Goal: Task Accomplishment & Management: Use online tool/utility

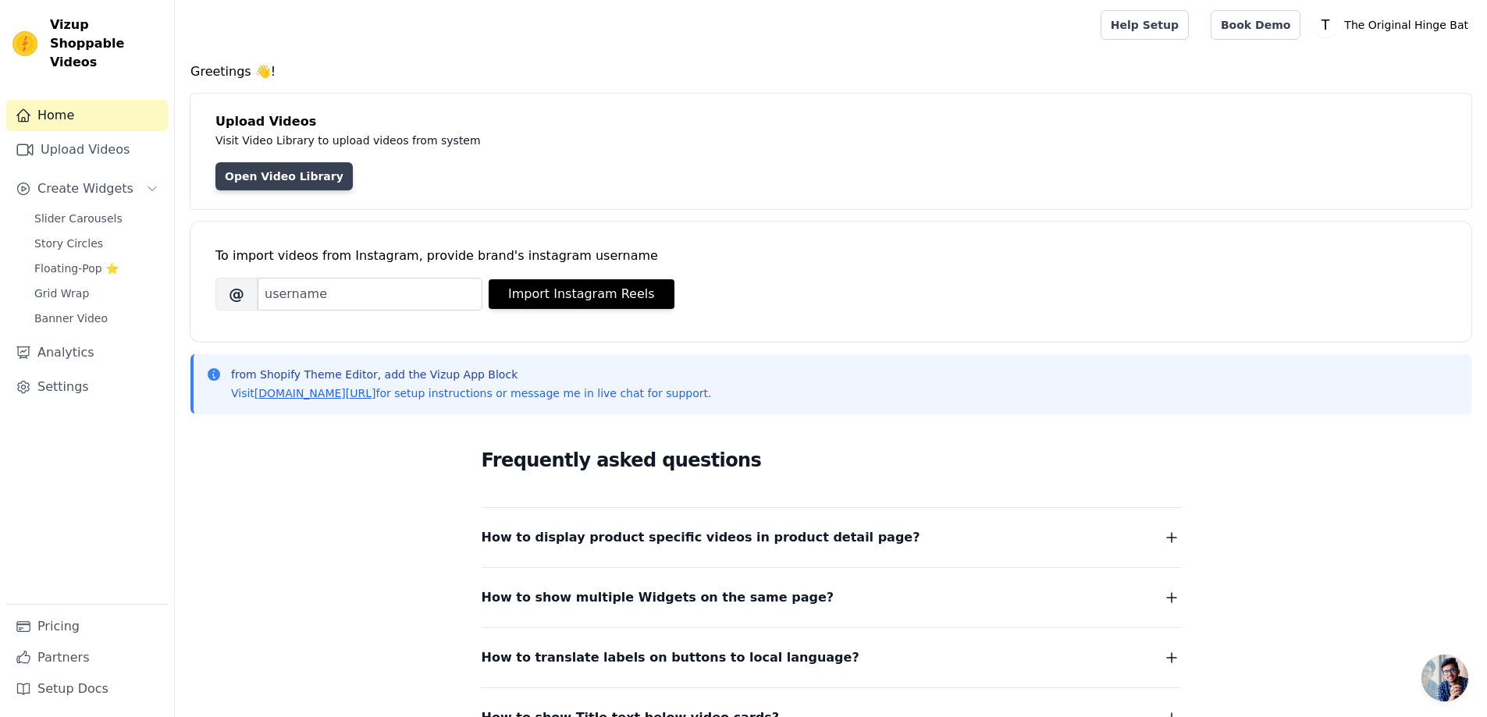
click at [294, 177] on link "Open Video Library" at bounding box center [283, 176] width 137 height 28
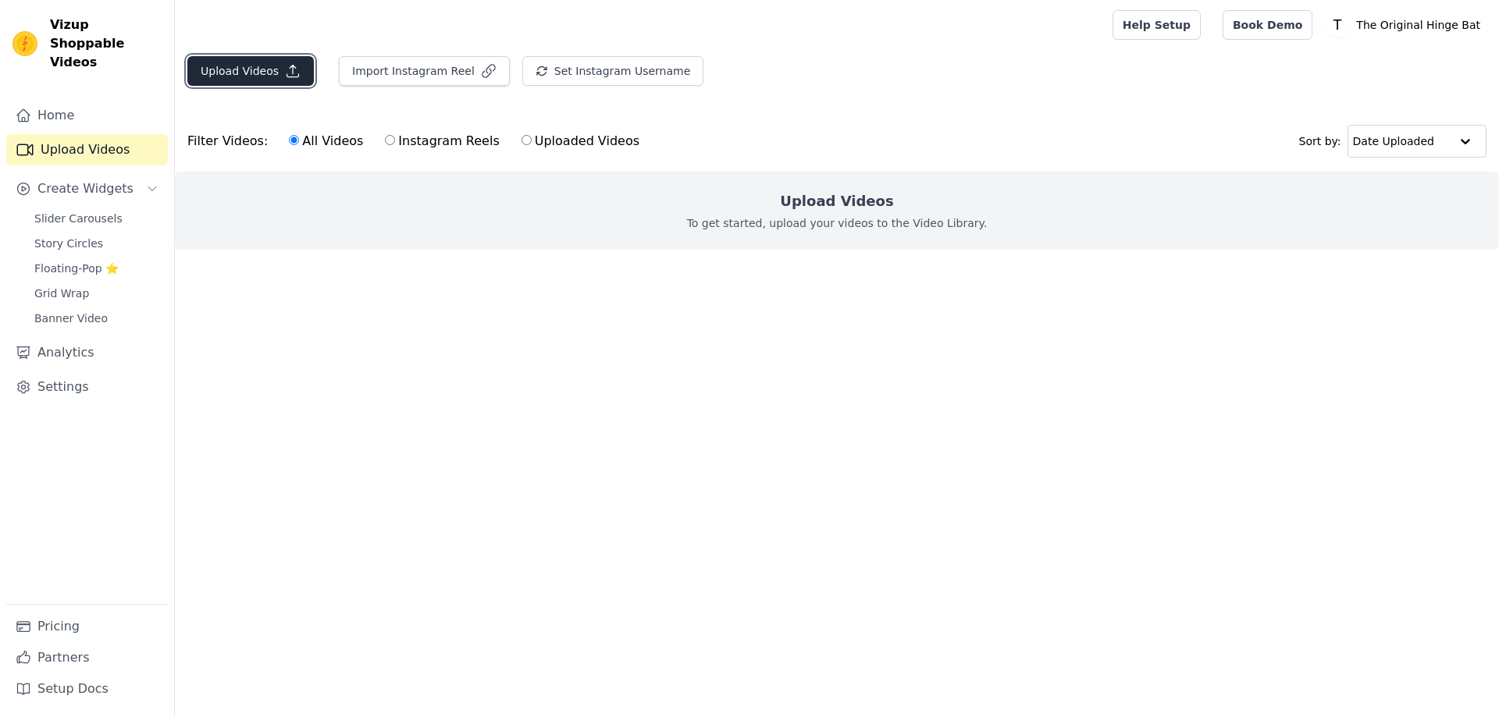
click at [250, 69] on button "Upload Videos" at bounding box center [250, 71] width 126 height 30
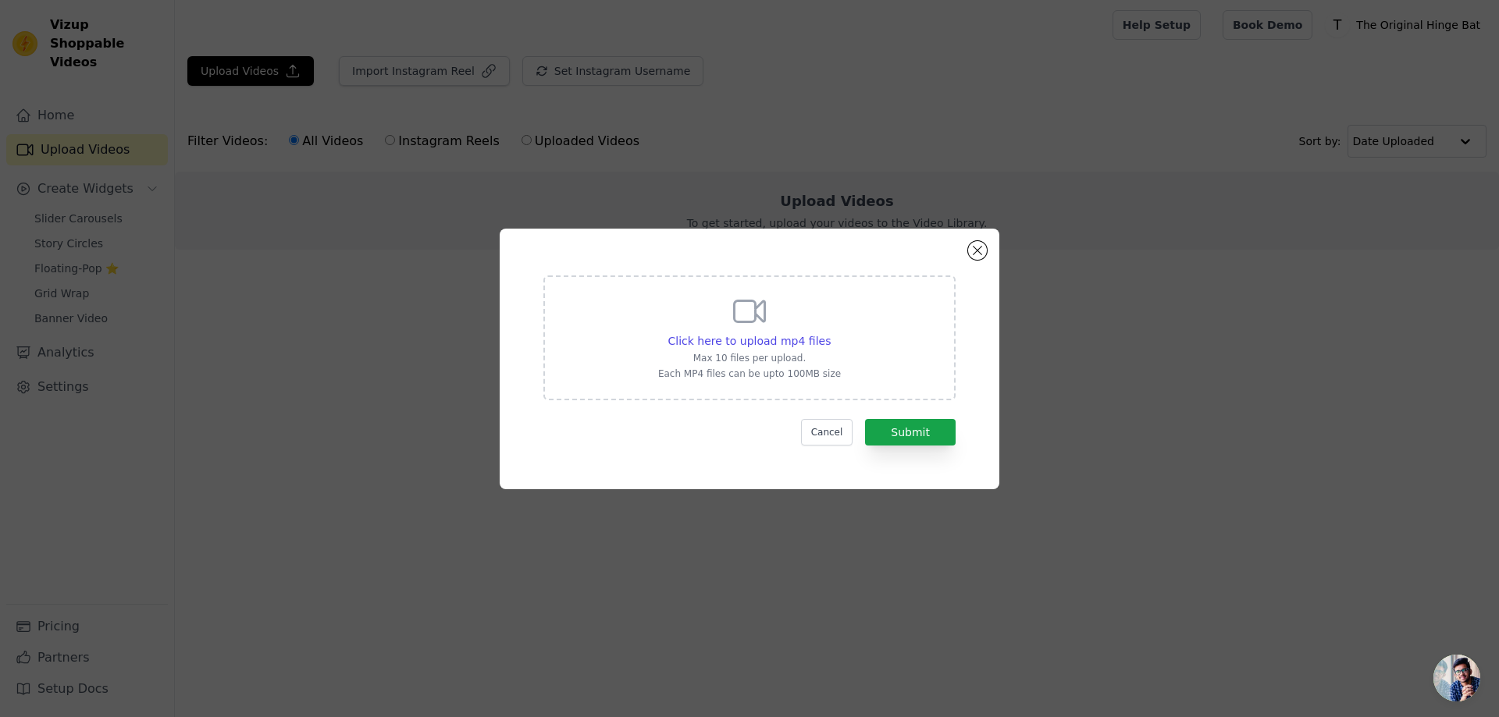
click at [650, 345] on div "Click here to upload mp4 files Max 10 files per upload. Each MP4 files can be u…" at bounding box center [749, 338] width 412 height 125
click at [830, 333] on input "Click here to upload mp4 files Max 10 files per upload. Each MP4 files can be u…" at bounding box center [830, 333] width 1 height 1
type input "C:\fakepath\WhatsApp Video 2025-09-03 at 21.05.17_d99bf23c.mp4"
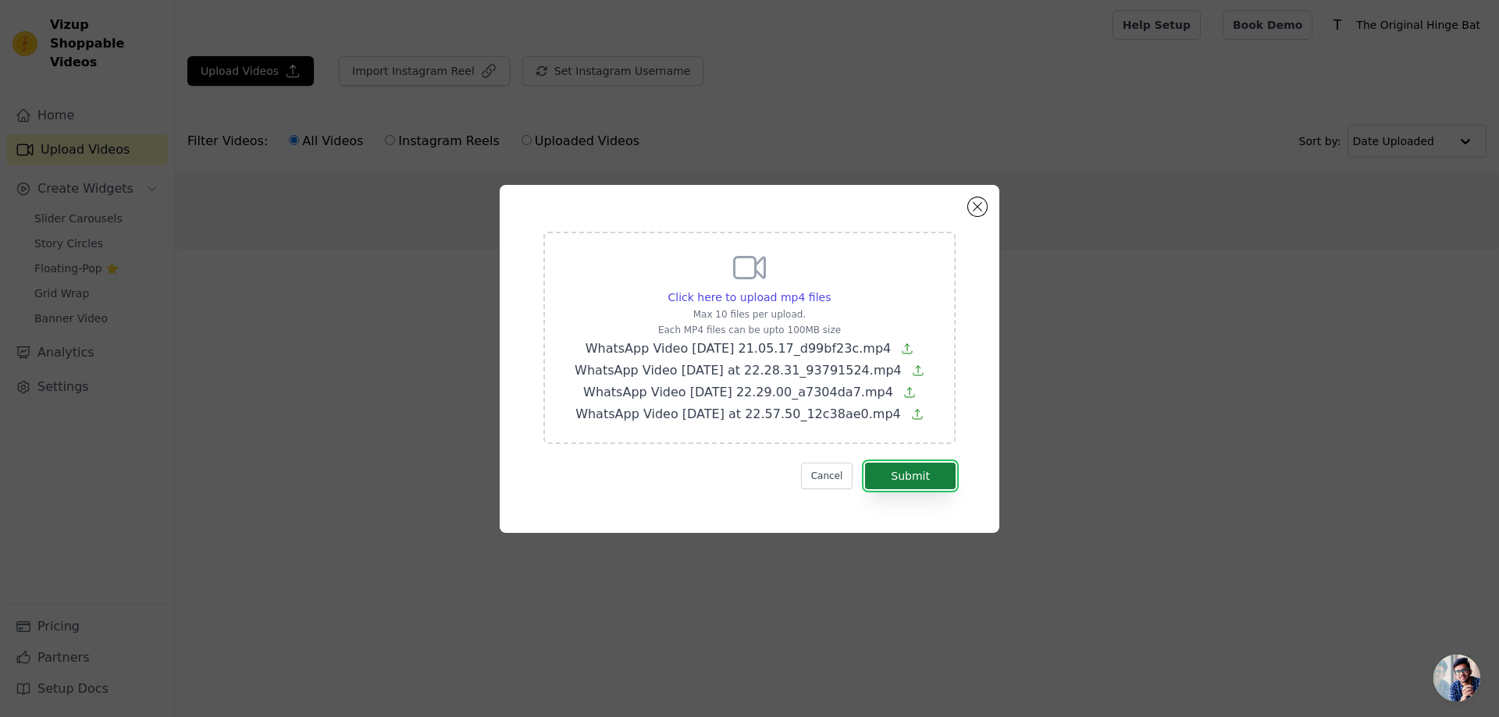
click at [888, 471] on button "Submit" at bounding box center [910, 476] width 91 height 27
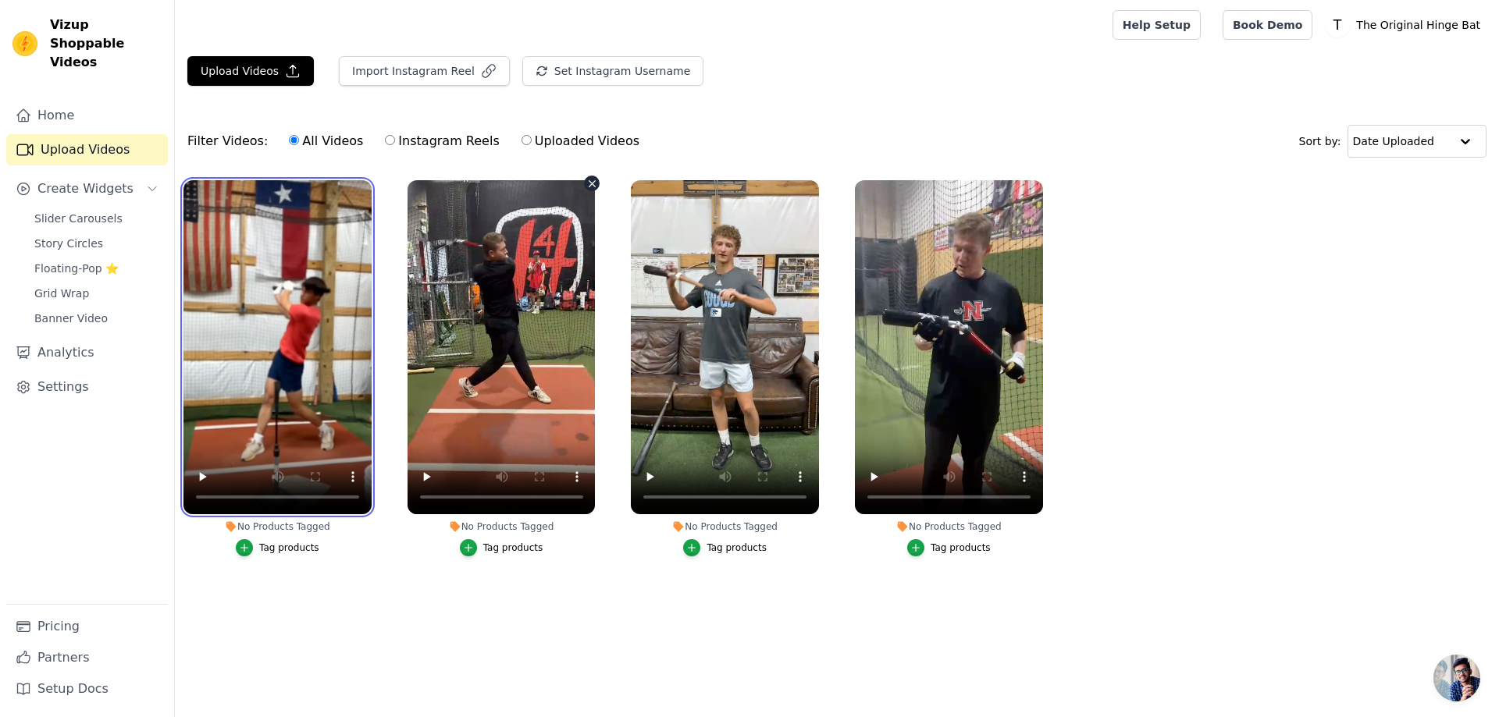
drag, startPoint x: 253, startPoint y: 339, endPoint x: 585, endPoint y: 414, distance: 340.9
click at [510, 405] on ul "No Products Tagged Tag products No Products Tagged Tag products No Products Tag…" at bounding box center [837, 384] width 1324 height 425
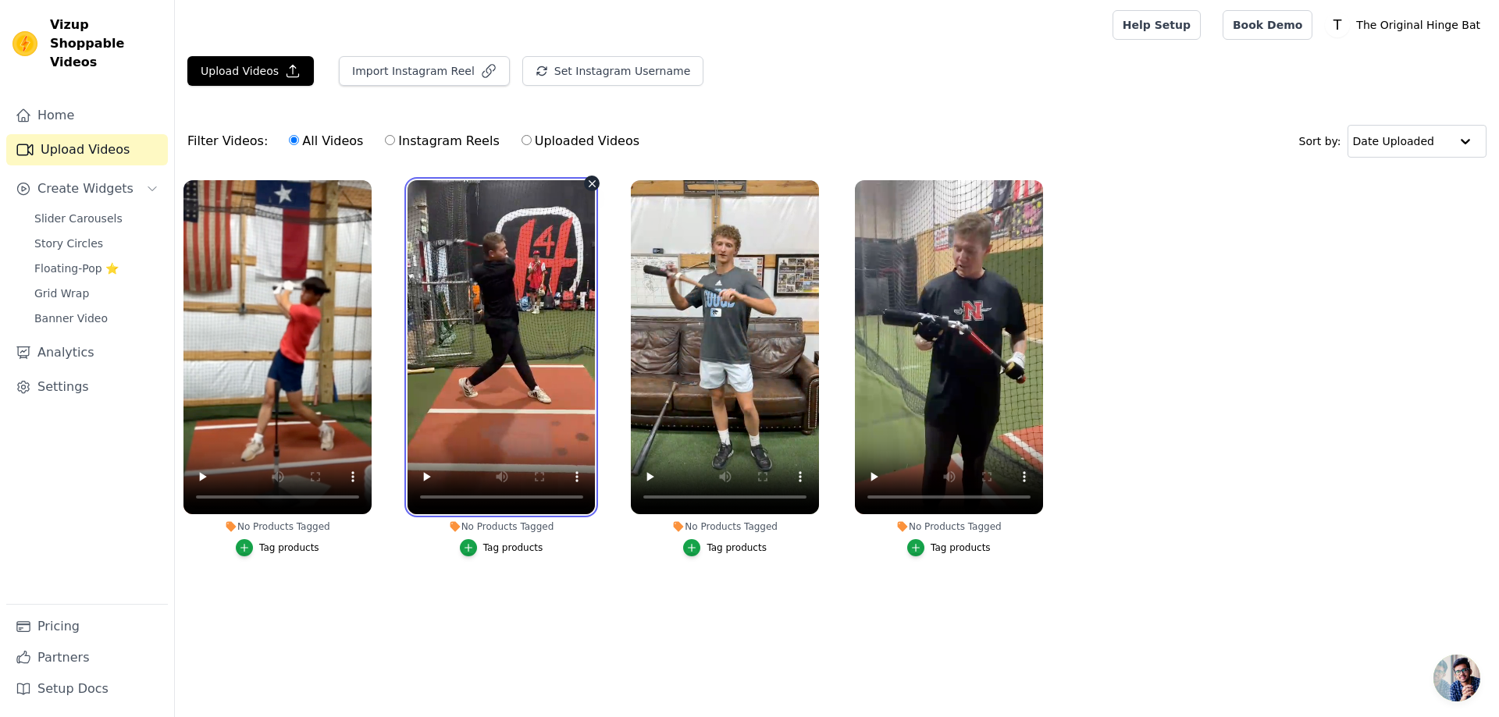
click at [519, 326] on video at bounding box center [502, 347] width 188 height 334
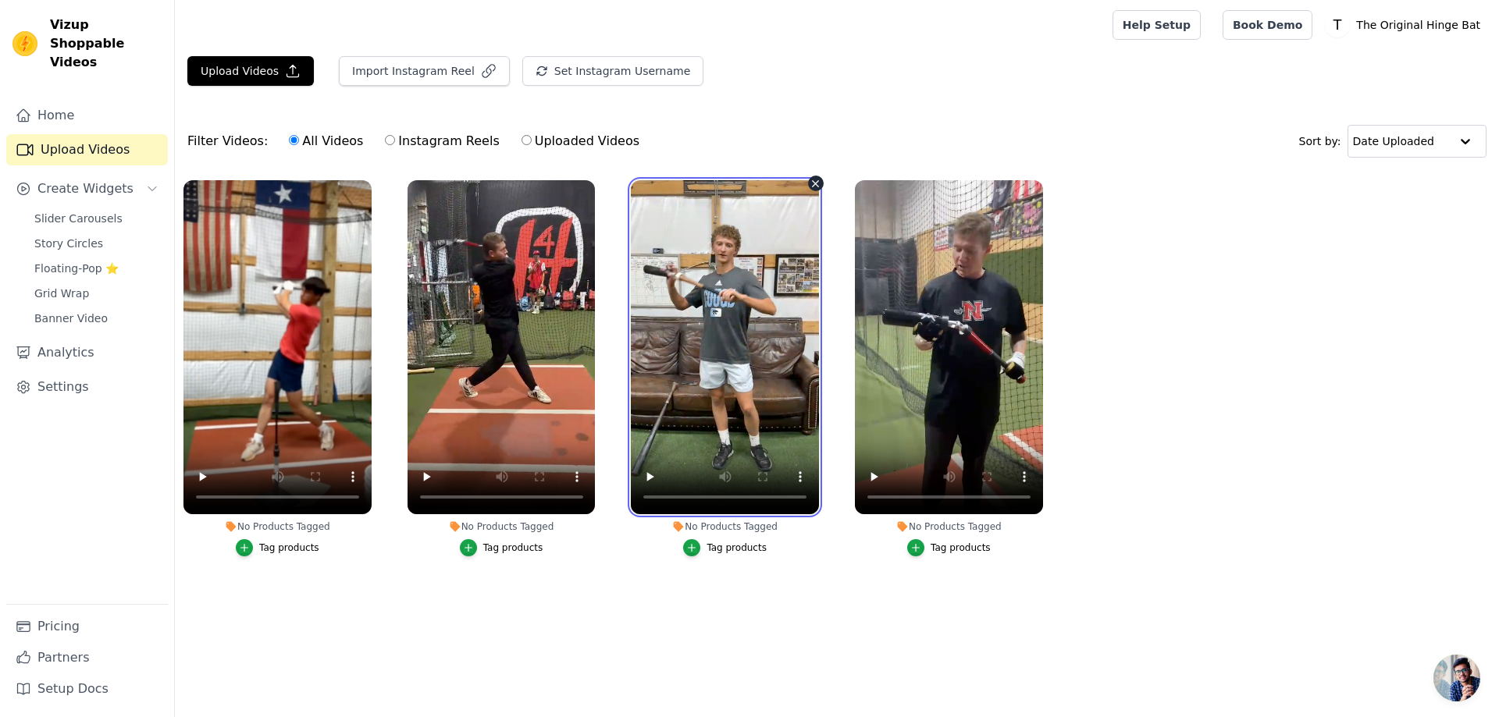
click at [700, 322] on video at bounding box center [725, 347] width 188 height 334
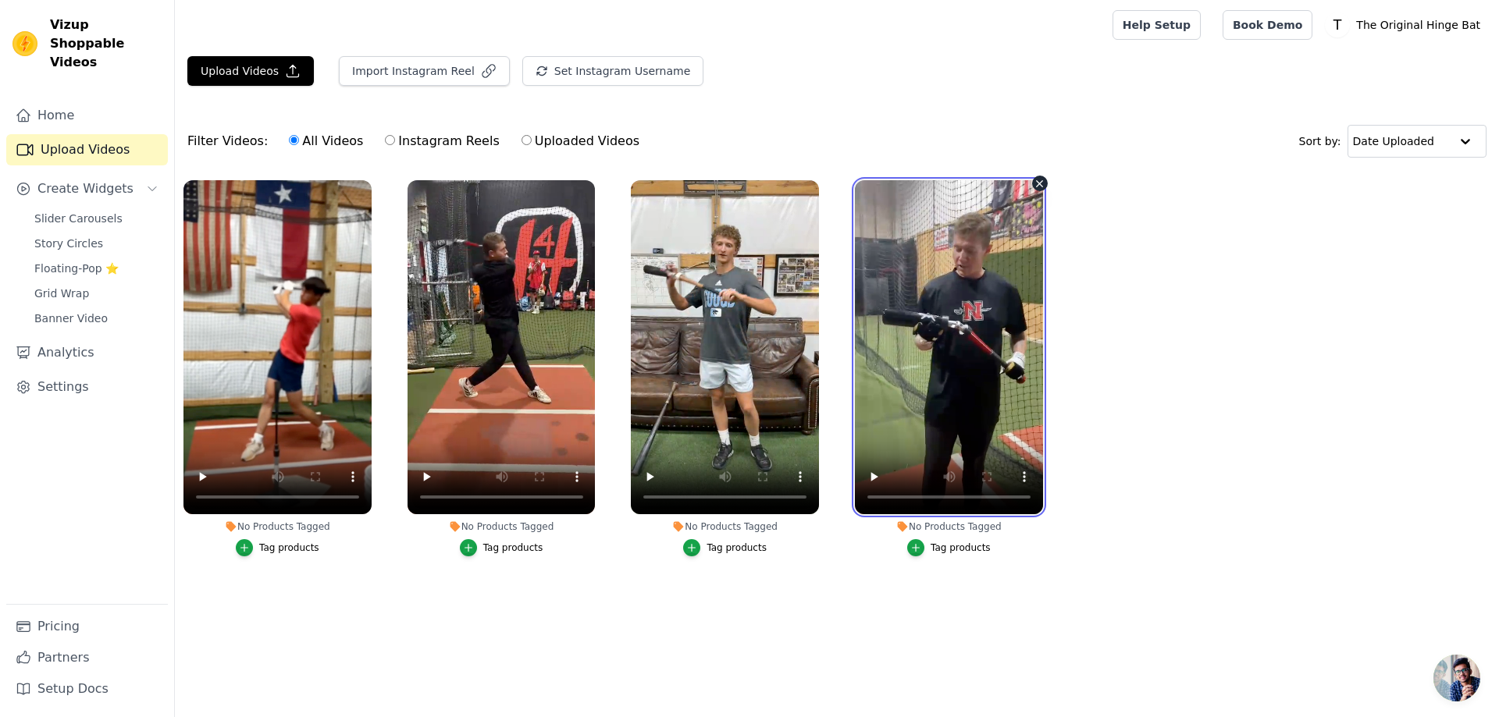
click at [927, 291] on video at bounding box center [949, 347] width 188 height 334
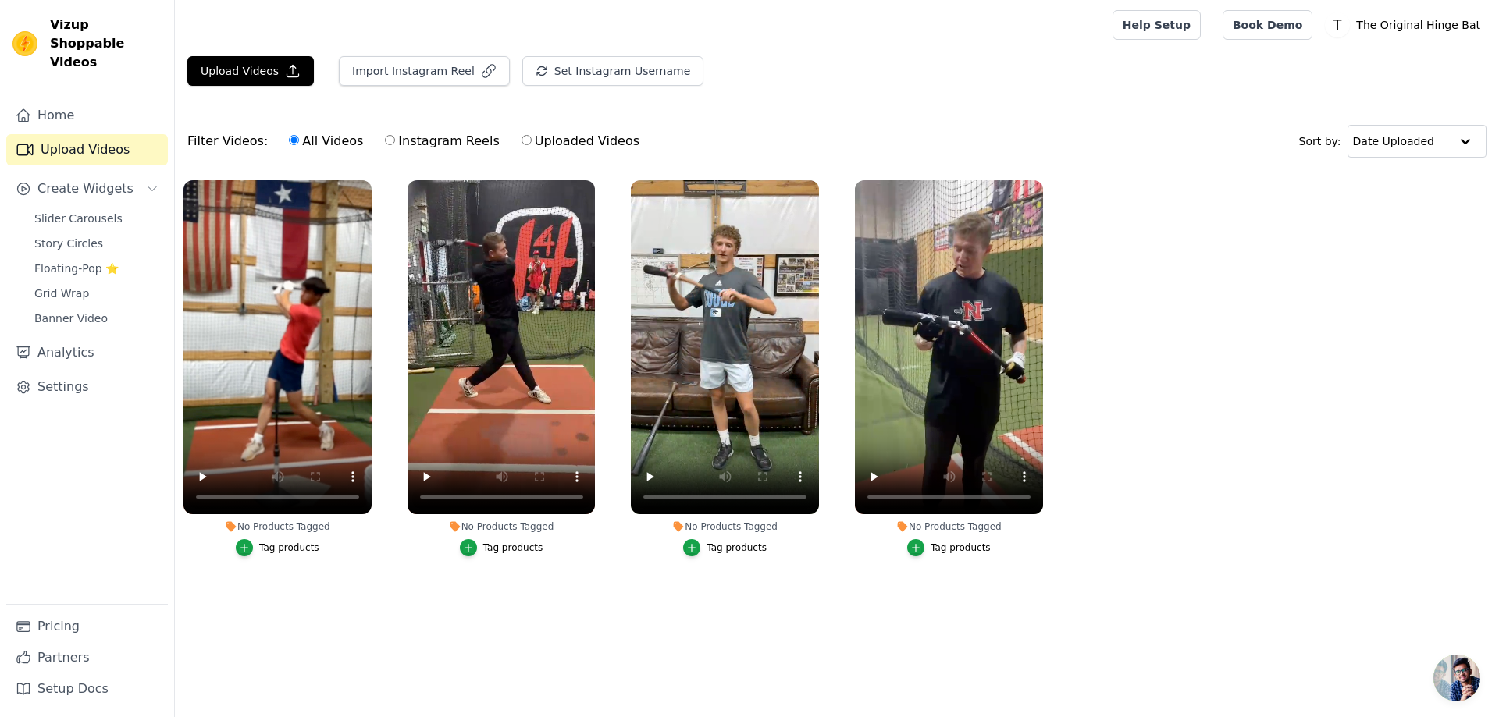
click at [689, 100] on div "Upload Videos Import Instagram Reel Set Instagram Username Import Latest IG Ree…" at bounding box center [837, 326] width 1324 height 540
click at [400, 144] on label "Instagram Reels" at bounding box center [442, 141] width 116 height 20
click at [395, 144] on input "Instagram Reels" at bounding box center [390, 140] width 10 height 10
radio input "true"
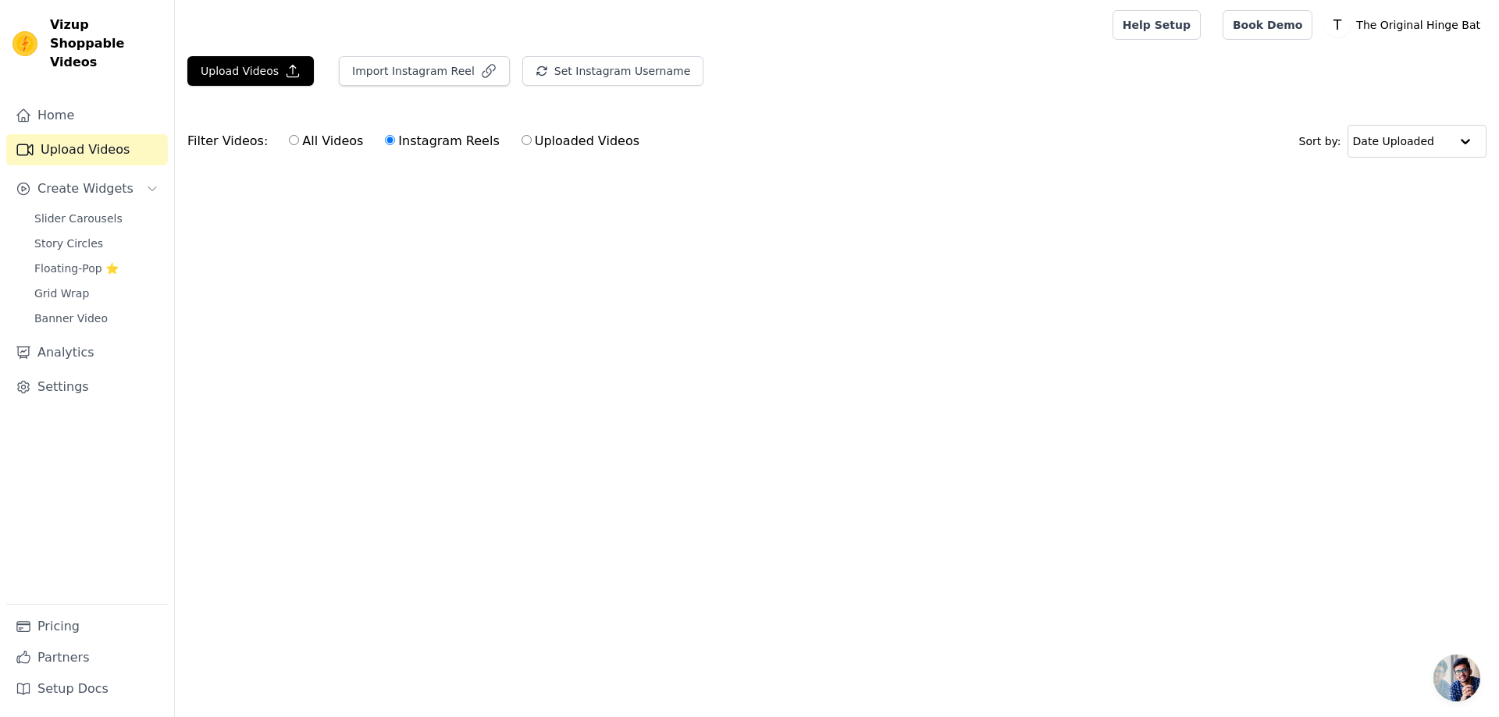
click at [324, 137] on label "All Videos" at bounding box center [326, 141] width 76 height 20
click at [299, 137] on input "All Videos" at bounding box center [294, 140] width 10 height 10
radio input "true"
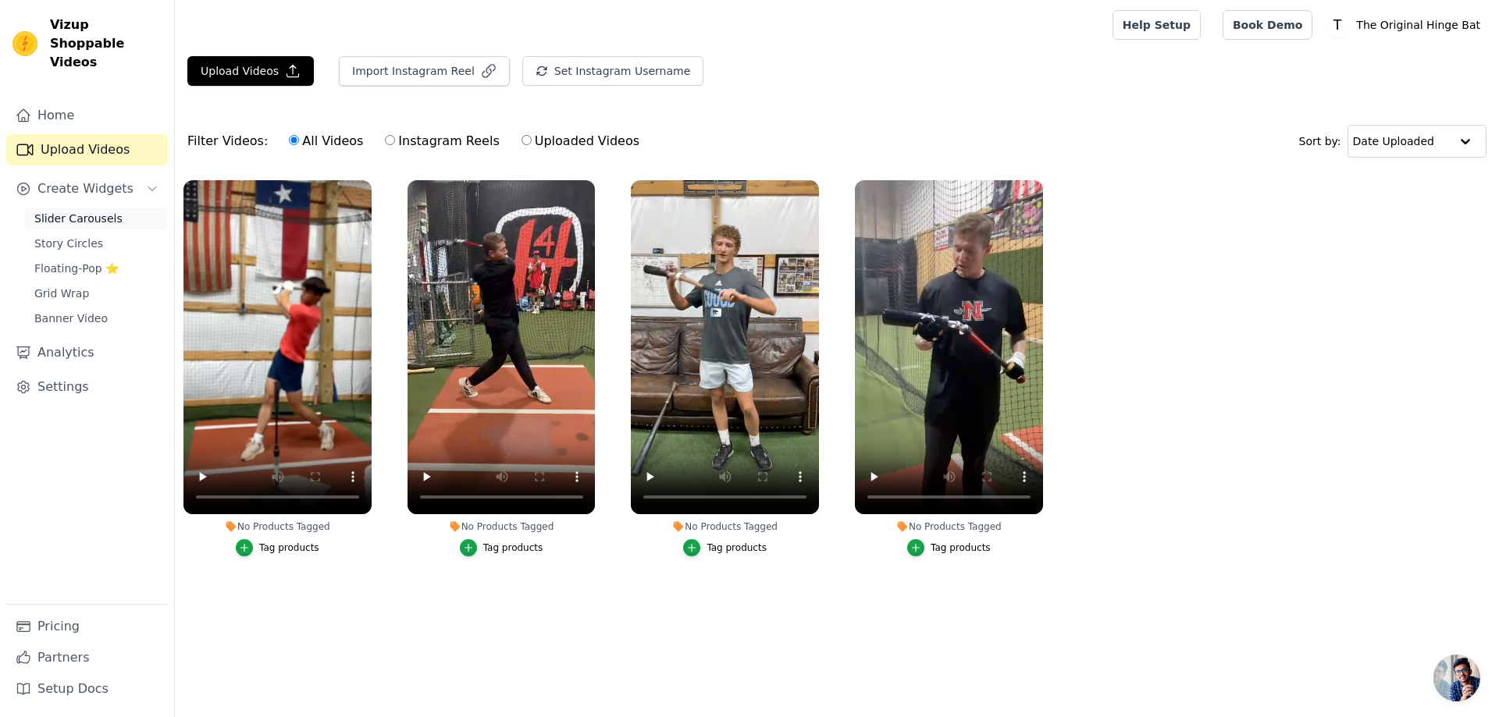
click at [80, 211] on span "Slider Carousels" at bounding box center [78, 219] width 88 height 16
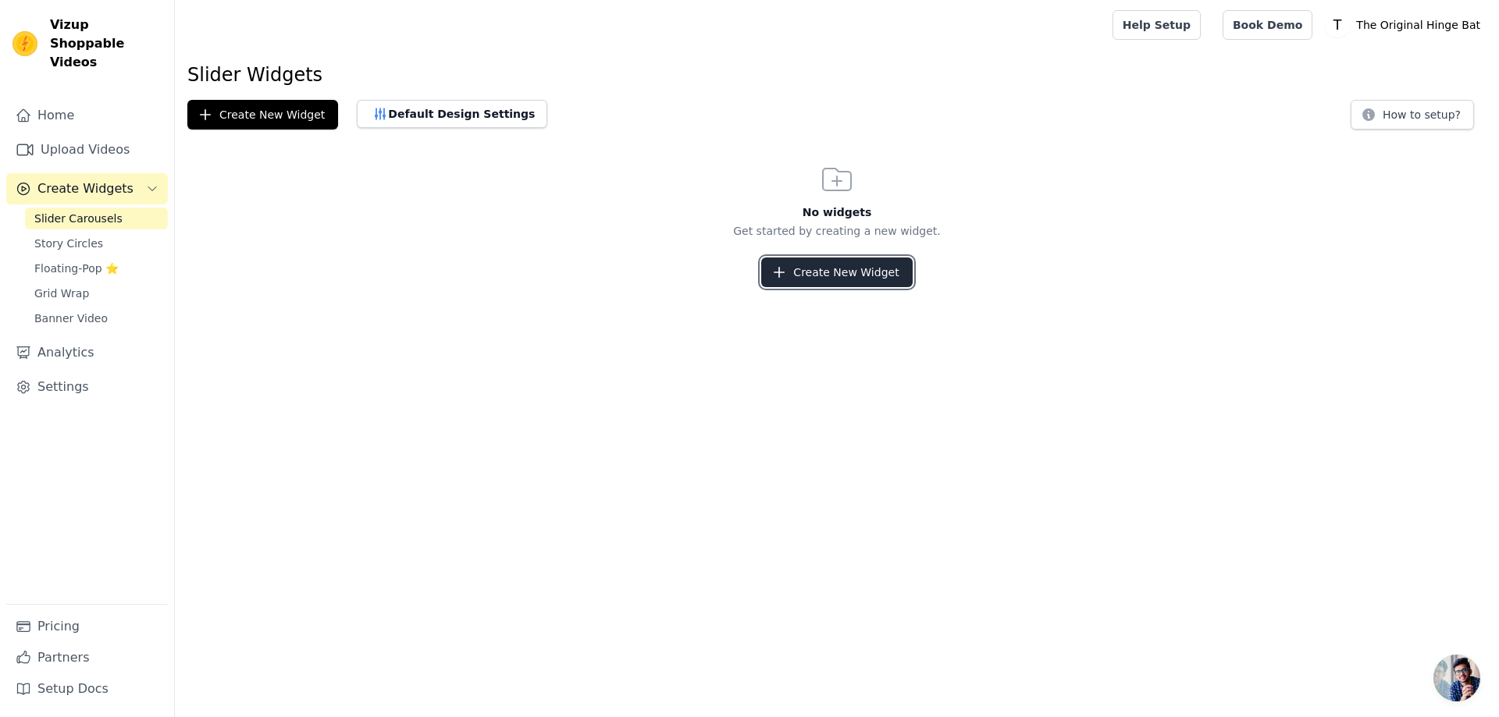
click at [817, 274] on button "Create New Widget" at bounding box center [836, 273] width 151 height 30
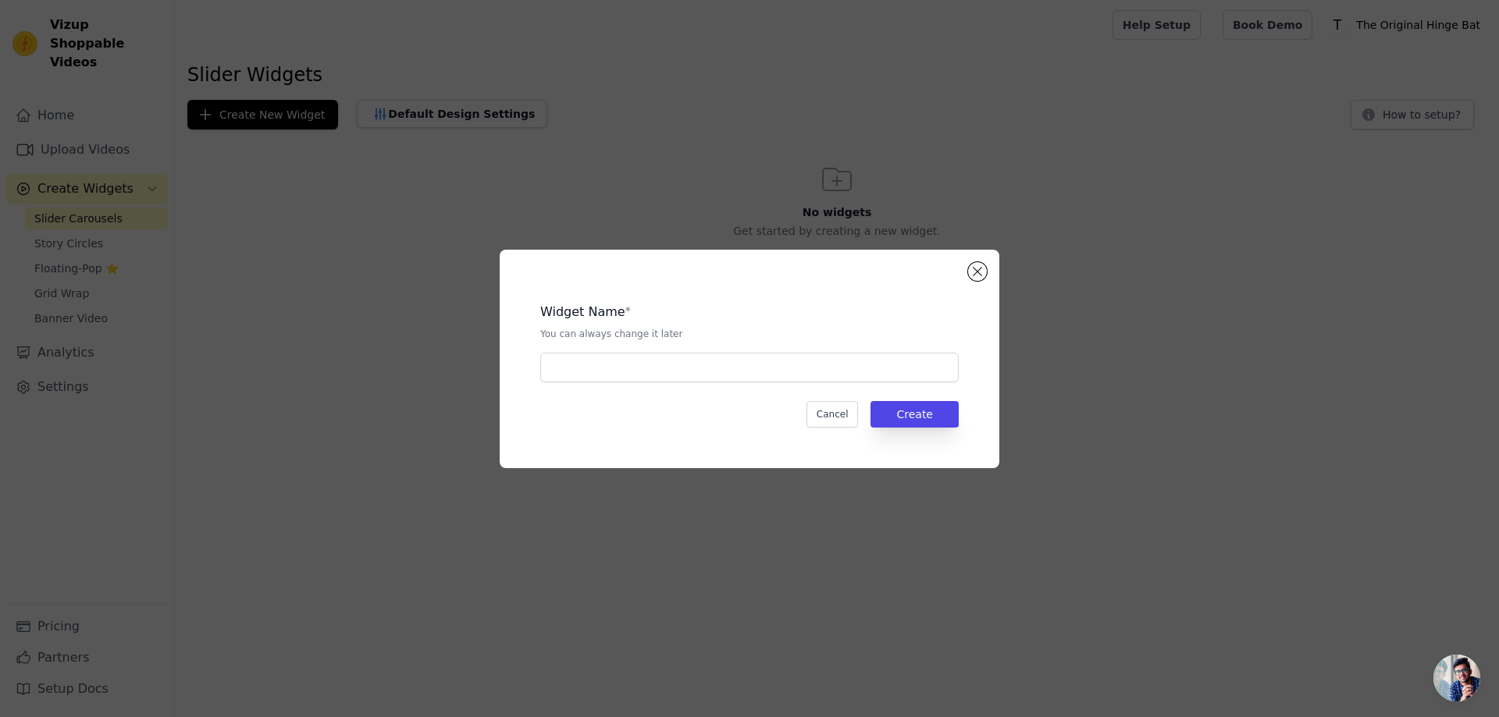
click at [642, 392] on div "Widget Name * You can always change it later Cancel Create" at bounding box center [750, 359] width 450 height 169
click at [633, 372] on input "text" at bounding box center [749, 368] width 418 height 30
type input "[PERSON_NAME]"
click at [628, 440] on div "Widget Name * You can always change it later [PERSON_NAME] Cancel Create" at bounding box center [750, 359] width 450 height 169
click at [957, 408] on button "Create" at bounding box center [914, 414] width 88 height 27
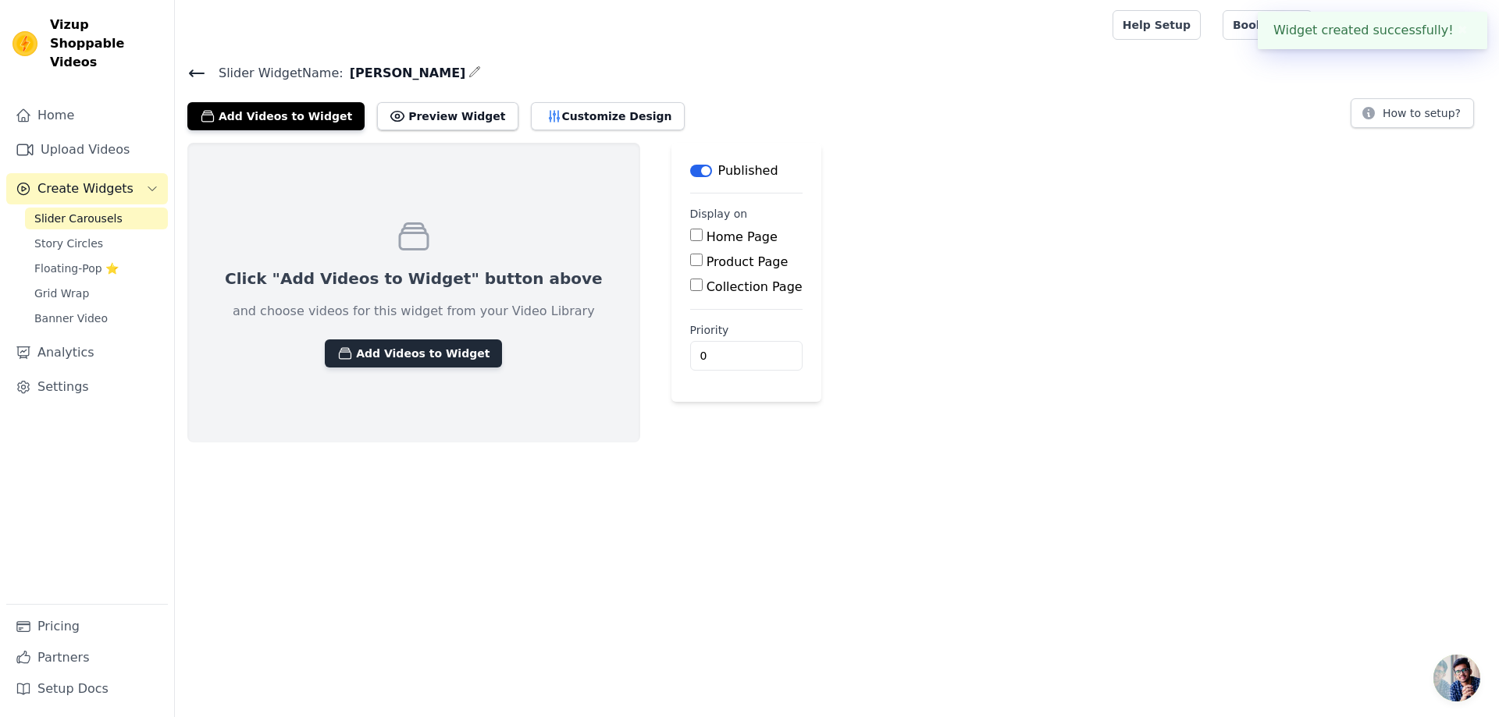
click at [387, 352] on button "Add Videos to Widget" at bounding box center [413, 354] width 177 height 28
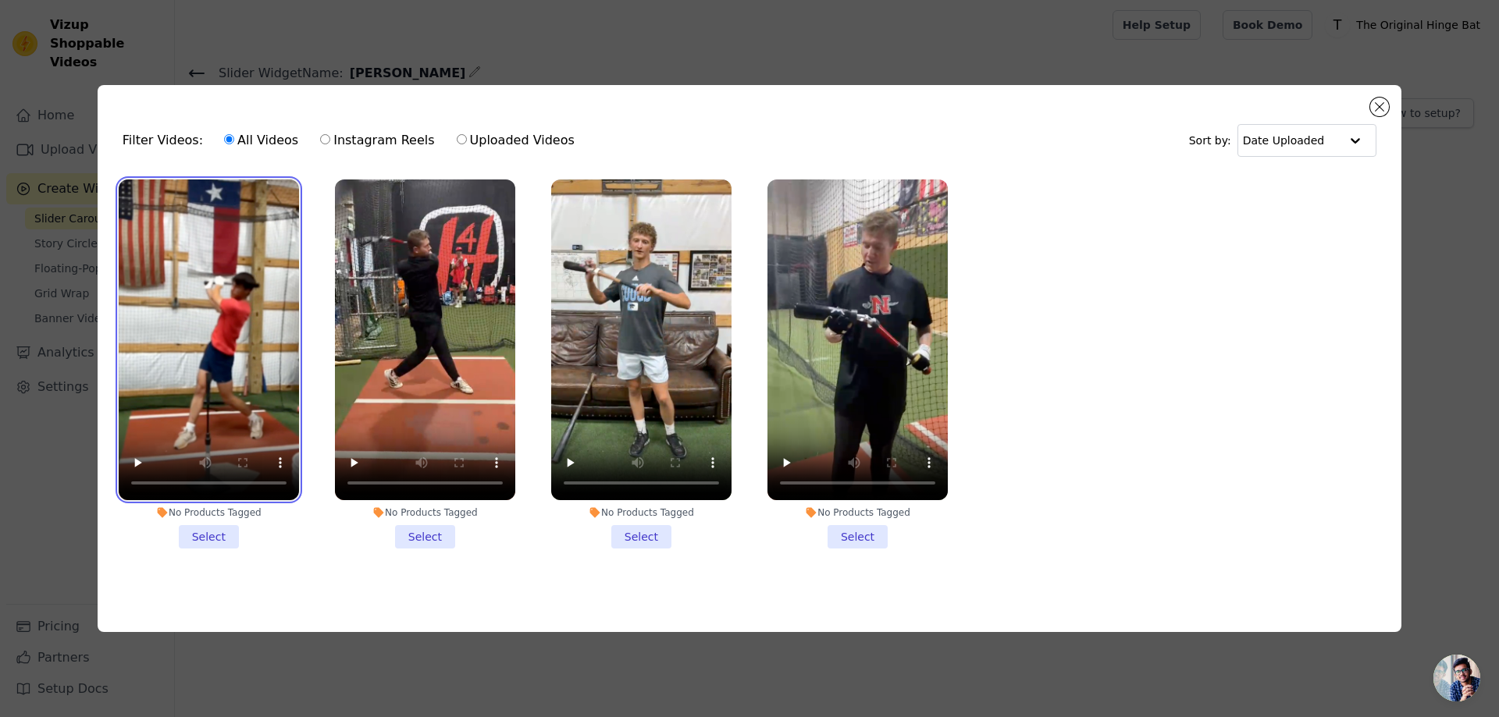
click at [223, 437] on video at bounding box center [209, 340] width 180 height 321
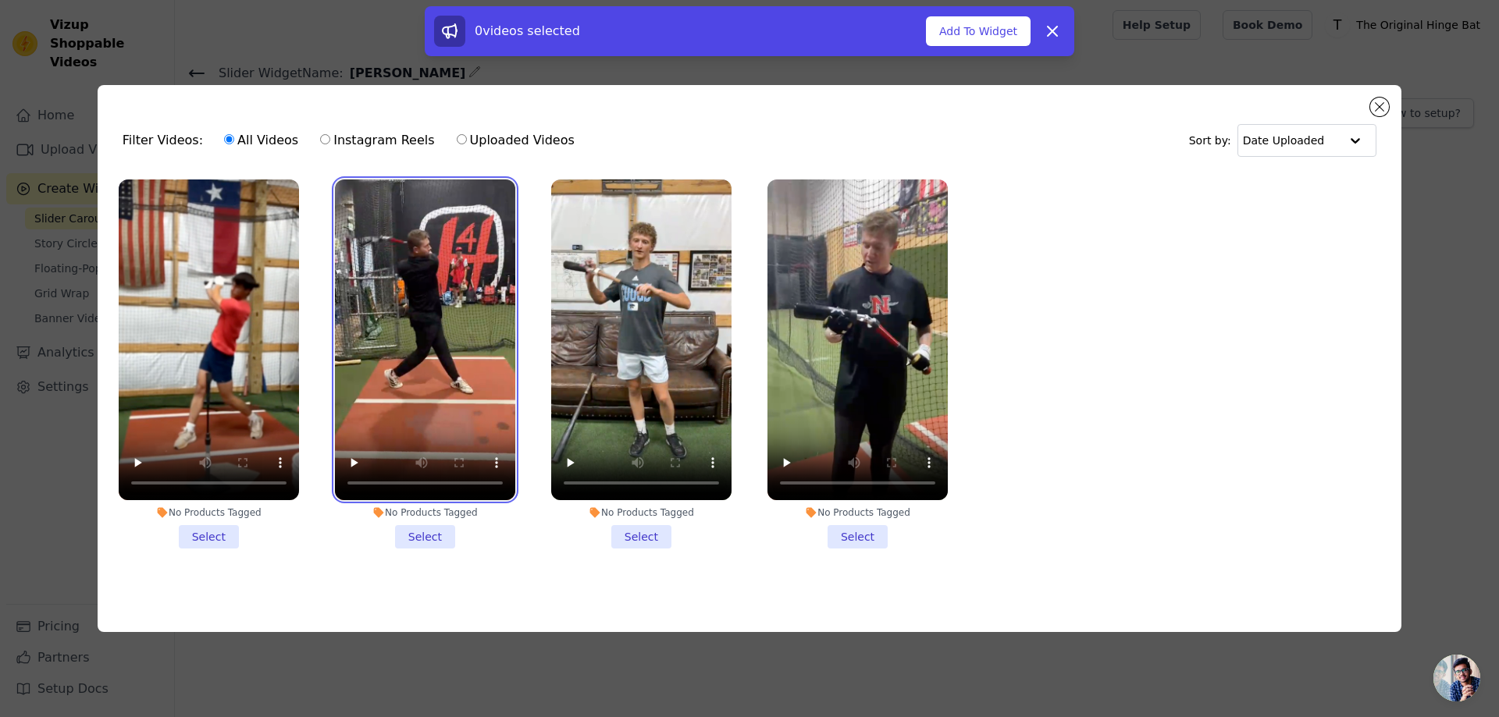
click at [376, 408] on video at bounding box center [425, 340] width 180 height 321
click at [215, 533] on li "No Products Tagged Select" at bounding box center [209, 364] width 180 height 369
click at [0, 0] on input "No Products Tagged Select" at bounding box center [0, 0] width 0 height 0
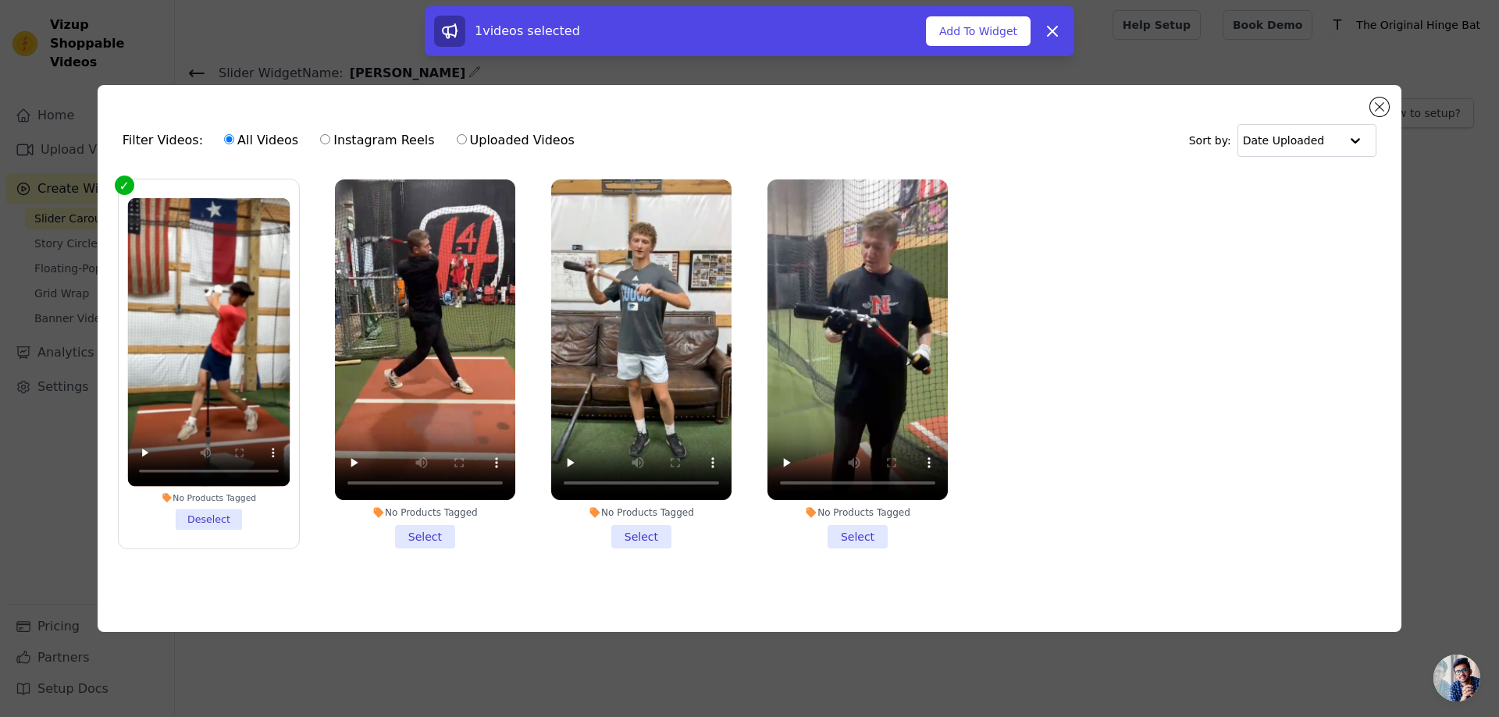
click at [398, 543] on li "No Products Tagged Select" at bounding box center [425, 364] width 180 height 369
click at [0, 0] on input "No Products Tagged Select" at bounding box center [0, 0] width 0 height 0
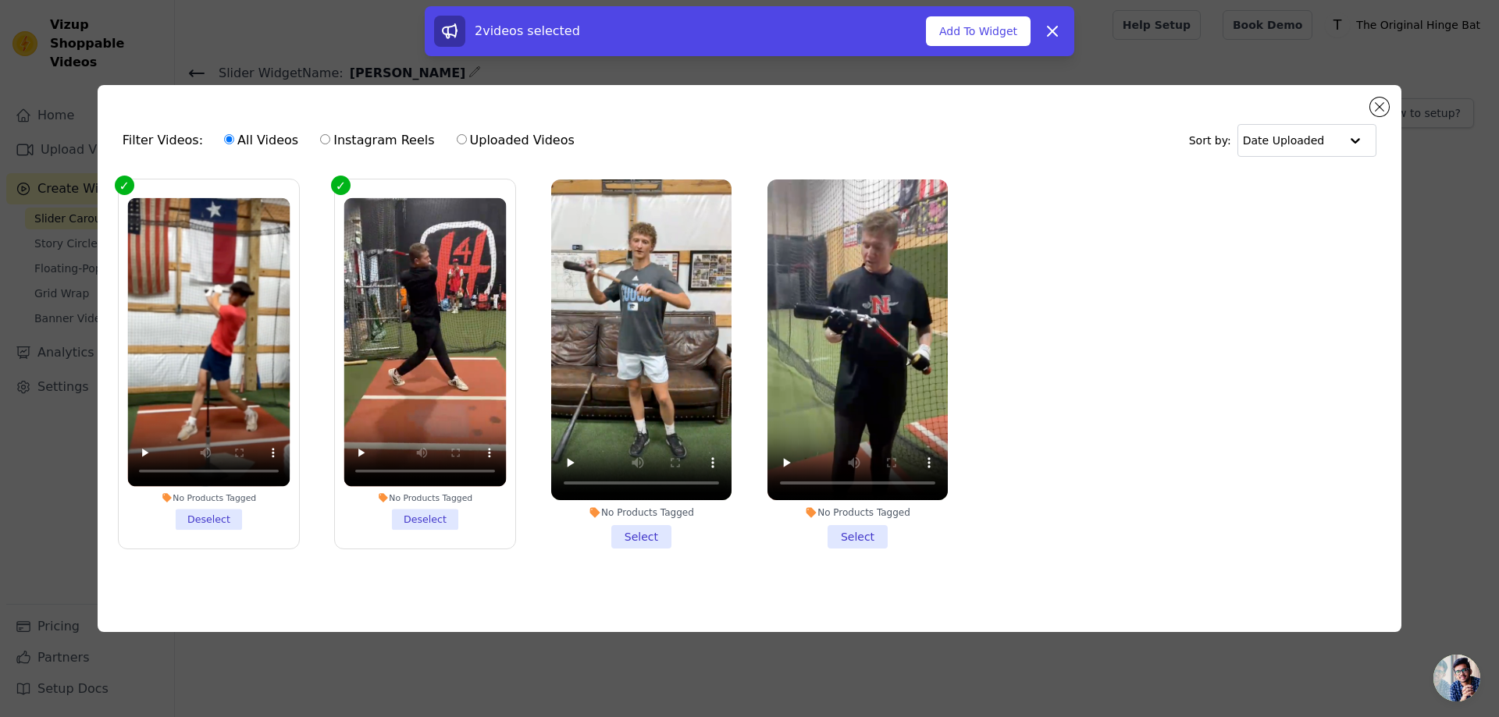
click at [652, 518] on li "No Products Tagged Select" at bounding box center [641, 364] width 180 height 369
click at [0, 0] on input "No Products Tagged Select" at bounding box center [0, 0] width 0 height 0
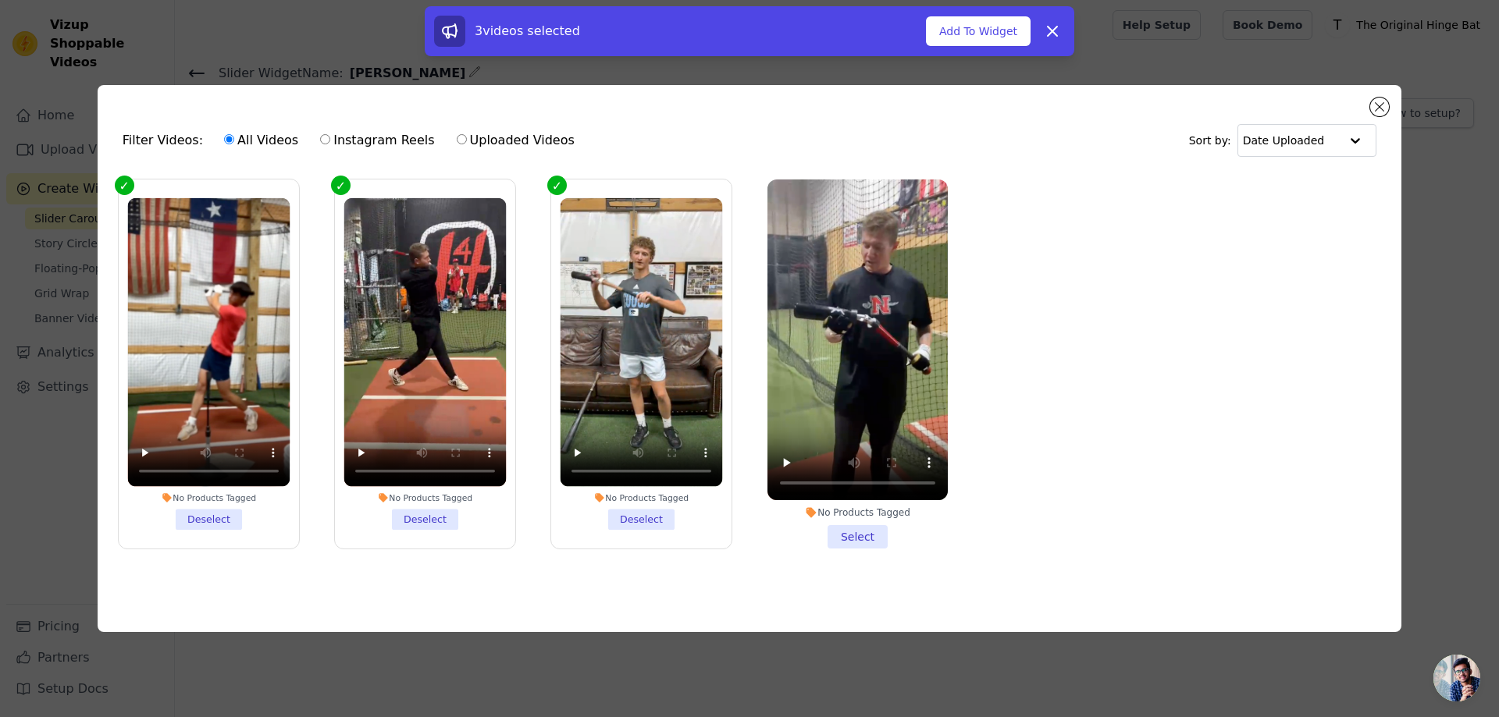
click at [859, 526] on li "No Products Tagged Select" at bounding box center [857, 364] width 180 height 369
click at [0, 0] on input "No Products Tagged Select" at bounding box center [0, 0] width 0 height 0
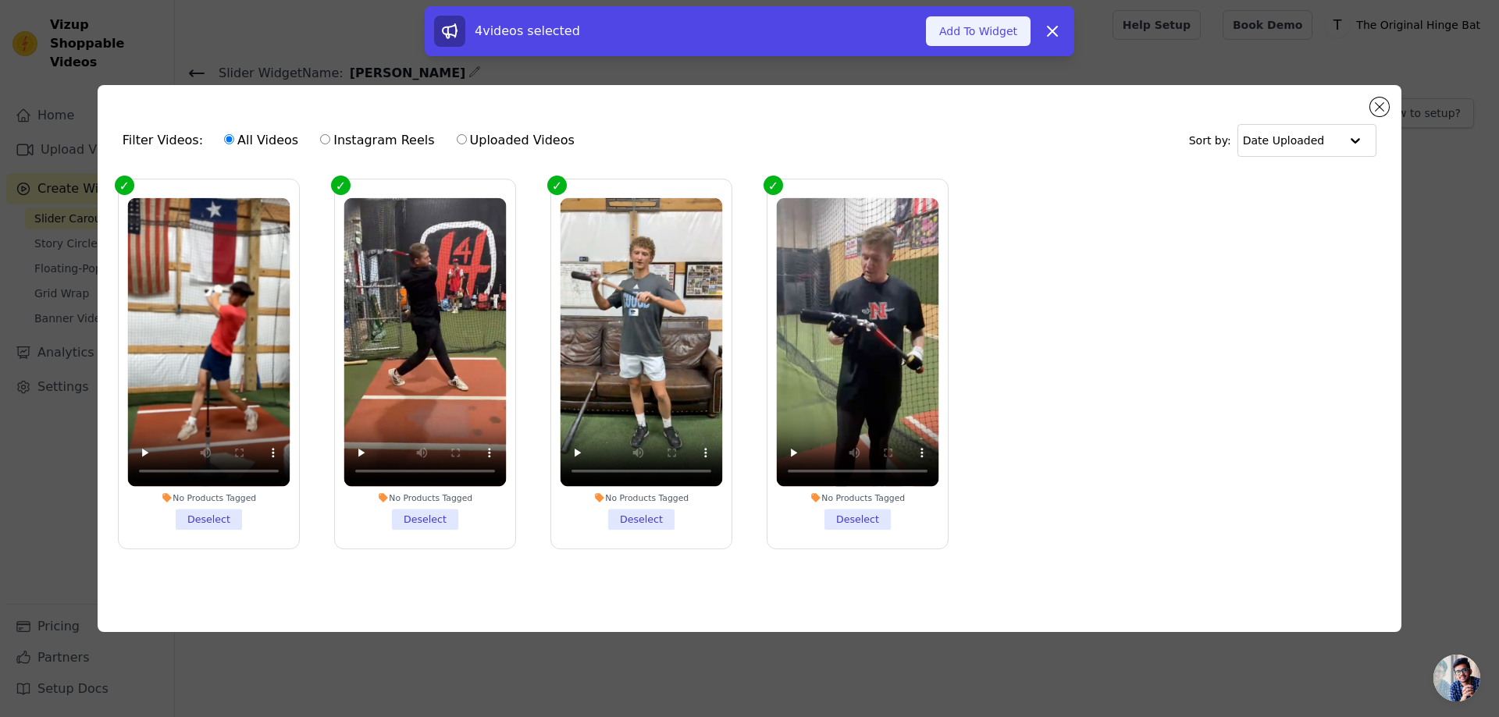
click at [1000, 32] on button "Add To Widget" at bounding box center [978, 31] width 105 height 30
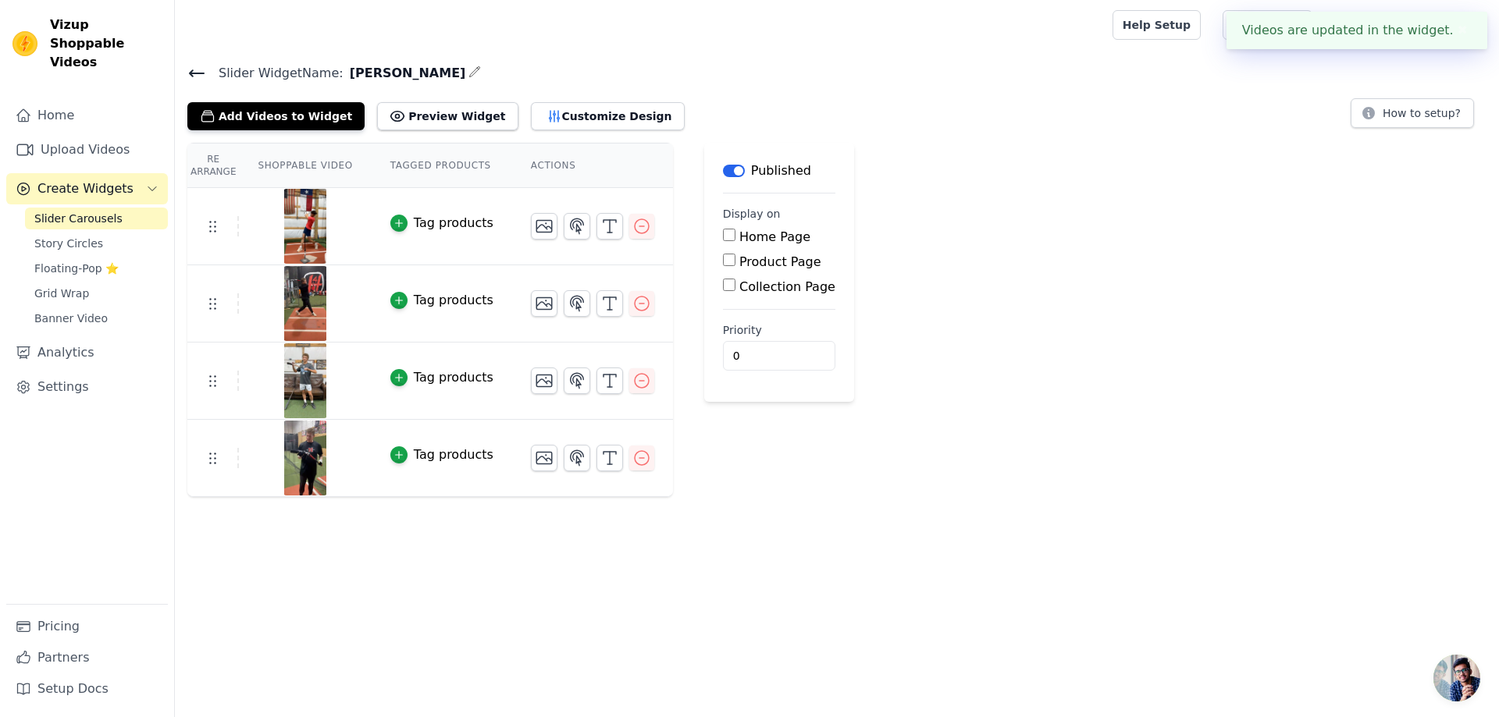
click at [956, 226] on div "Re Arrange Shoppable Video Tagged Products Actions Tag products Tag products Ta…" at bounding box center [837, 320] width 1324 height 354
click at [739, 233] on label "Home Page" at bounding box center [774, 237] width 71 height 15
click at [735, 233] on input "Home Page" at bounding box center [729, 235] width 12 height 12
checkbox input "true"
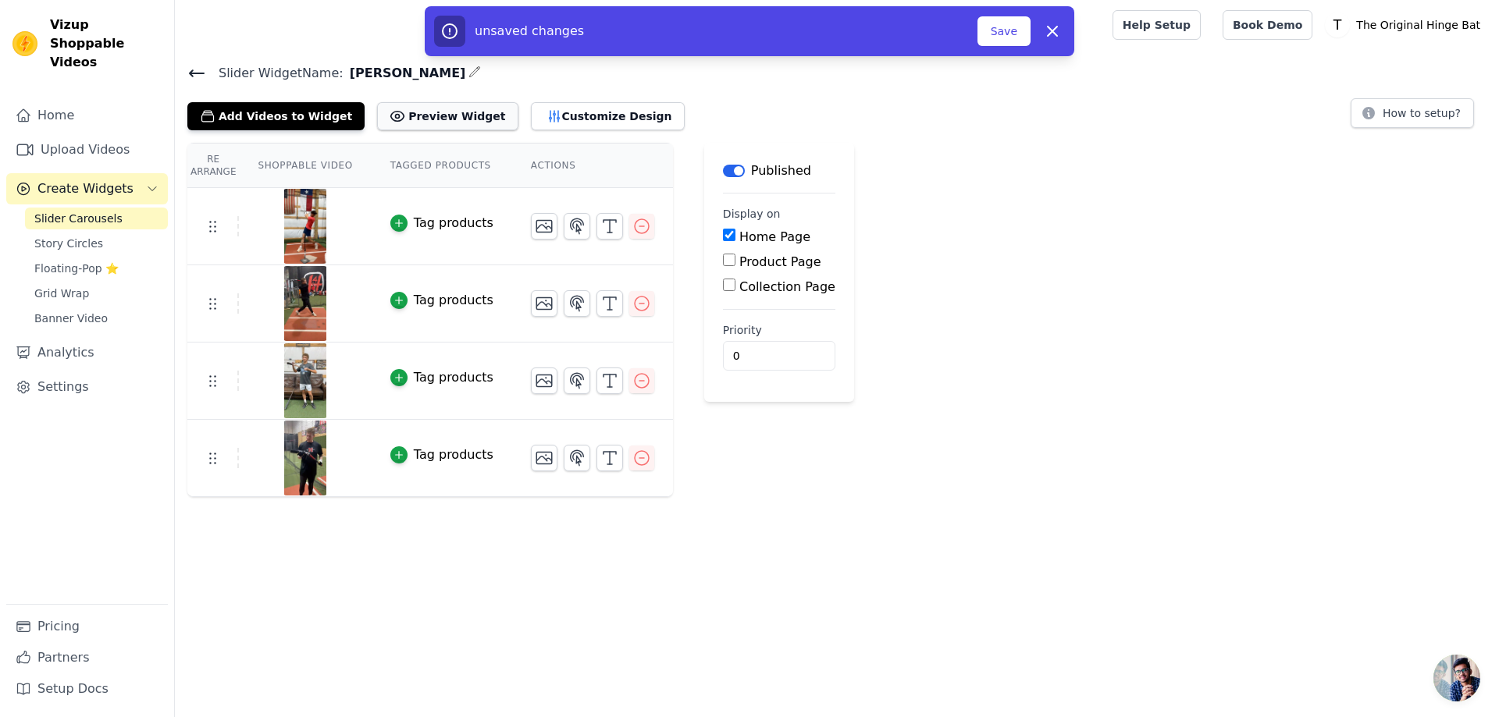
click at [409, 115] on button "Preview Widget" at bounding box center [447, 116] width 141 height 28
click at [556, 119] on button "Customize Design" at bounding box center [608, 116] width 154 height 28
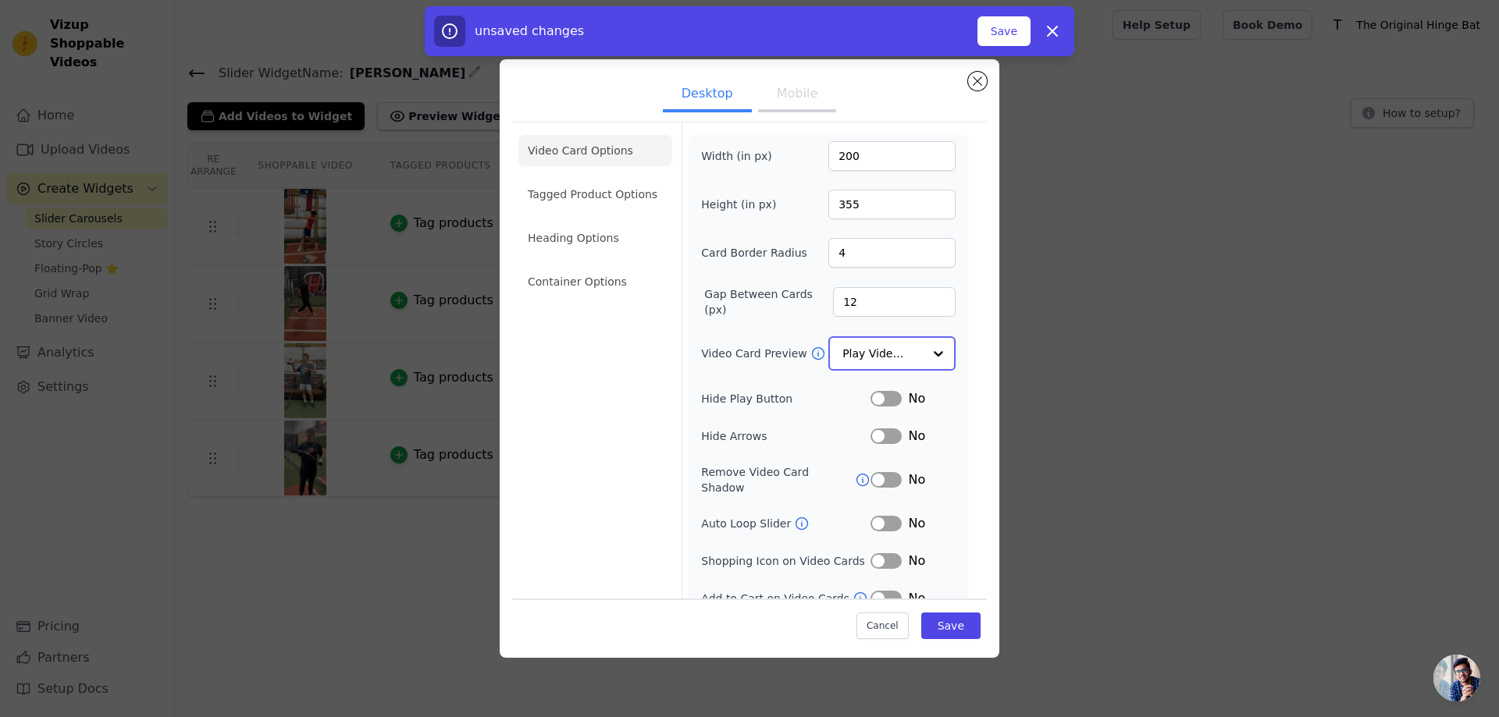
click at [903, 353] on input "Video Card Preview" at bounding box center [882, 353] width 80 height 31
click at [882, 514] on button "Label" at bounding box center [885, 522] width 31 height 16
click at [878, 396] on button "Label" at bounding box center [885, 398] width 31 height 16
click at [879, 244] on input "4" at bounding box center [891, 253] width 127 height 30
click at [867, 316] on div "Width (in px) 200 Height (in px) 355 Card Border Radius 4 Gap Between Cards (px…" at bounding box center [828, 373] width 254 height 465
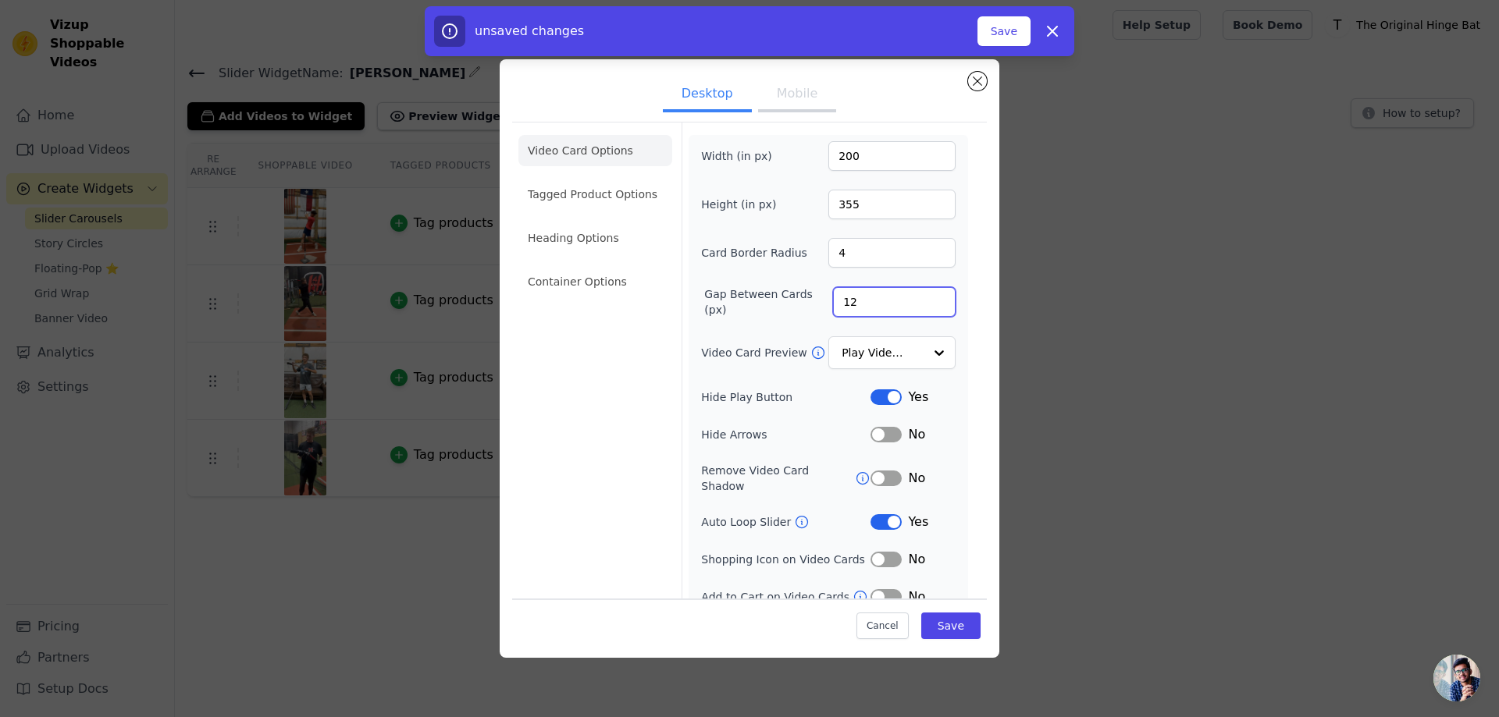
drag, startPoint x: 867, startPoint y: 315, endPoint x: 856, endPoint y: 312, distance: 10.6
click at [866, 315] on input "12" at bounding box center [894, 302] width 123 height 30
click at [592, 191] on li "Tagged Product Options" at bounding box center [595, 194] width 154 height 31
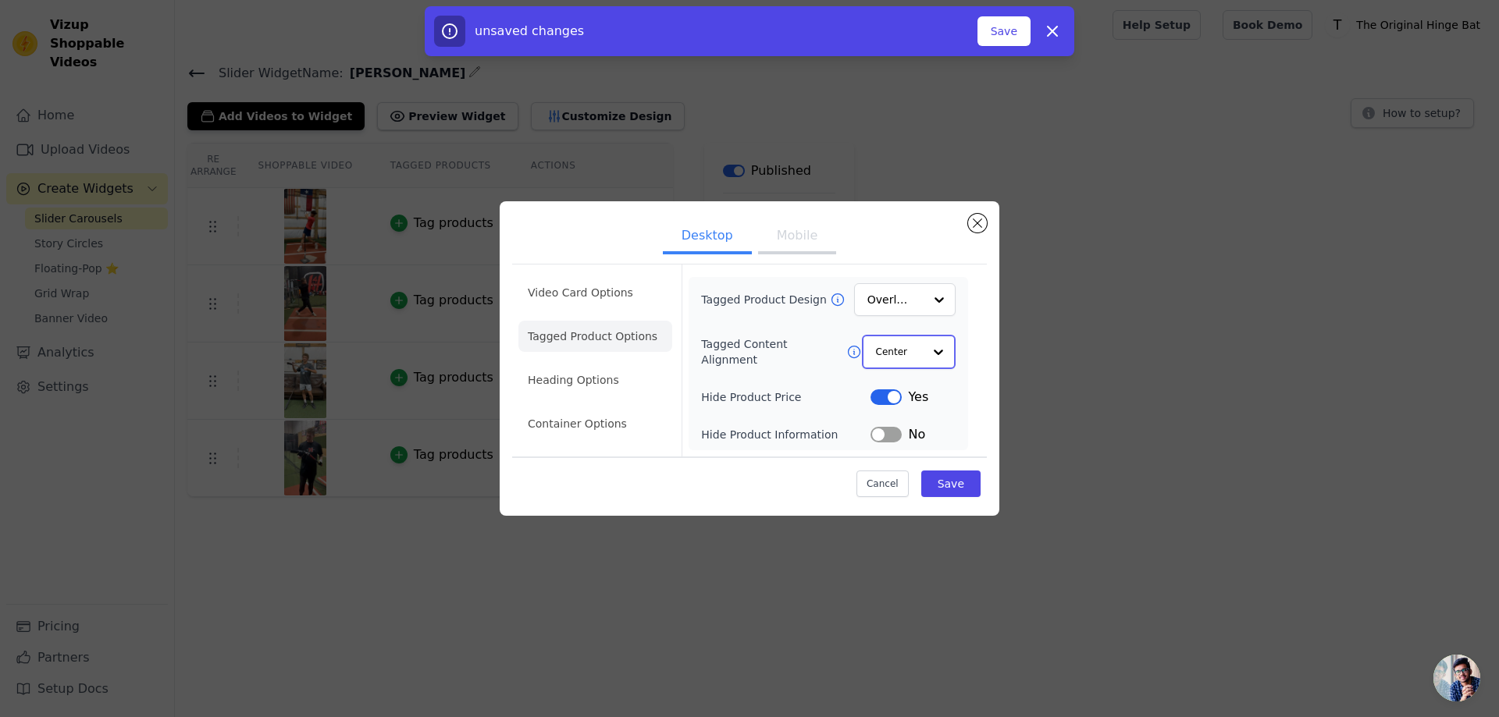
click at [925, 356] on div at bounding box center [938, 351] width 31 height 31
click at [562, 393] on li "Heading Options" at bounding box center [595, 380] width 154 height 31
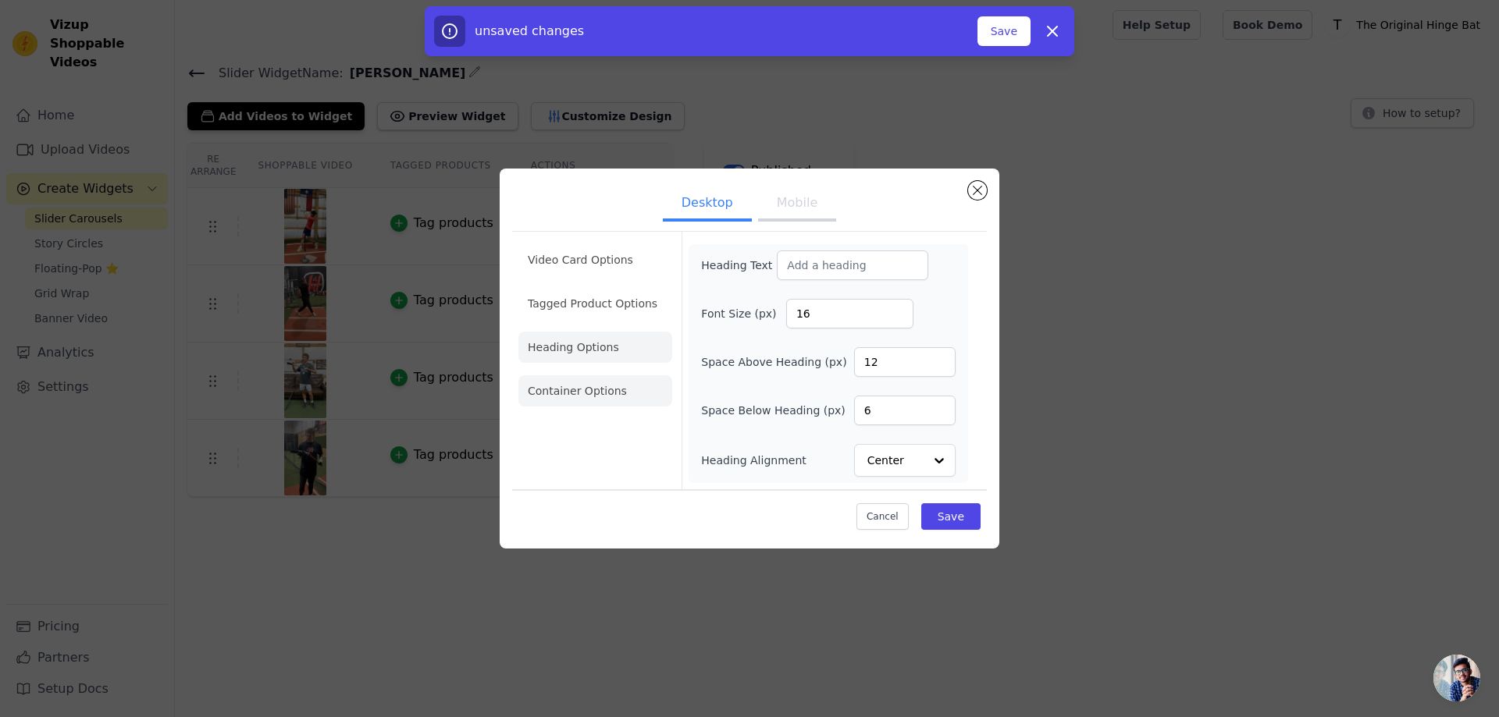
click at [571, 391] on li "Container Options" at bounding box center [595, 390] width 154 height 31
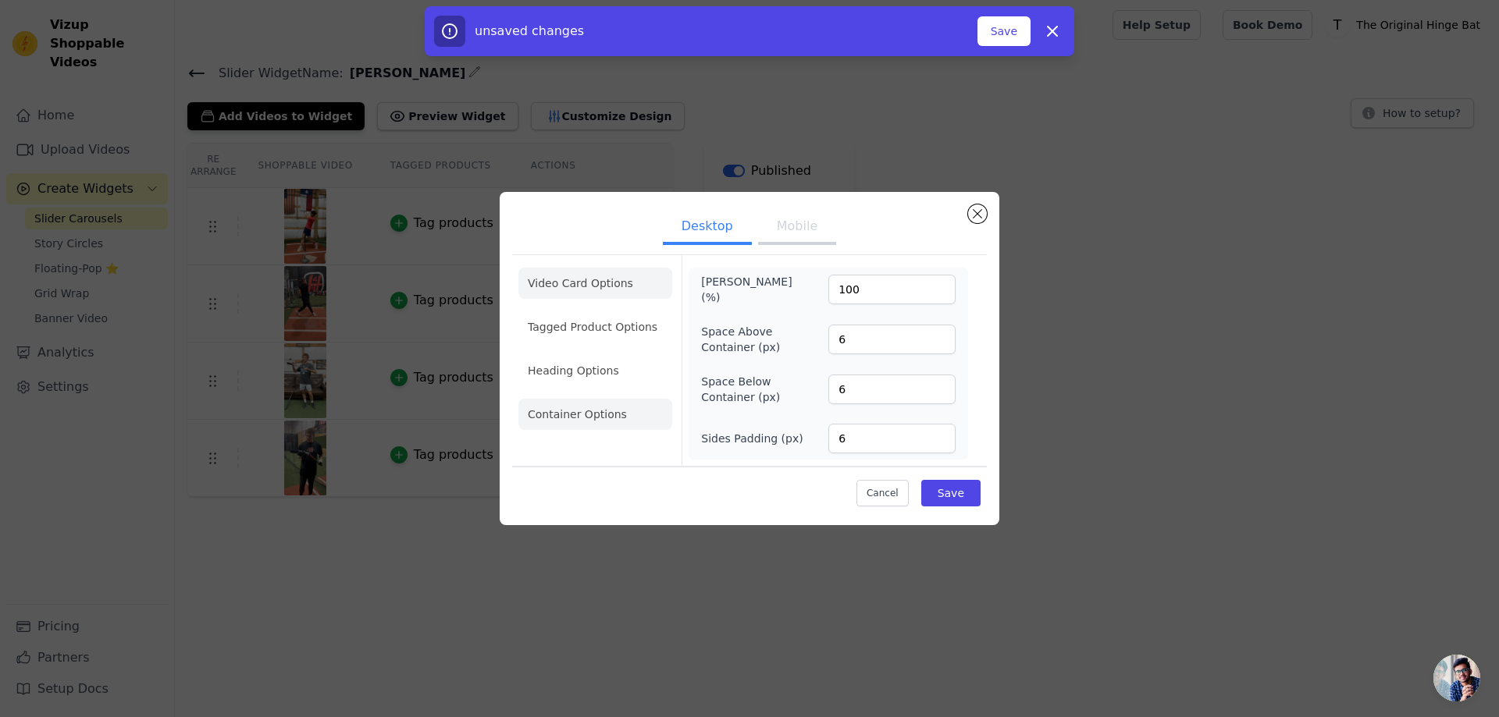
click at [596, 297] on li "Video Card Options" at bounding box center [595, 283] width 154 height 31
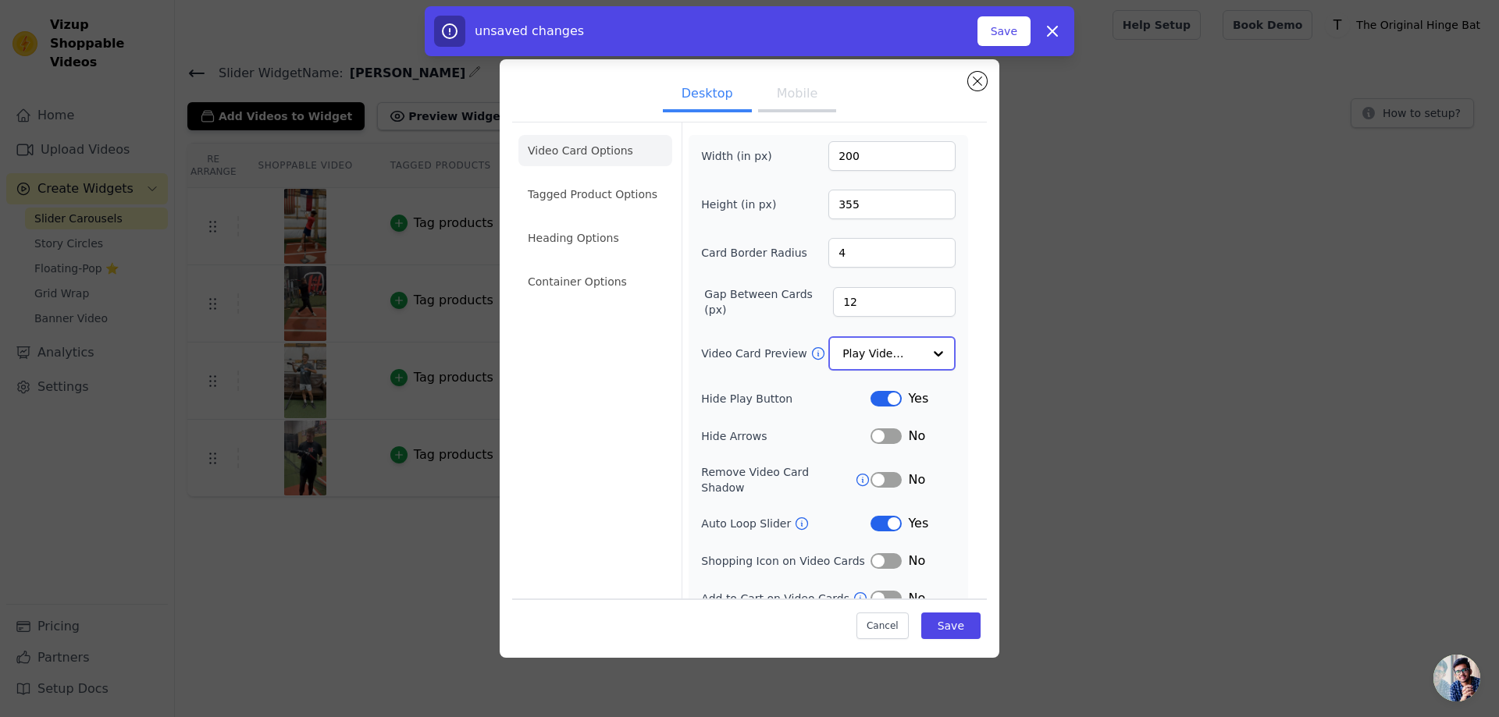
click at [881, 336] on div "Play Video In Loop" at bounding box center [891, 353] width 127 height 34
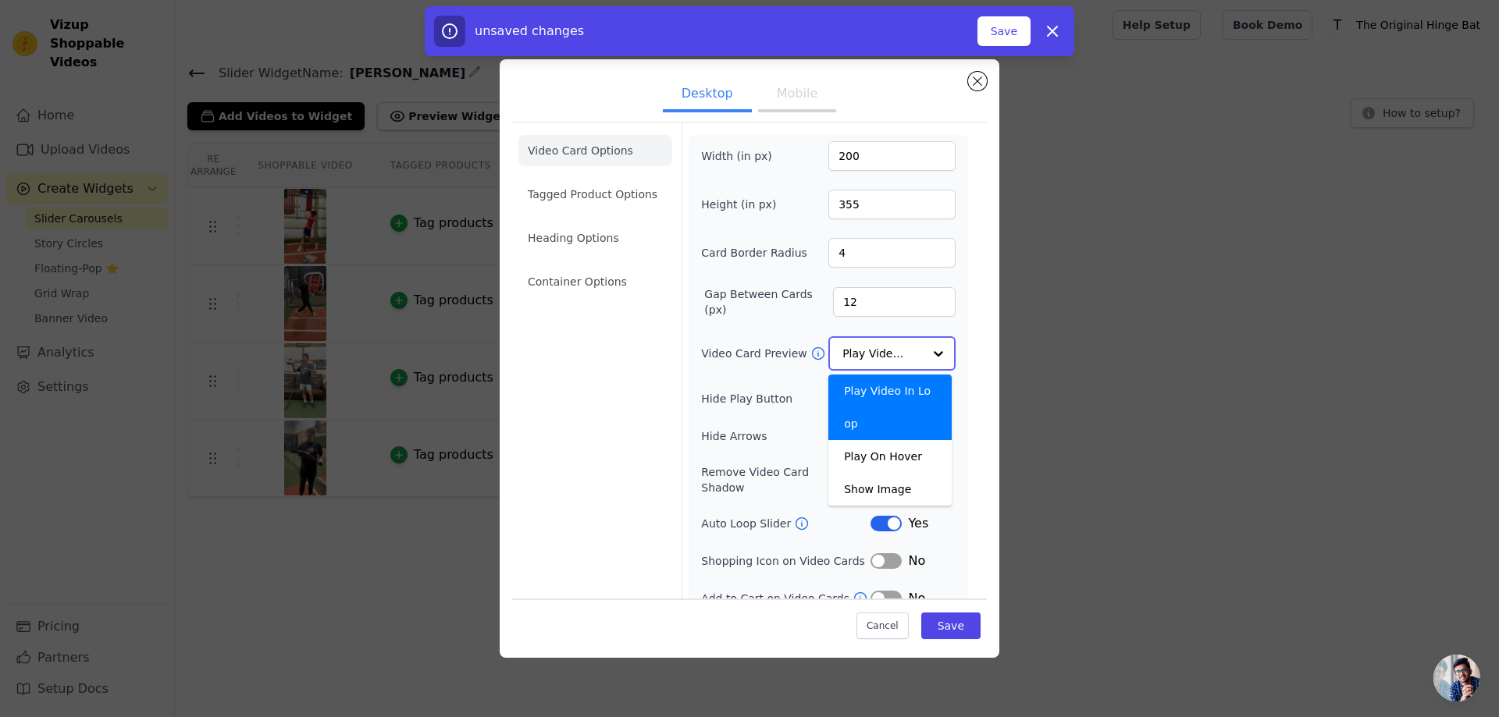
click at [883, 351] on input "Video Card Preview" at bounding box center [882, 353] width 80 height 31
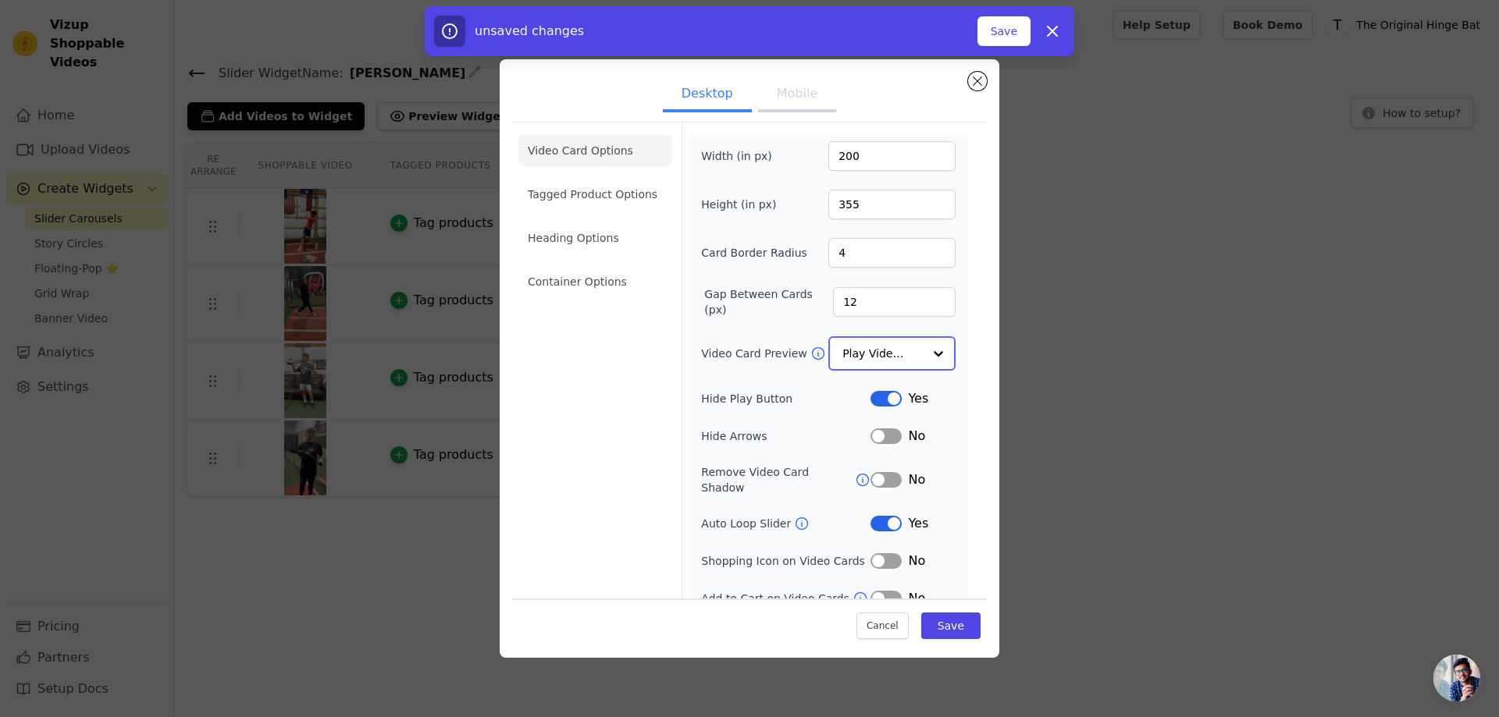
click at [883, 351] on input "Video Card Preview" at bounding box center [882, 353] width 80 height 31
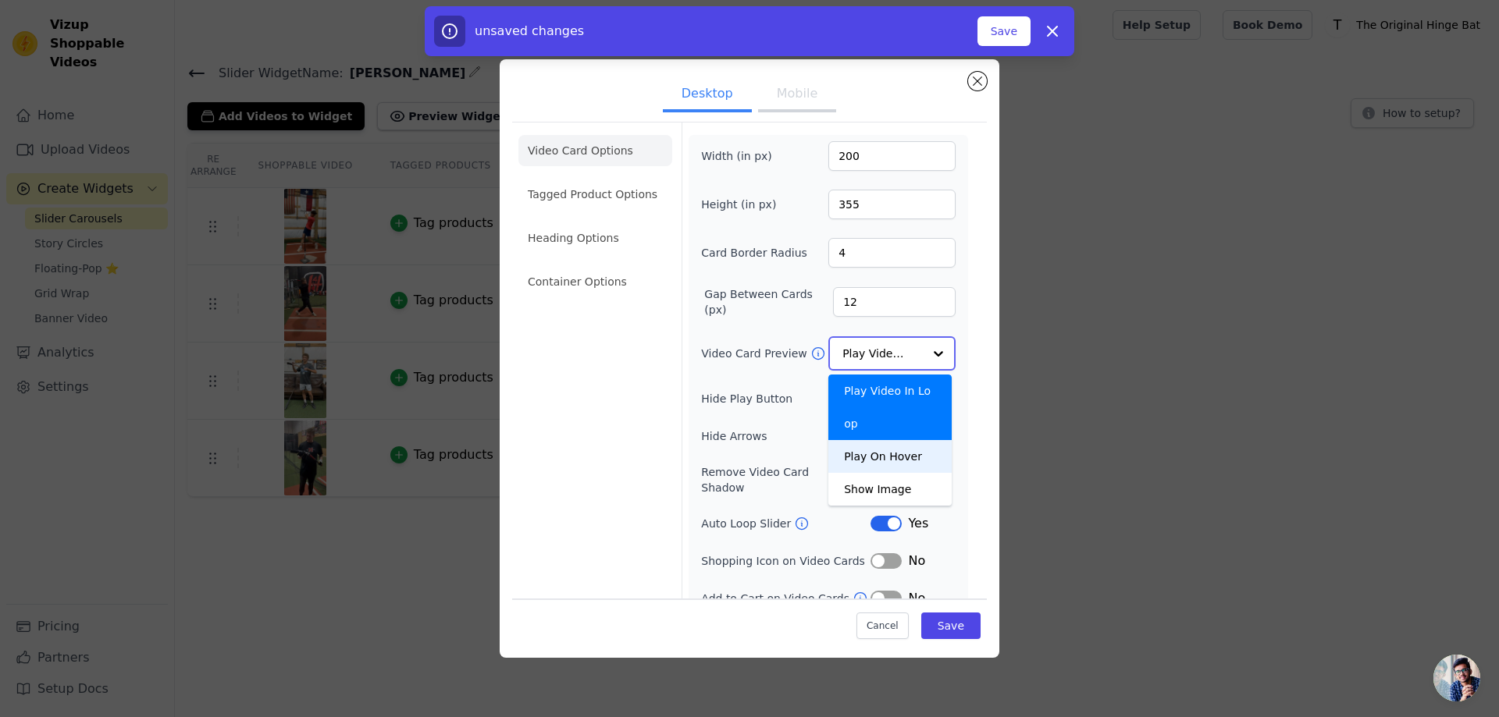
click at [867, 440] on div "Play On Hover" at bounding box center [889, 456] width 123 height 33
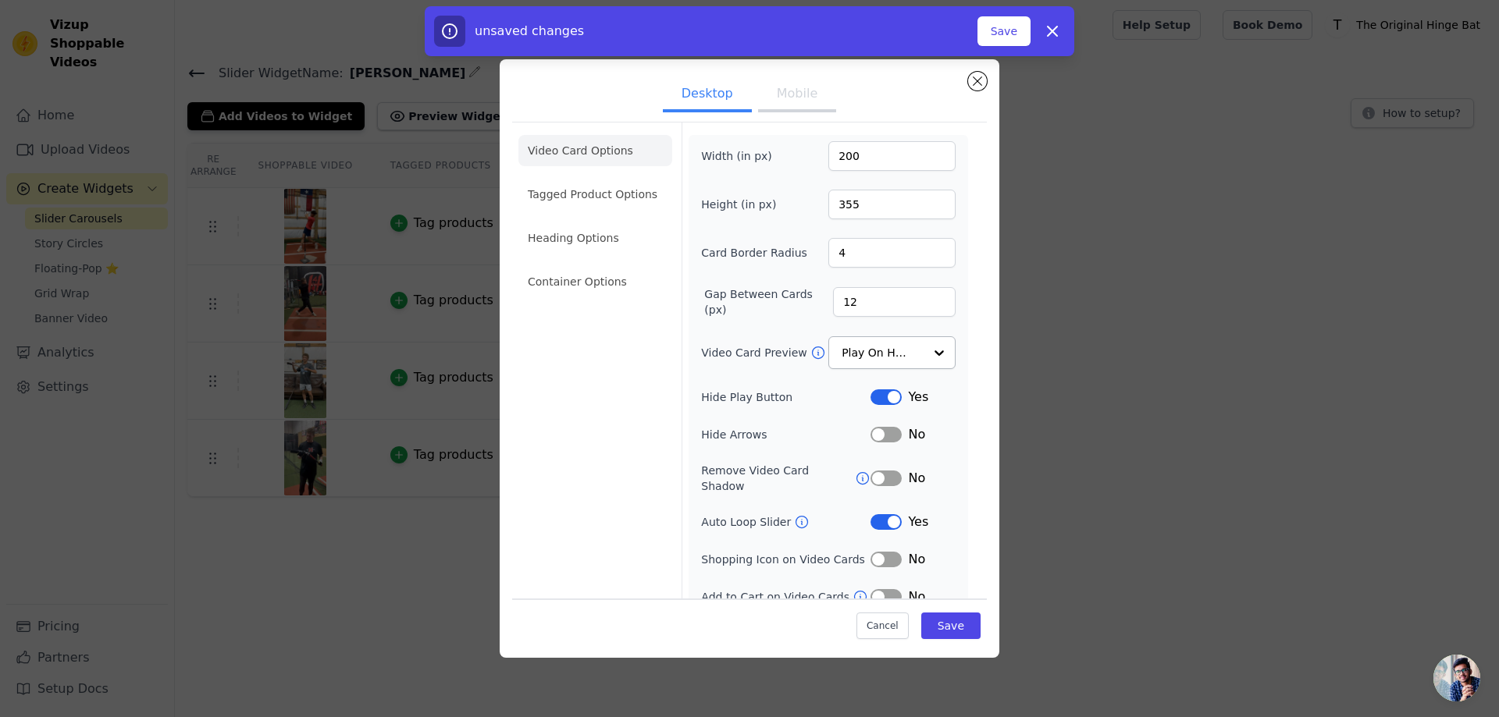
click at [790, 97] on button "Mobile" at bounding box center [797, 95] width 78 height 34
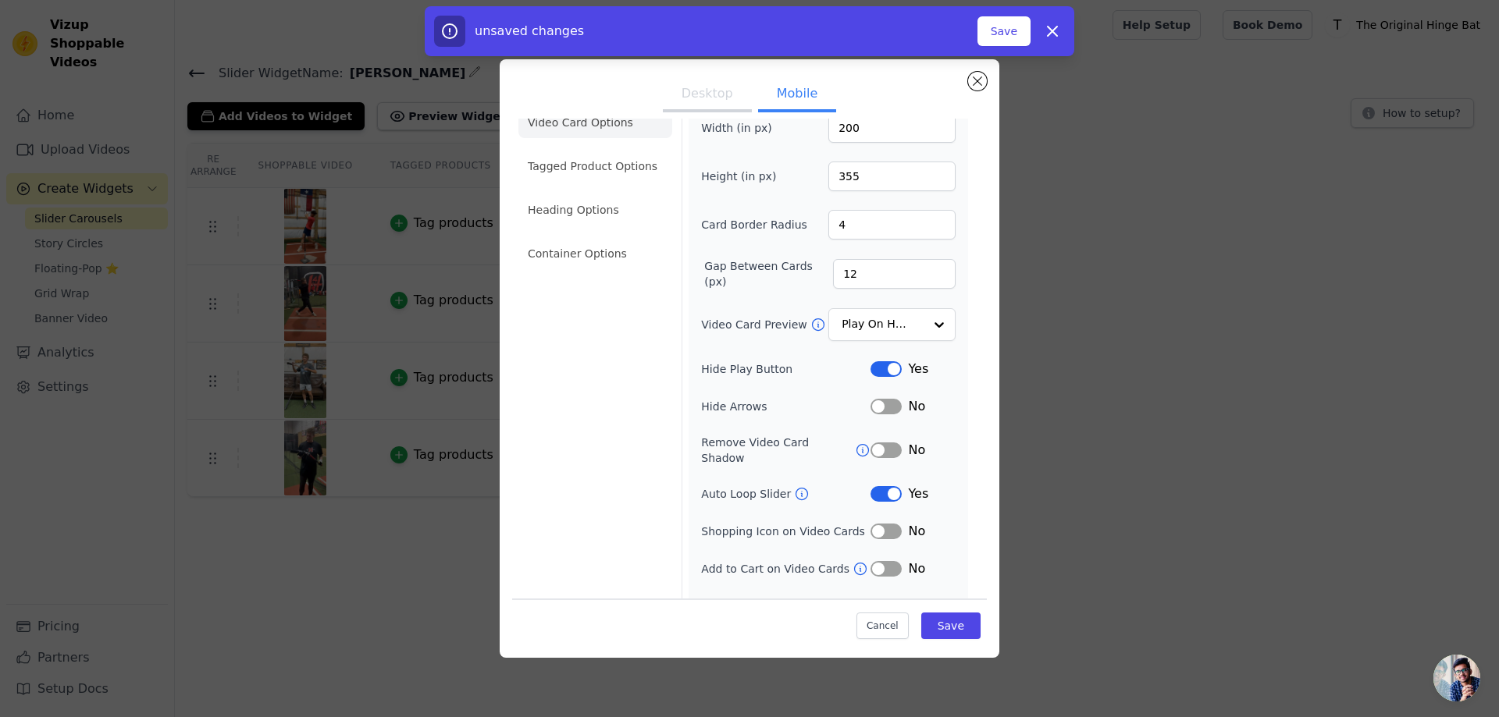
scroll to position [44, 0]
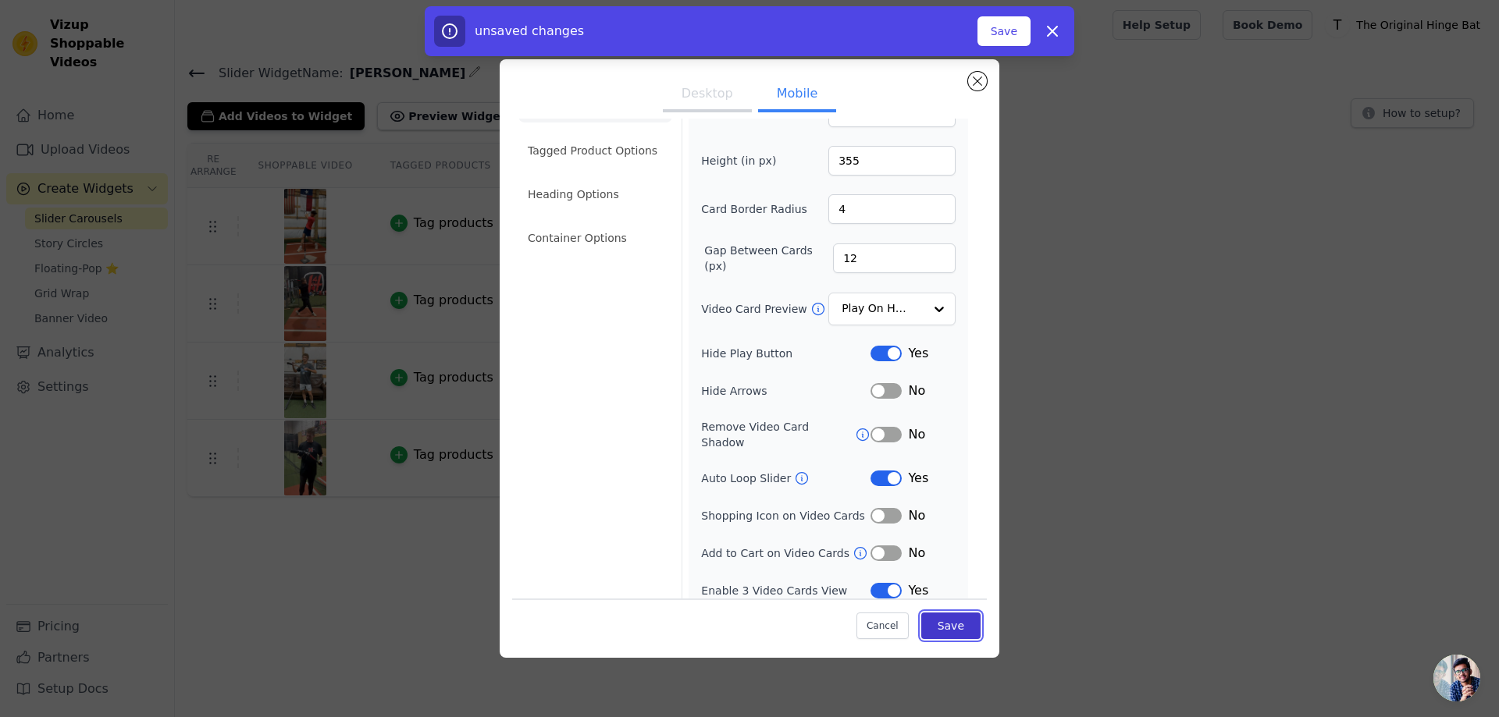
click at [929, 617] on button "Save" at bounding box center [950, 626] width 59 height 27
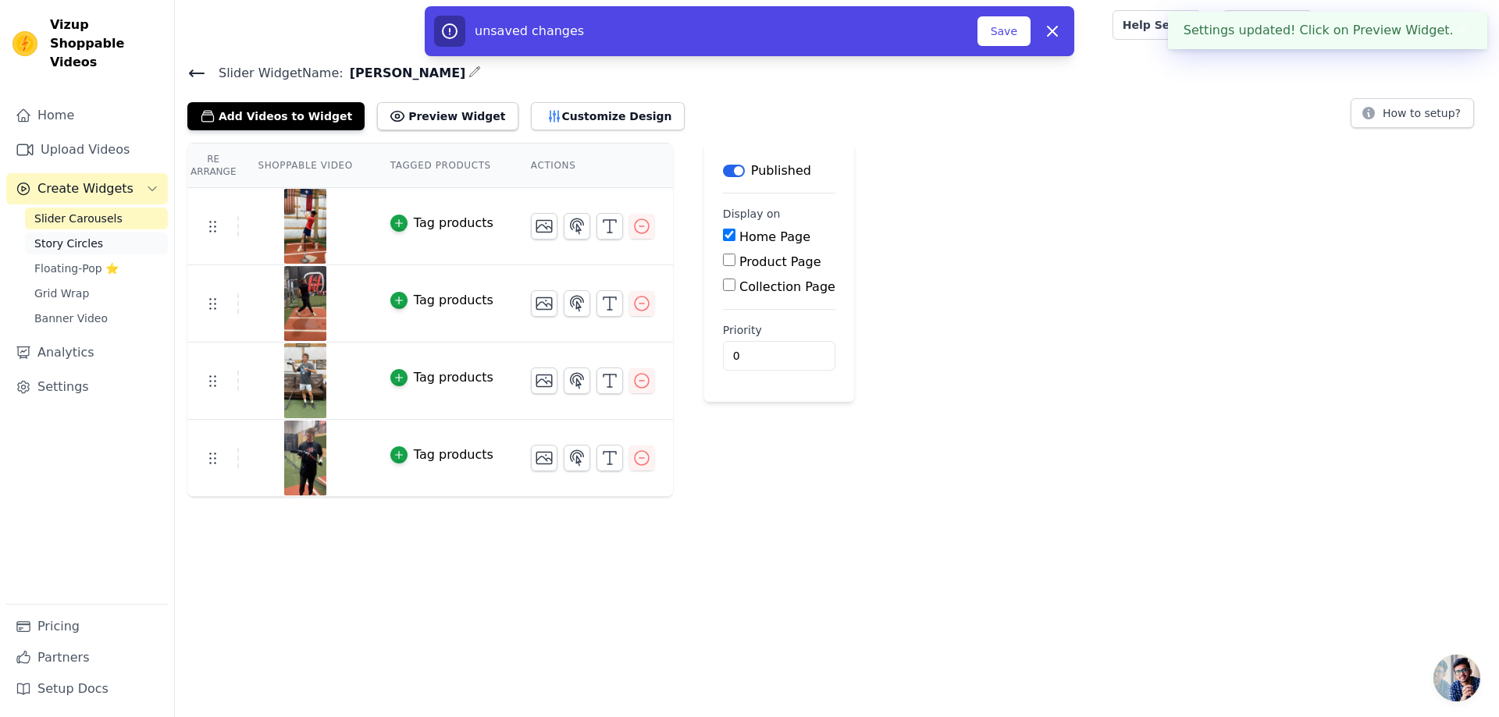
click at [83, 236] on span "Story Circles" at bounding box center [68, 244] width 69 height 16
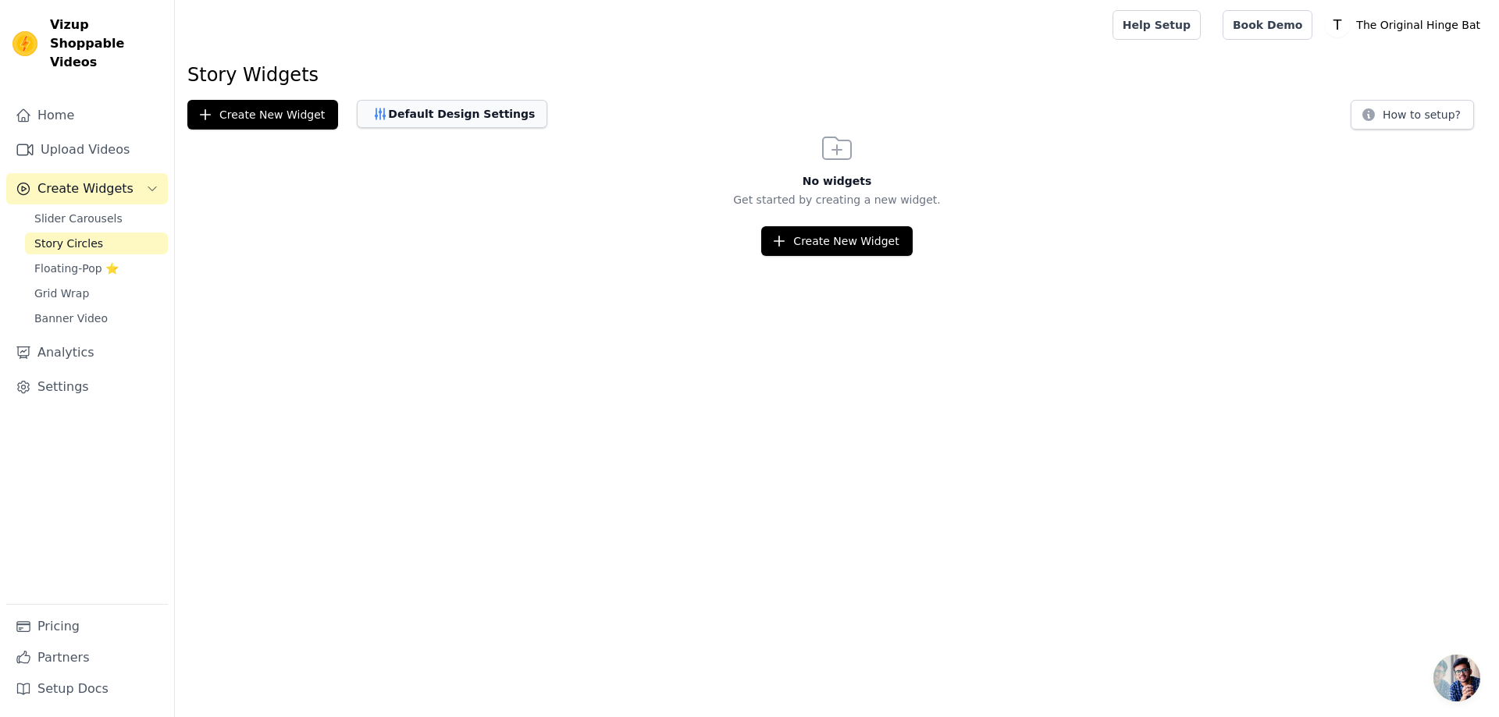
click at [390, 123] on button "Default Design Settings" at bounding box center [452, 114] width 190 height 28
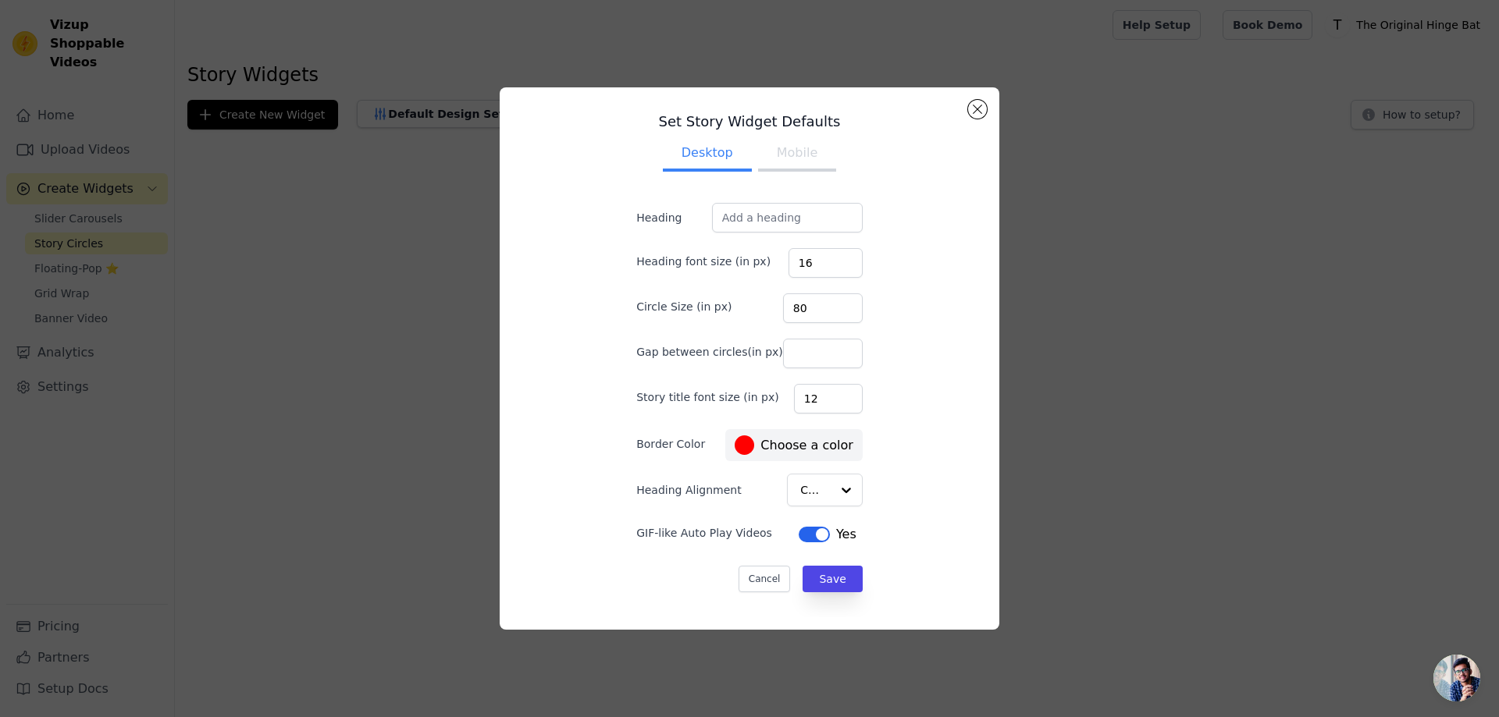
click at [991, 100] on div "Set Story Widget Defaults Desktop Mobile Heading Heading font size (in px) 16 C…" at bounding box center [750, 358] width 500 height 543
click at [987, 102] on div "Set Story Widget Defaults Desktop Mobile Heading Heading font size (in px) 16 C…" at bounding box center [750, 358] width 500 height 543
click at [976, 105] on button "Close modal" at bounding box center [977, 109] width 19 height 19
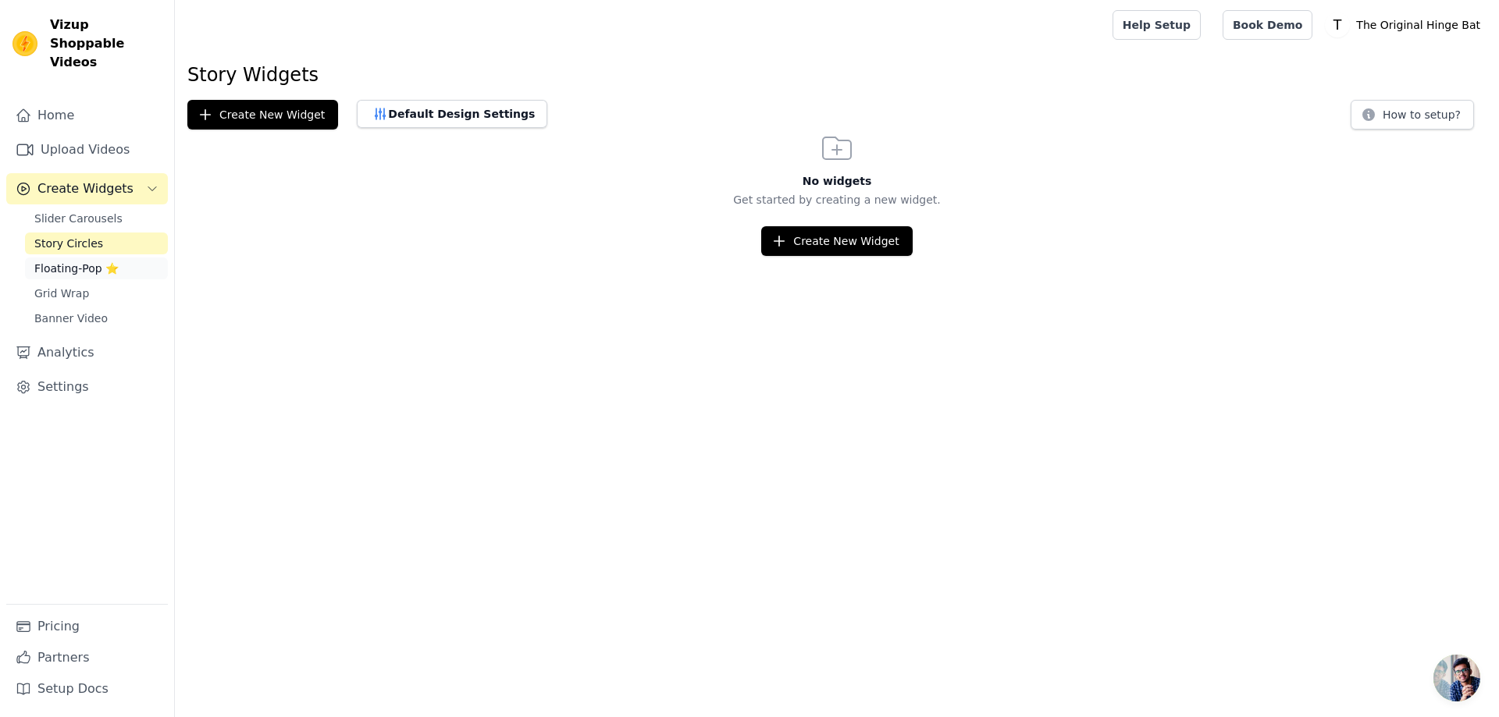
click at [87, 261] on span "Floating-Pop ⭐" at bounding box center [76, 269] width 84 height 16
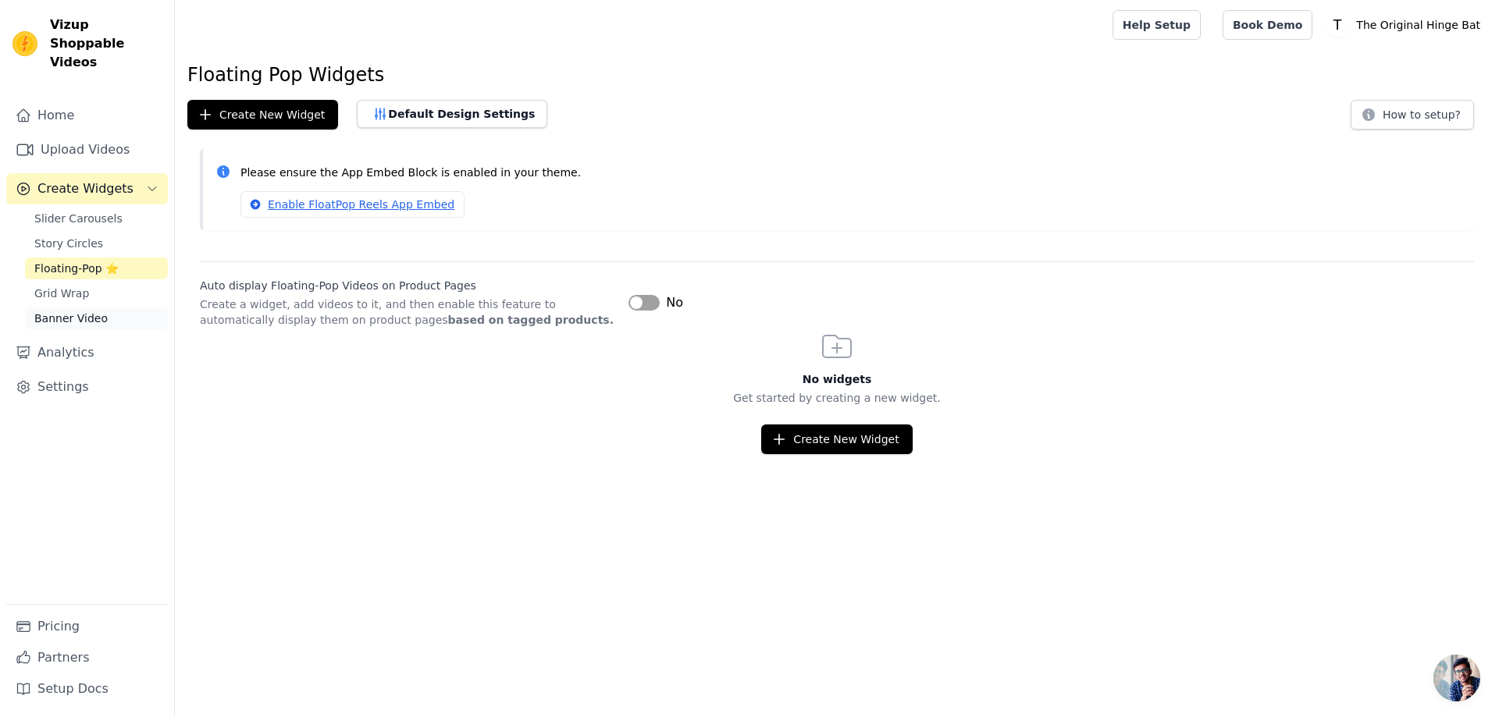
click at [77, 308] on link "Banner Video" at bounding box center [96, 319] width 143 height 22
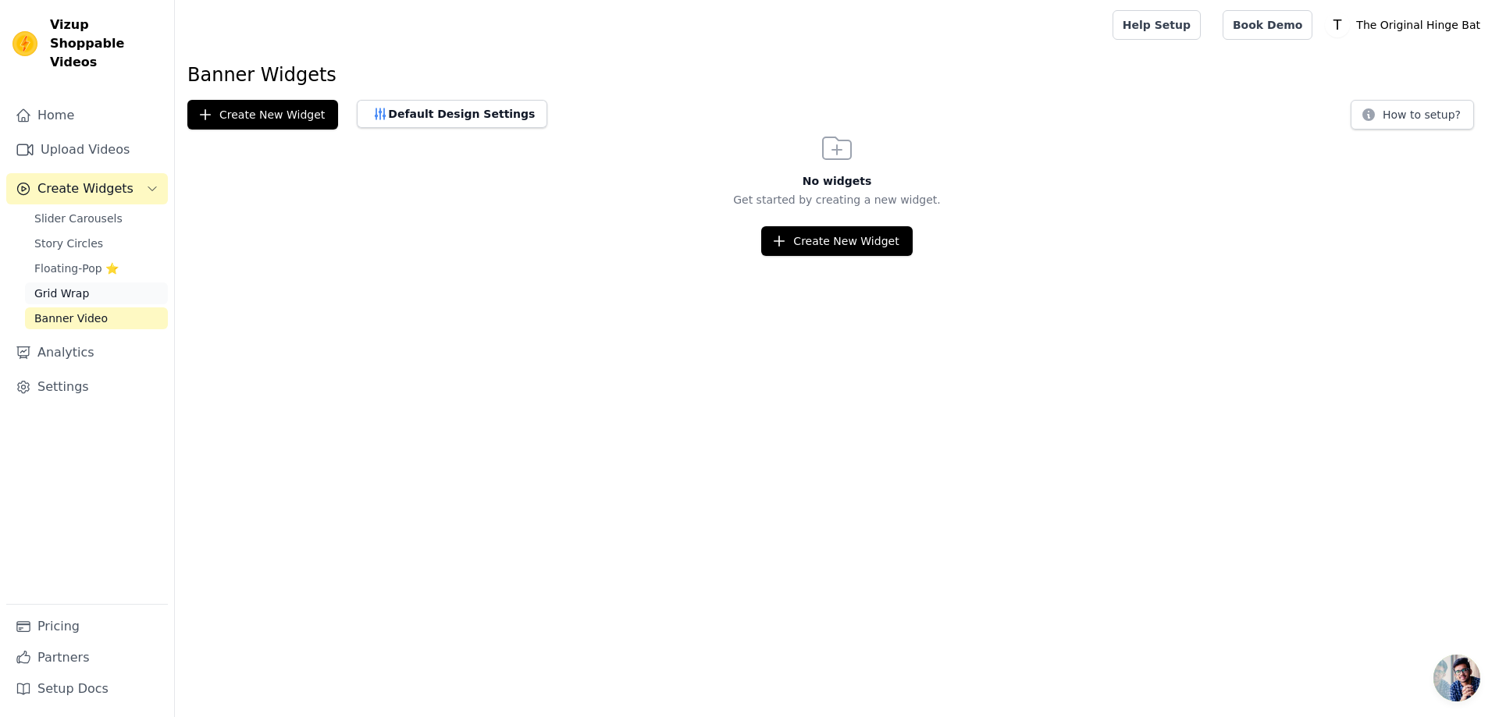
click at [77, 286] on span "Grid Wrap" at bounding box center [61, 294] width 55 height 16
click at [77, 311] on span "Banner Video" at bounding box center [70, 319] width 73 height 16
click at [88, 347] on link "Analytics" at bounding box center [87, 352] width 162 height 31
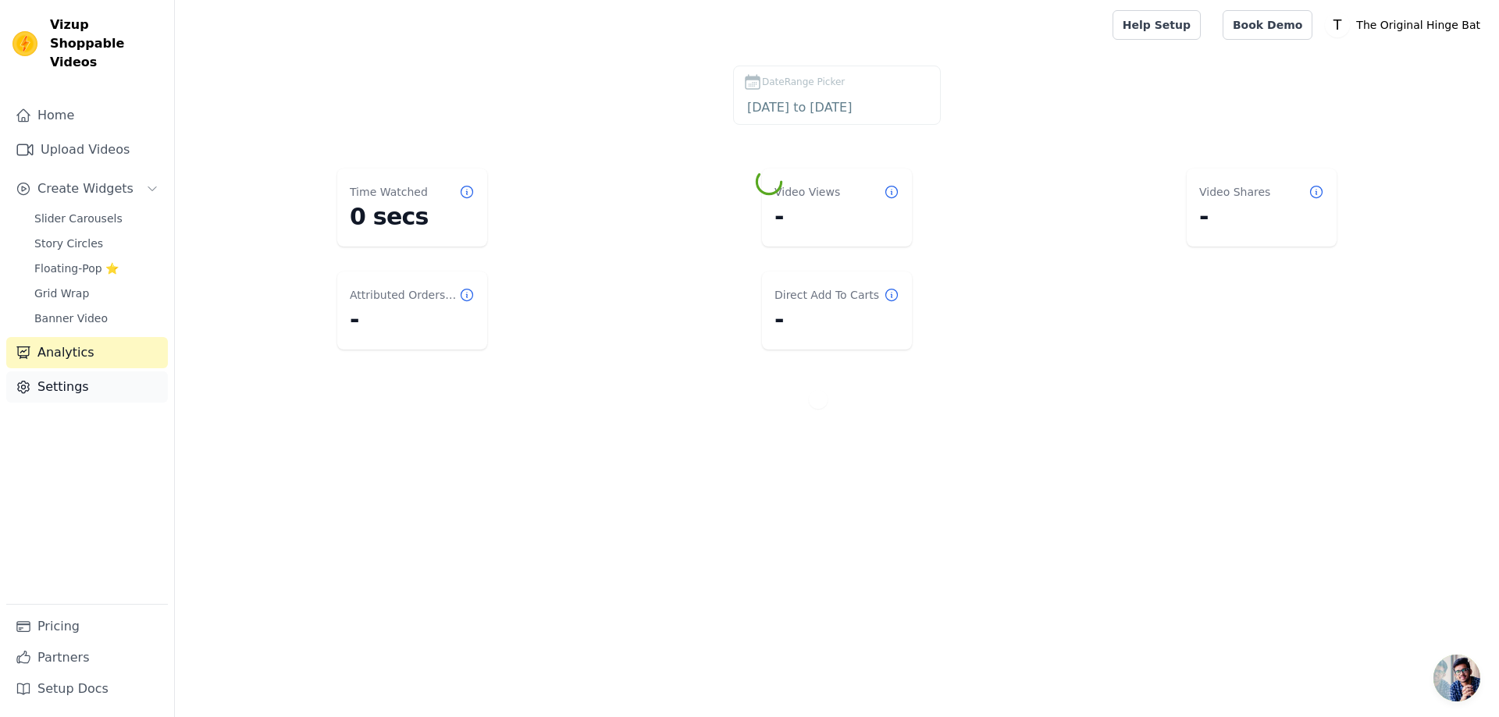
click at [56, 372] on link "Settings" at bounding box center [87, 387] width 162 height 31
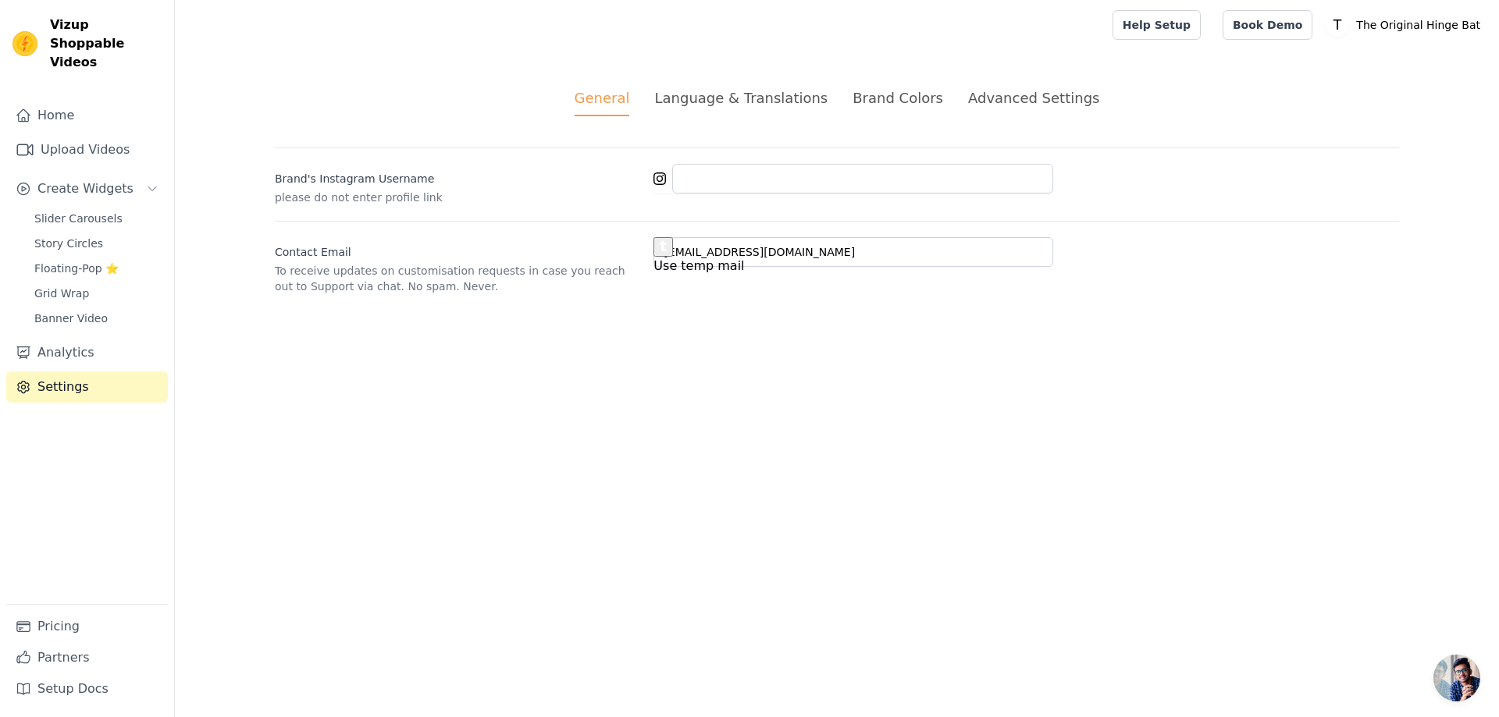
click at [762, 71] on div "General Language & Translations Brand Colors Advanced Settings unsaved changes …" at bounding box center [836, 191] width 1199 height 282
click at [759, 87] on div "General Language & Translations Brand Colors Advanced Settings unsaved changes …" at bounding box center [836, 191] width 1199 height 282
click at [759, 101] on div "Language & Translations" at bounding box center [740, 97] width 173 height 21
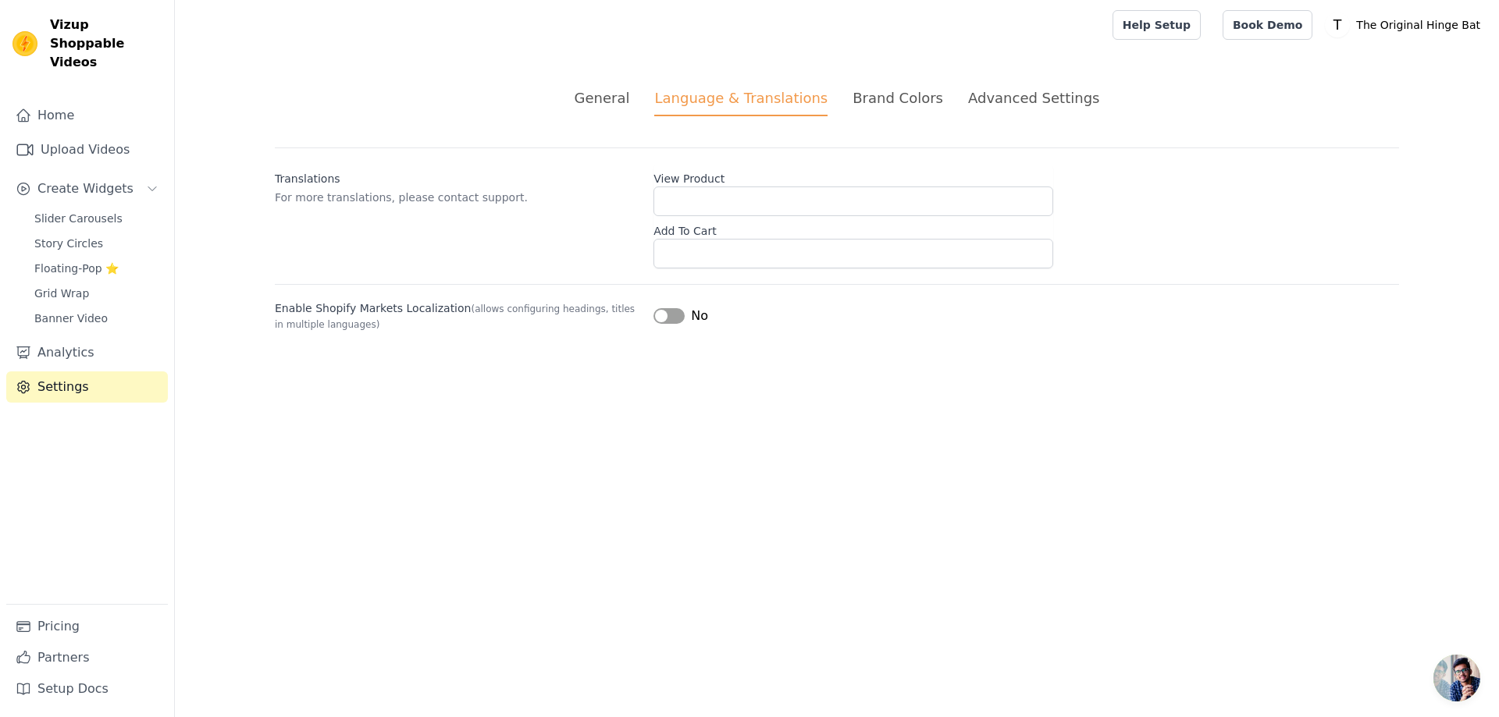
click at [888, 91] on div "Brand Colors" at bounding box center [897, 97] width 91 height 21
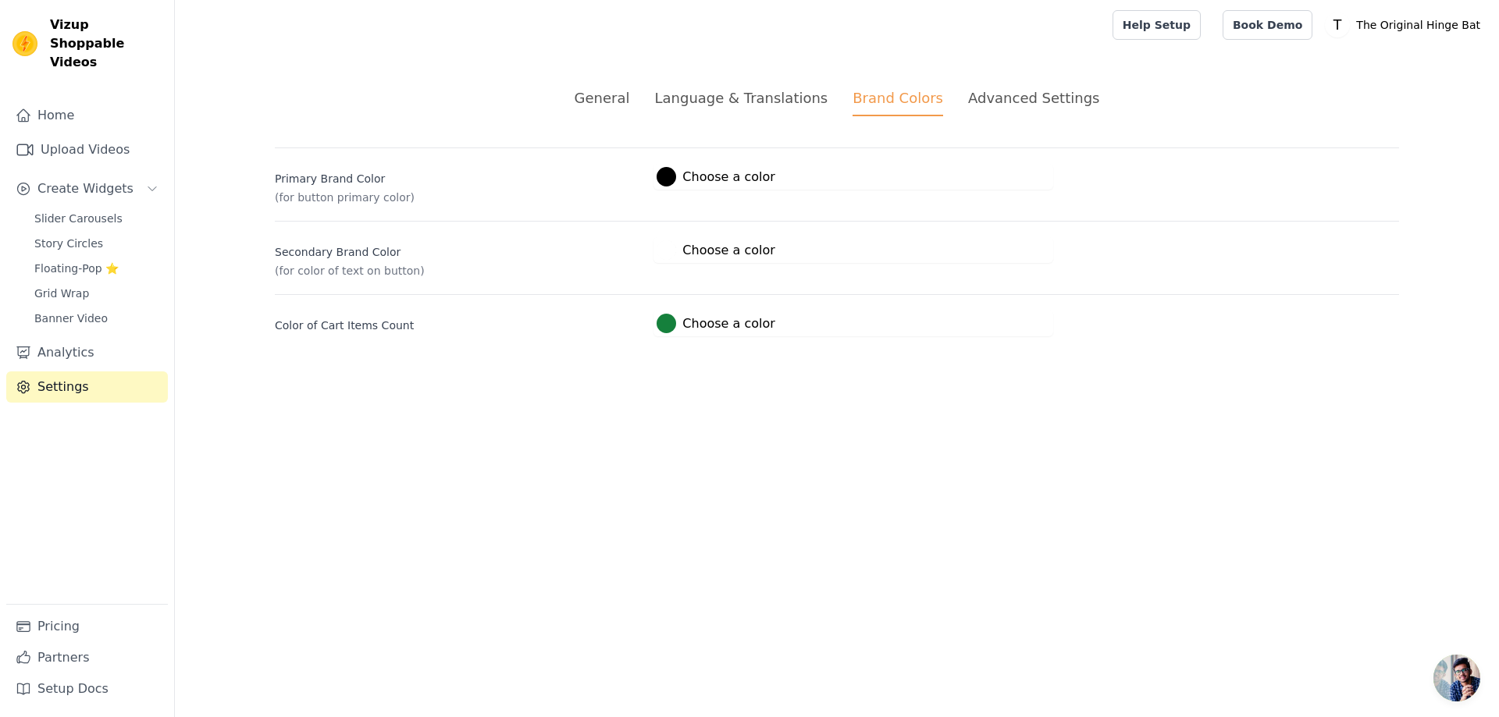
click at [983, 90] on div "Advanced Settings" at bounding box center [1033, 97] width 131 height 21
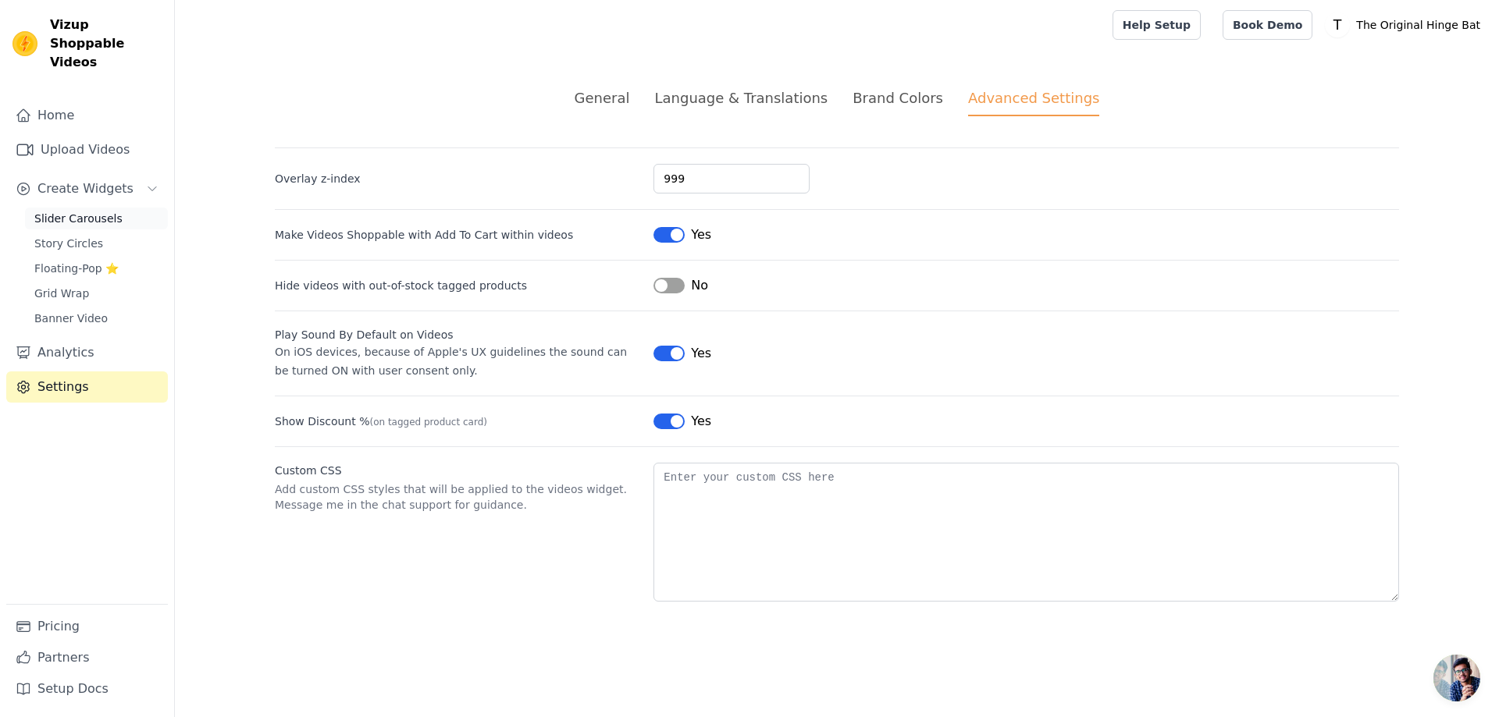
click at [84, 211] on span "Slider Carousels" at bounding box center [78, 219] width 88 height 16
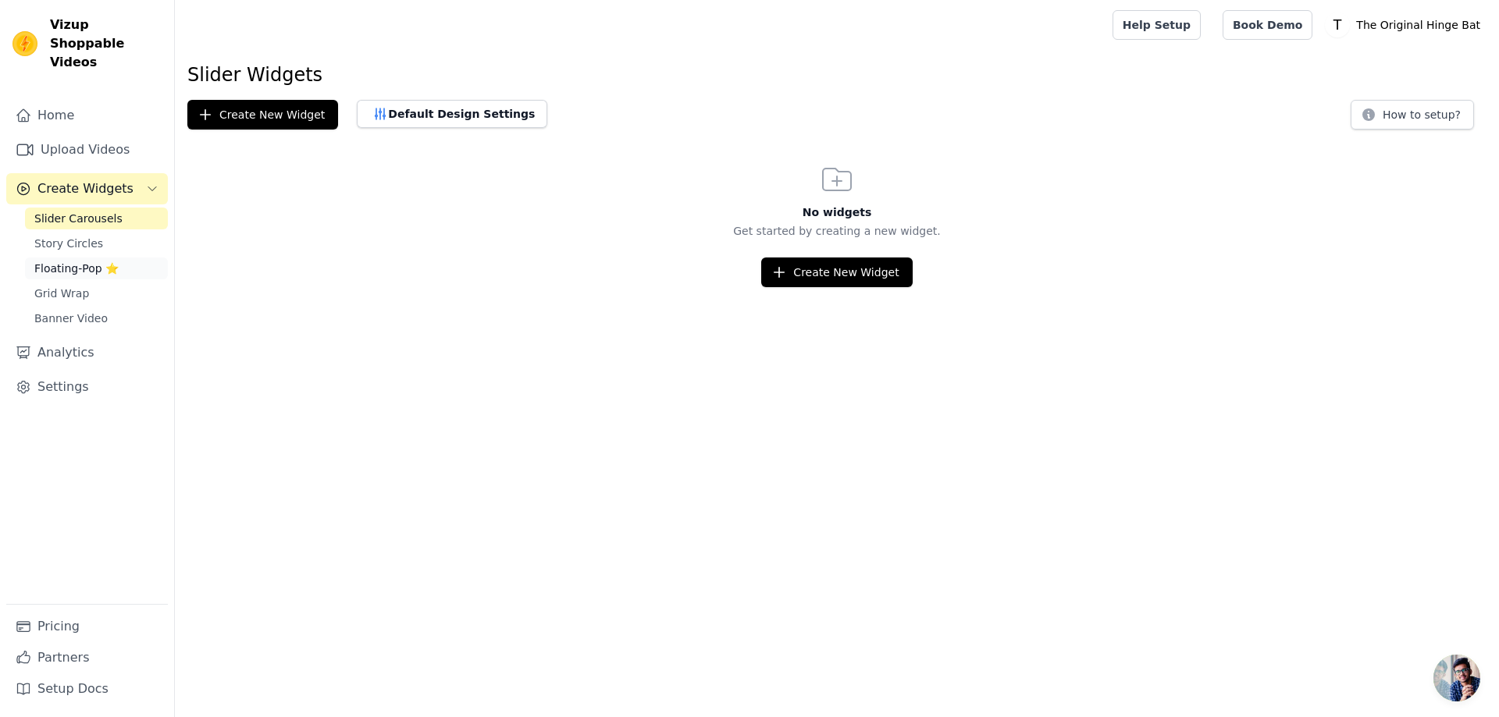
click at [69, 258] on link "Floating-Pop ⭐" at bounding box center [96, 269] width 143 height 22
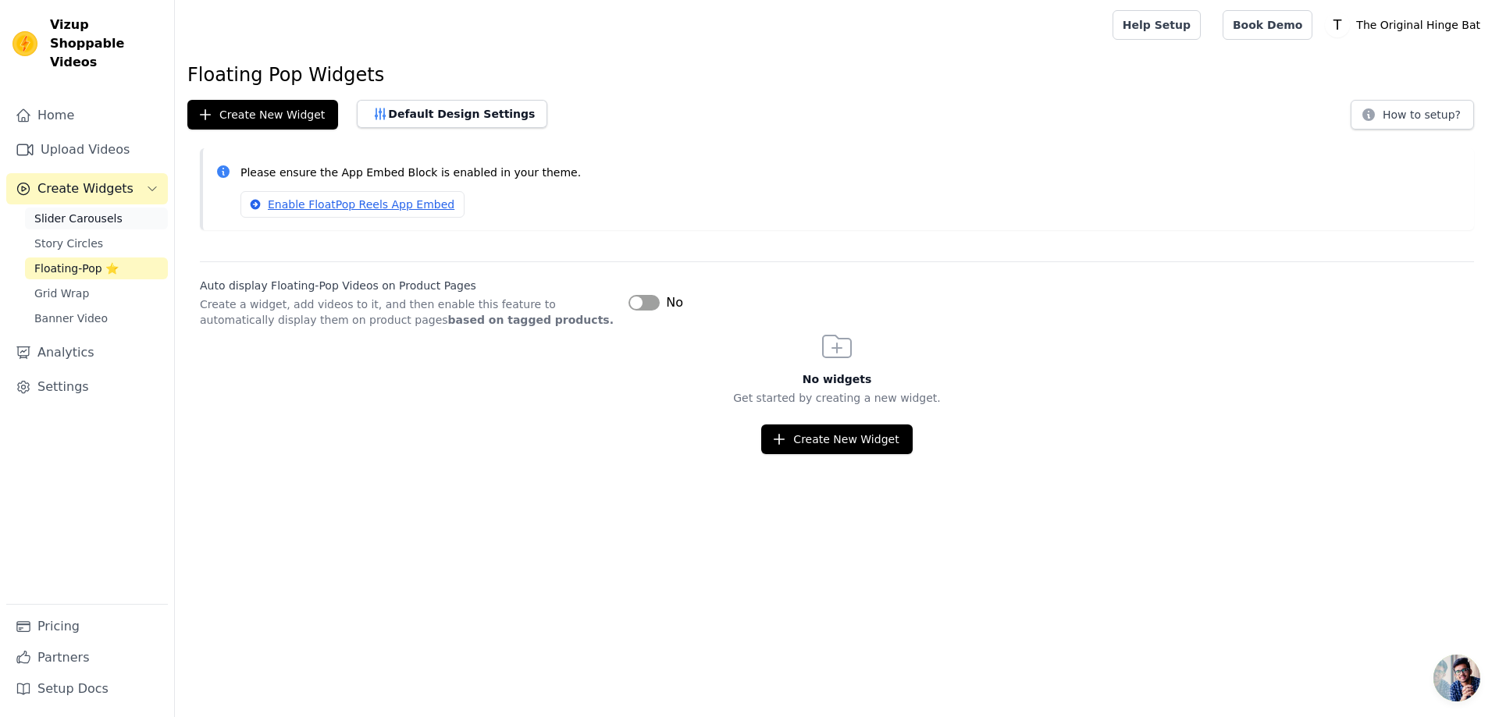
click at [80, 211] on span "Slider Carousels" at bounding box center [78, 219] width 88 height 16
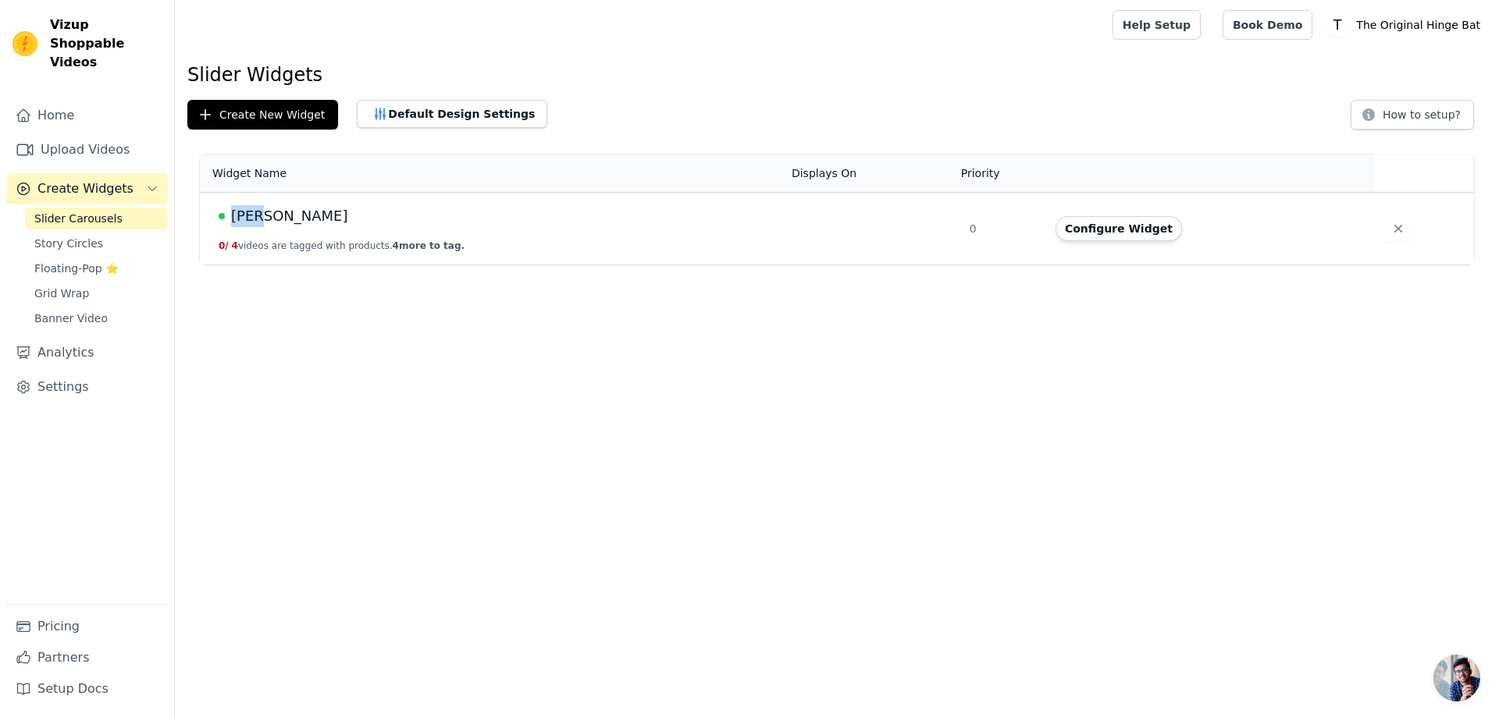
drag, startPoint x: 290, startPoint y: 219, endPoint x: 224, endPoint y: 219, distance: 66.4
click at [224, 219] on div "[PERSON_NAME]" at bounding box center [496, 216] width 554 height 22
copy div "[PERSON_NAME]"
click at [926, 234] on td at bounding box center [871, 229] width 178 height 73
click at [1024, 241] on td "0" at bounding box center [1003, 229] width 86 height 73
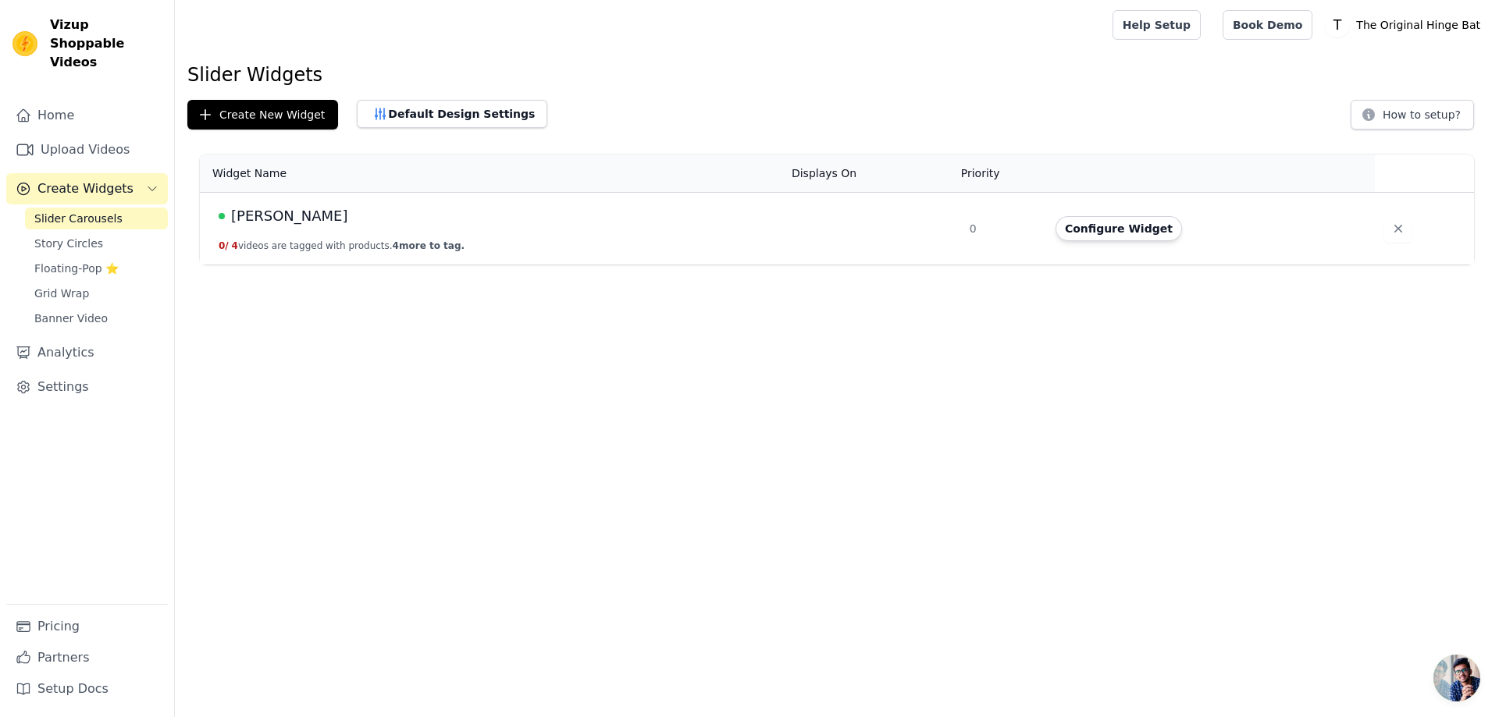
click at [331, 265] on html "Vizup Shoppable Videos Home Upload Videos Create Widgets Slider Carousels Story…" at bounding box center [749, 132] width 1499 height 265
click at [311, 217] on div "[PERSON_NAME]" at bounding box center [496, 216] width 554 height 22
click at [270, 206] on div "[PERSON_NAME]" at bounding box center [496, 216] width 554 height 22
click at [1319, 246] on td "Configure Widget" at bounding box center [1210, 229] width 329 height 73
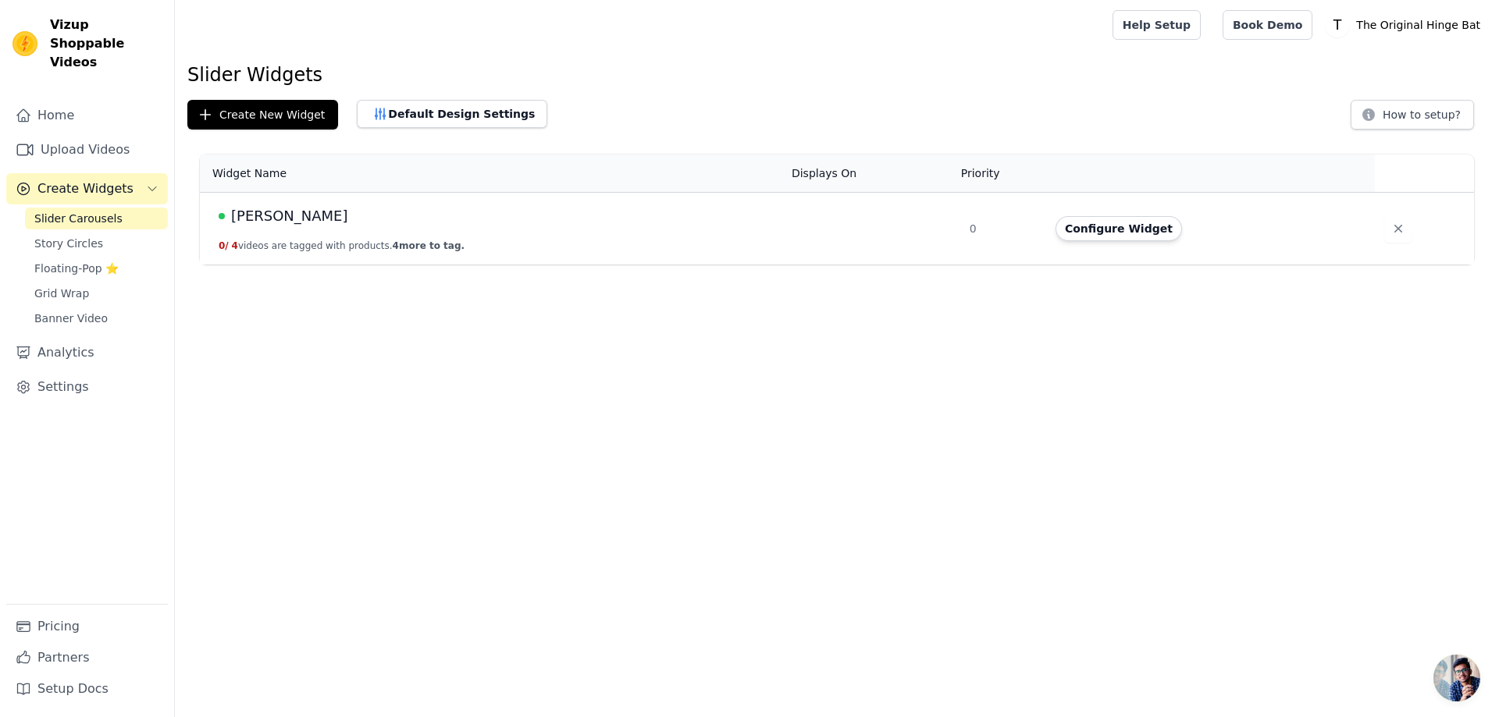
click at [1051, 212] on td "Configure Widget" at bounding box center [1210, 229] width 329 height 73
click at [1104, 231] on button "Configure Widget" at bounding box center [1118, 228] width 126 height 25
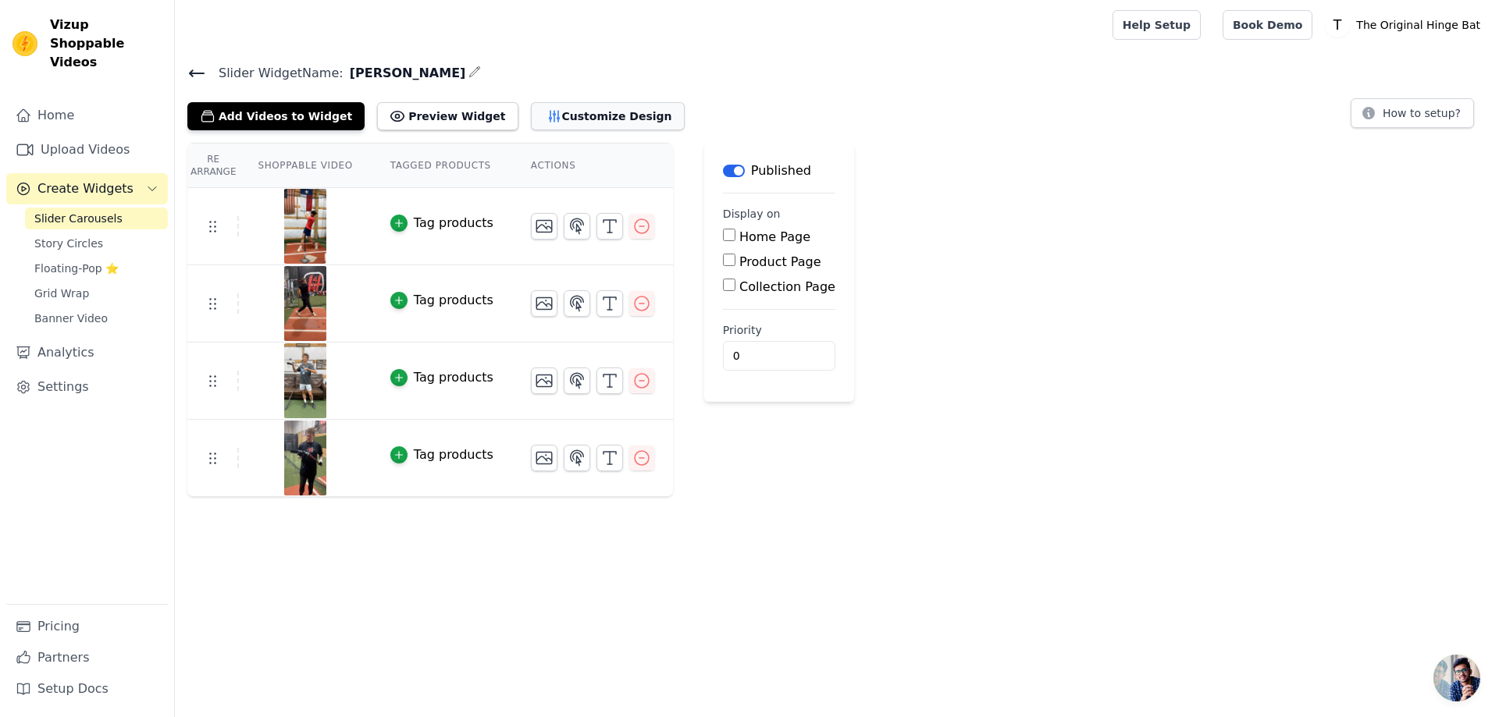
click at [543, 111] on button "Customize Design" at bounding box center [608, 116] width 154 height 28
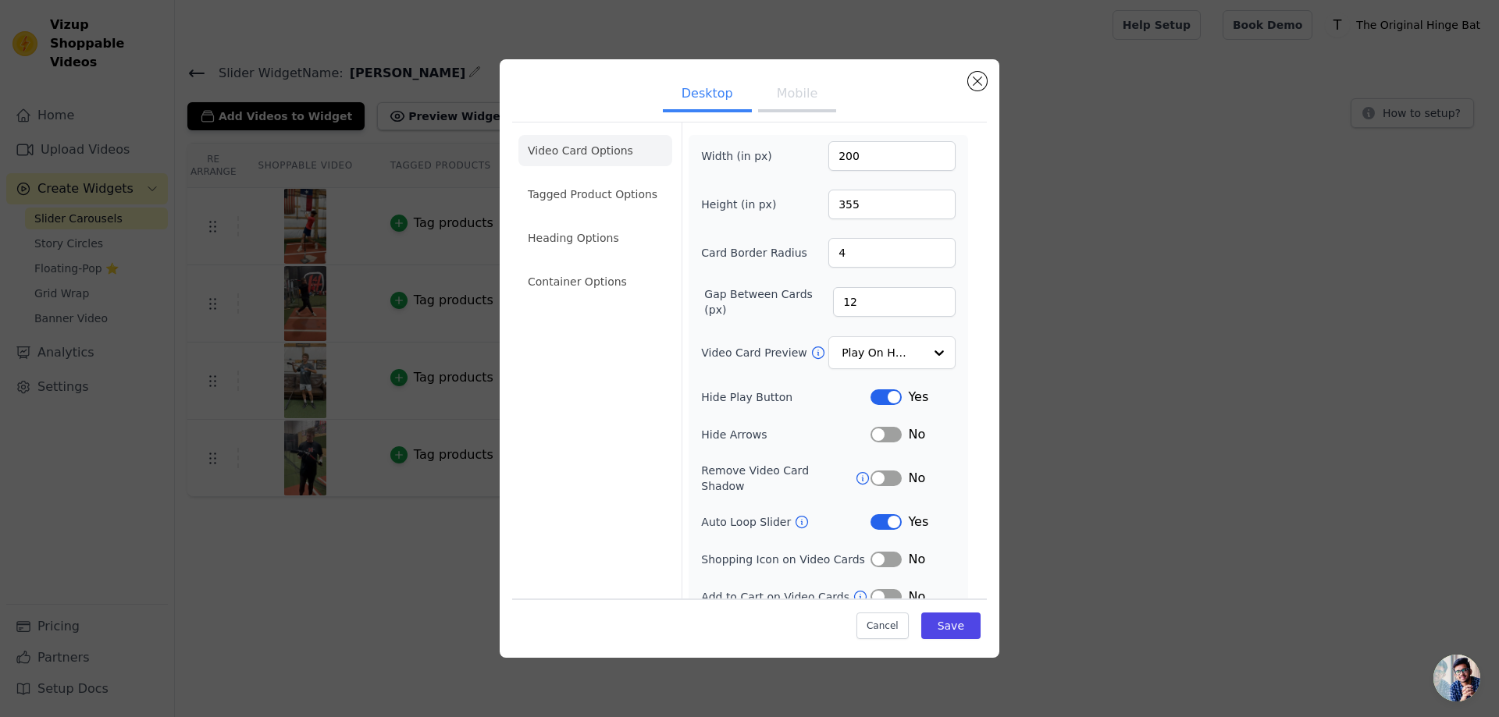
click at [819, 116] on ul "Desktop Mobile" at bounding box center [749, 95] width 475 height 47
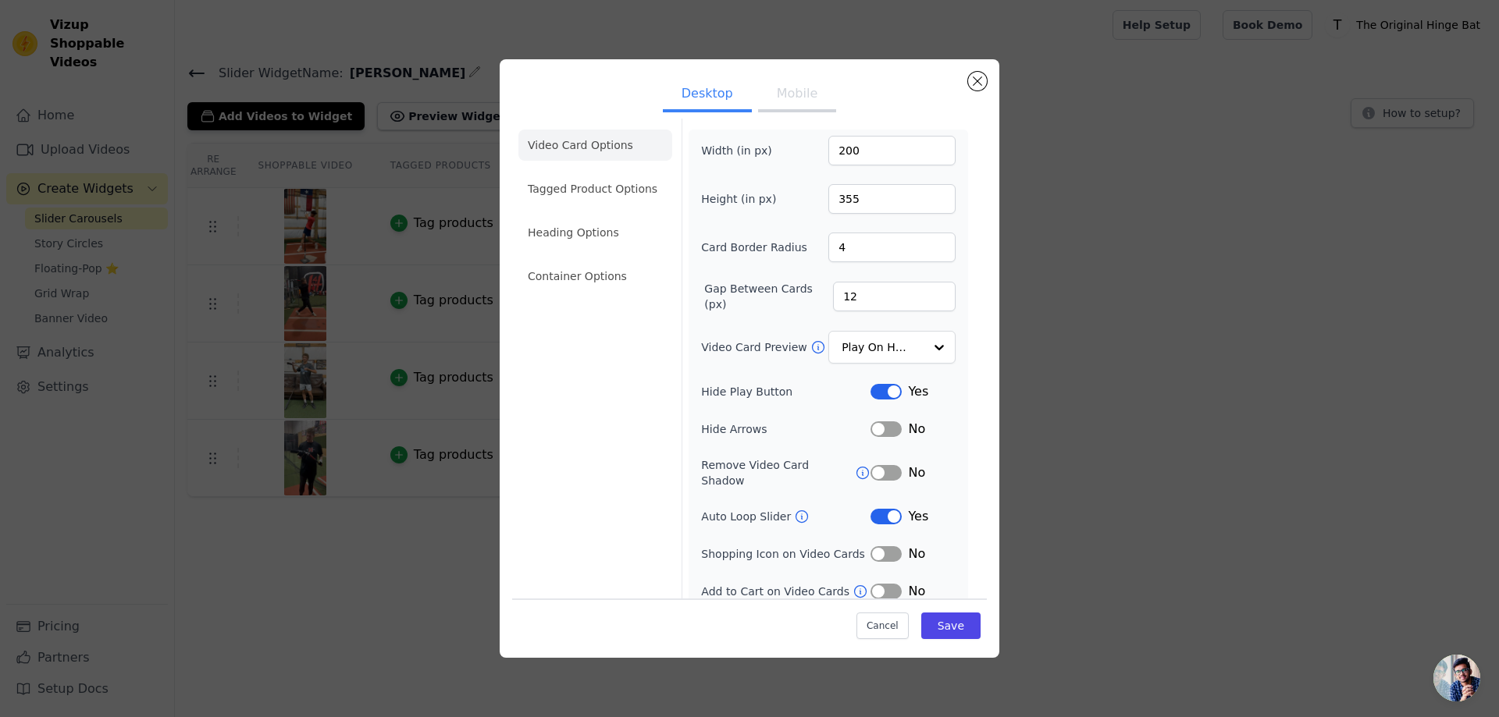
scroll to position [6, 0]
click at [923, 341] on div at bounding box center [938, 347] width 31 height 31
click at [792, 326] on div "Width (in px) 200 Height (in px) 355 Card Border Radius 4 Gap Between Cards (px…" at bounding box center [828, 367] width 254 height 465
click at [874, 297] on input "12" at bounding box center [894, 296] width 123 height 30
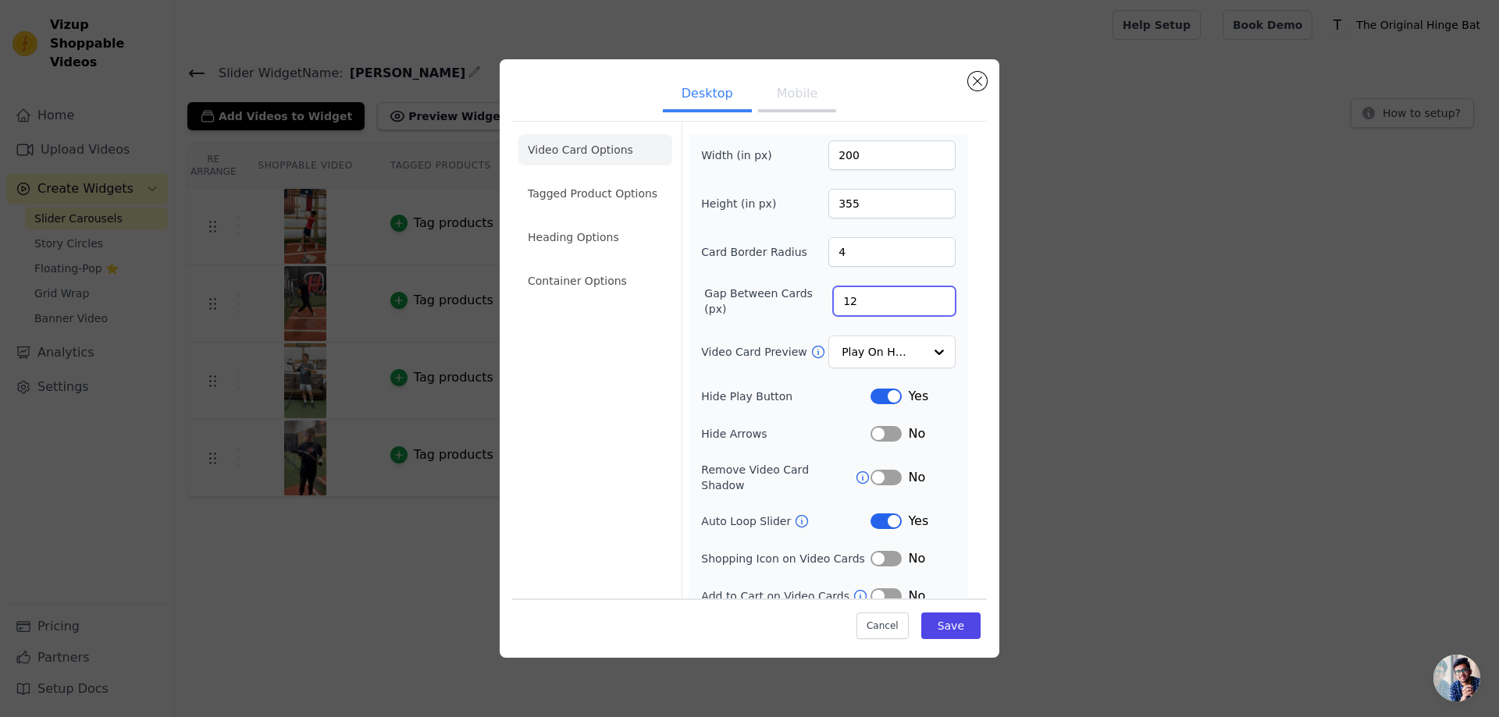
scroll to position [0, 0]
click at [596, 188] on li "Tagged Product Options" at bounding box center [595, 194] width 154 height 31
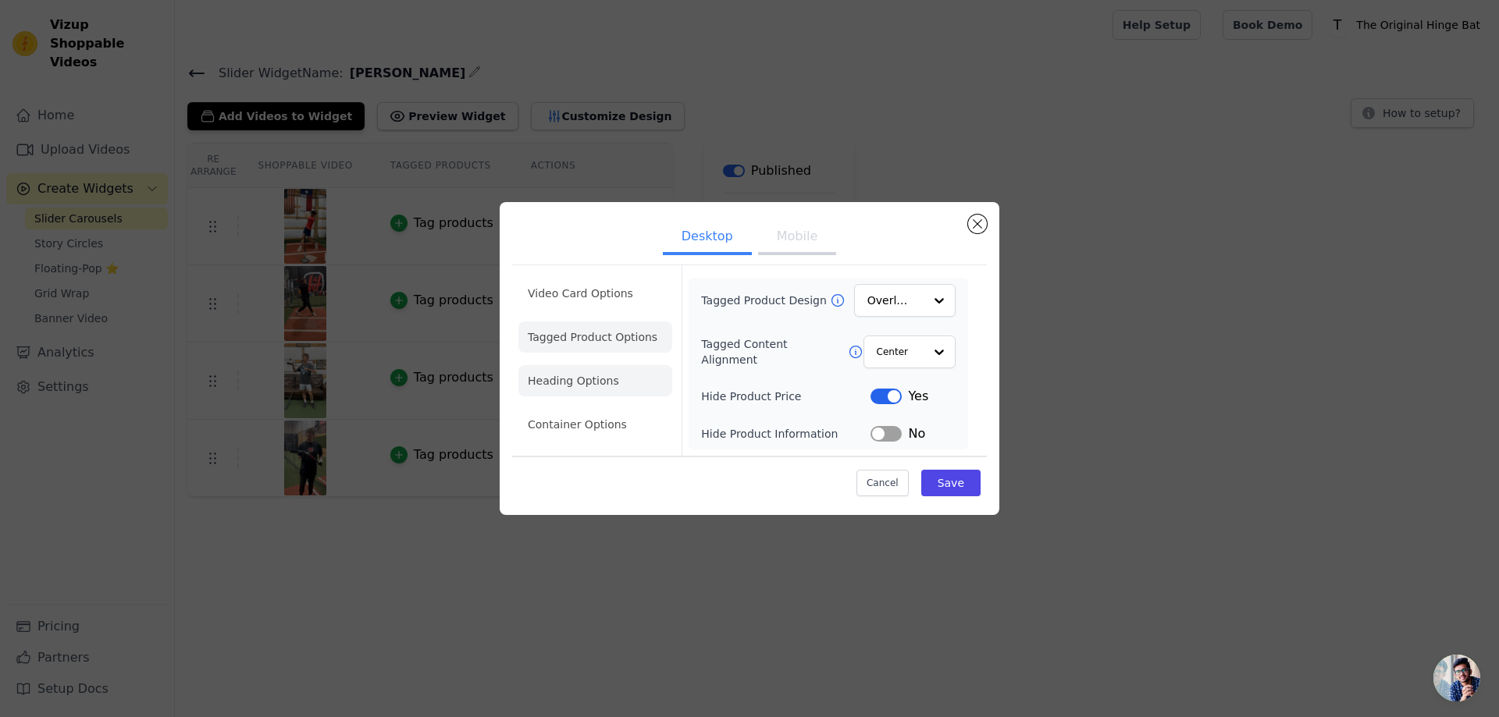
click at [585, 392] on li "Heading Options" at bounding box center [595, 380] width 154 height 31
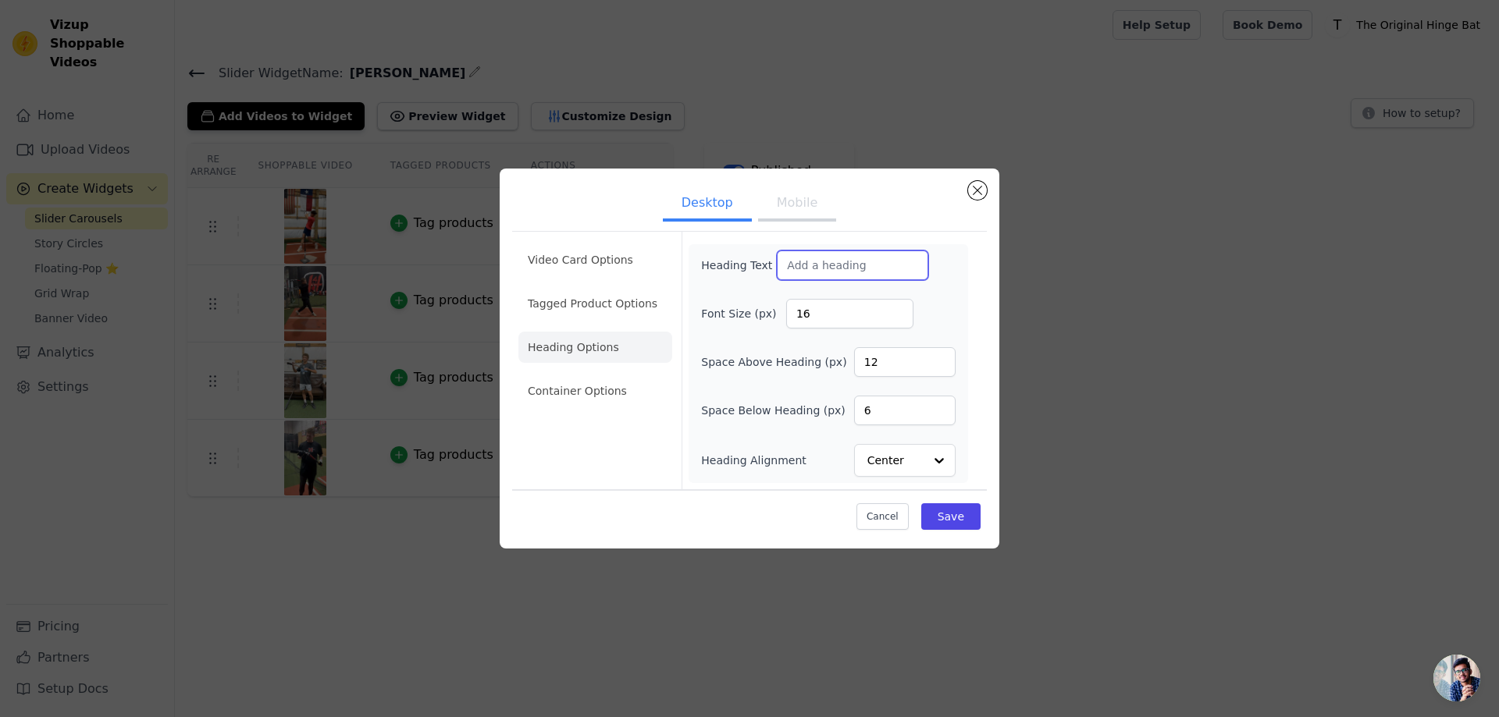
click at [842, 264] on input "Heading Text" at bounding box center [852, 266] width 151 height 30
click at [857, 308] on input "16" at bounding box center [849, 314] width 127 height 30
drag, startPoint x: 857, startPoint y: 308, endPoint x: 785, endPoint y: 311, distance: 71.9
click at [786, 311] on input "16" at bounding box center [849, 314] width 127 height 30
click at [770, 343] on div "Heading Text Font Size (px) 16 Space Above Heading (px) 12 Space Below Heading …" at bounding box center [828, 364] width 254 height 226
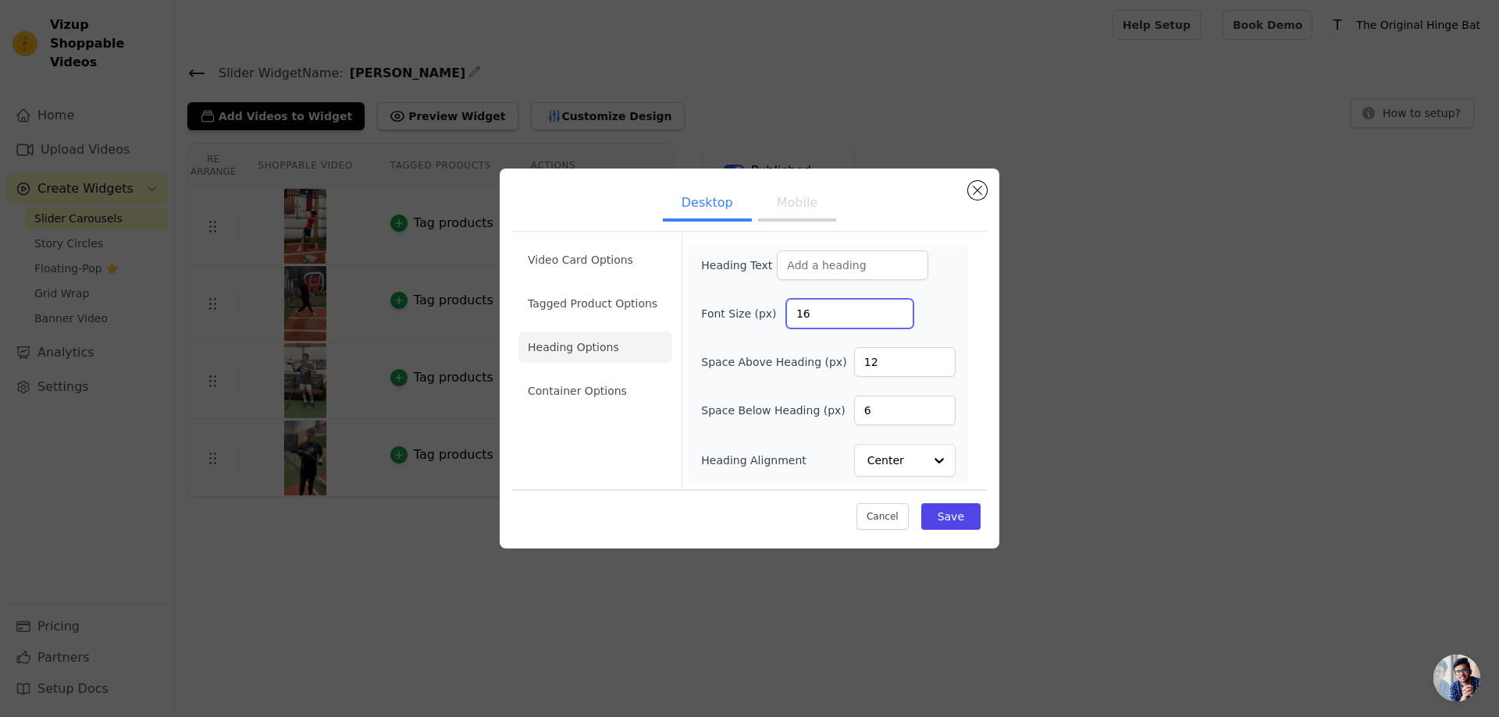
drag, startPoint x: 810, startPoint y: 306, endPoint x: 834, endPoint y: 315, distance: 25.7
click at [834, 315] on input "16" at bounding box center [849, 314] width 127 height 30
drag, startPoint x: 882, startPoint y: 365, endPoint x: 812, endPoint y: 368, distance: 70.3
click at [814, 367] on div "Space Above Heading (px) 12" at bounding box center [828, 362] width 254 height 30
click at [778, 386] on div "Heading Text Font Size (px) 16 Space Above Heading (px) 12 Space Below Heading …" at bounding box center [828, 364] width 254 height 226
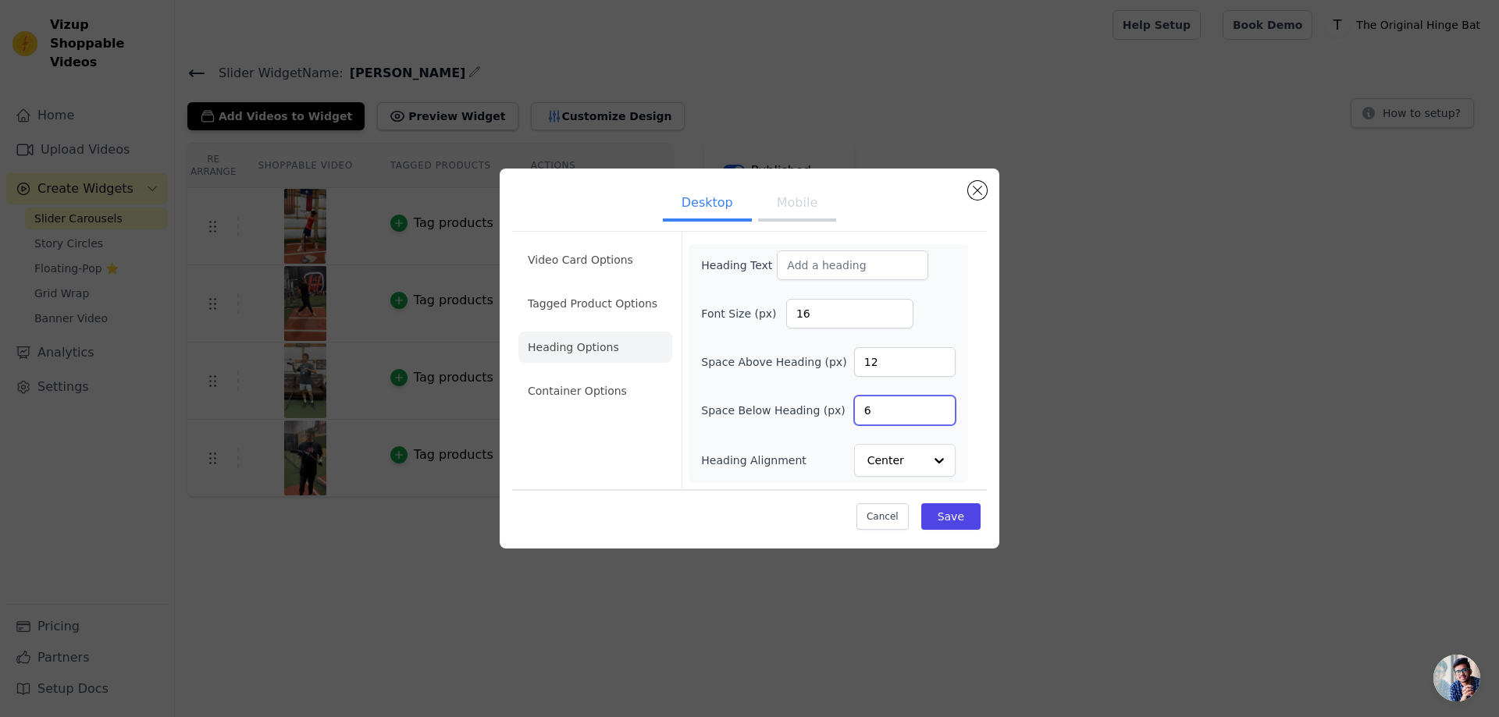
drag, startPoint x: 886, startPoint y: 412, endPoint x: 822, endPoint y: 408, distance: 64.1
click at [824, 406] on div "Space Below Heading (px) 6" at bounding box center [828, 411] width 254 height 30
click at [821, 450] on div "Heading Alignment Center" at bounding box center [828, 460] width 254 height 33
click at [889, 466] on input "Heading Alignment" at bounding box center [895, 460] width 55 height 31
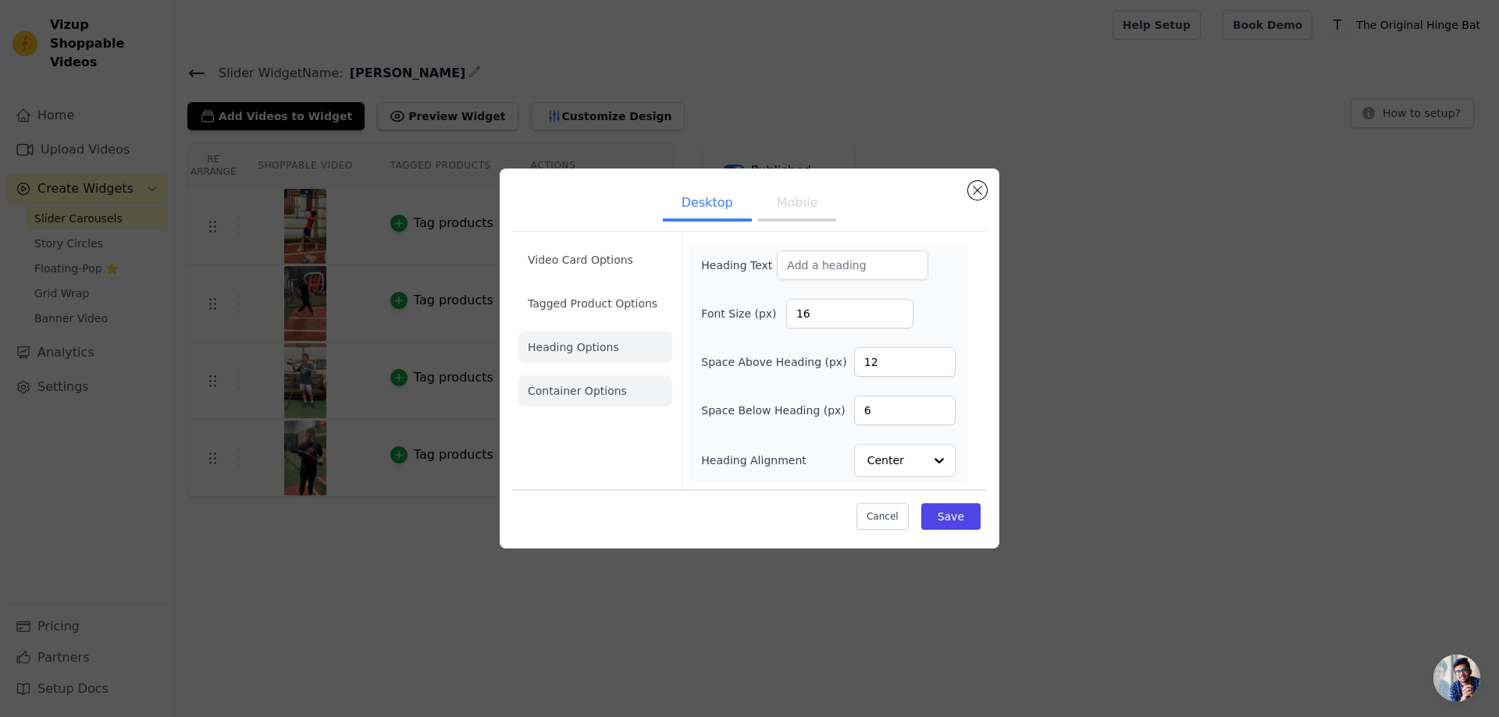
click at [628, 383] on li "Container Options" at bounding box center [595, 390] width 154 height 31
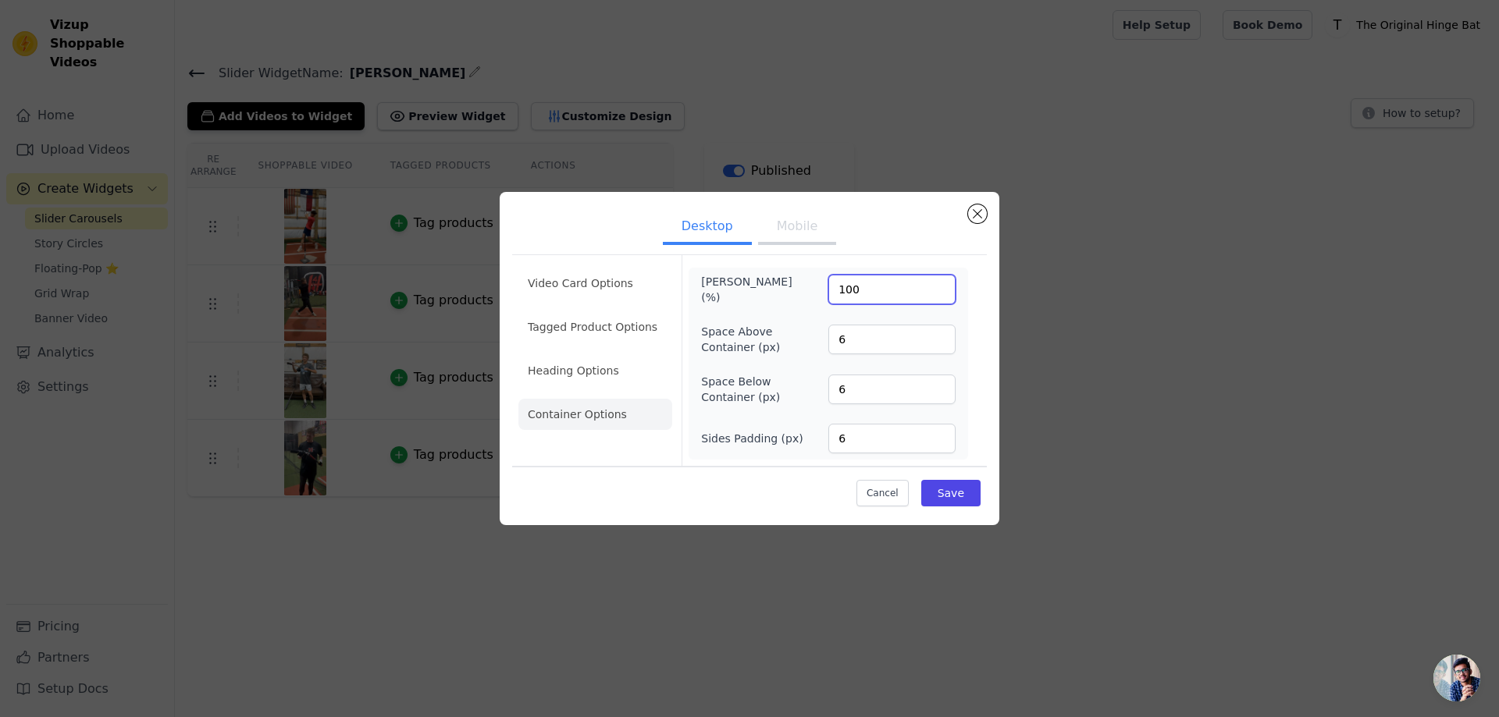
drag, startPoint x: 901, startPoint y: 283, endPoint x: 804, endPoint y: 300, distance: 98.2
click at [804, 300] on div "[PERSON_NAME] (%) 100" at bounding box center [828, 289] width 254 height 31
click at [805, 333] on div "Space Above Container (px) 6" at bounding box center [828, 339] width 254 height 31
drag, startPoint x: 865, startPoint y: 348, endPoint x: 793, endPoint y: 348, distance: 71.8
click at [793, 348] on div "Space Above Container (px) 6" at bounding box center [828, 339] width 254 height 31
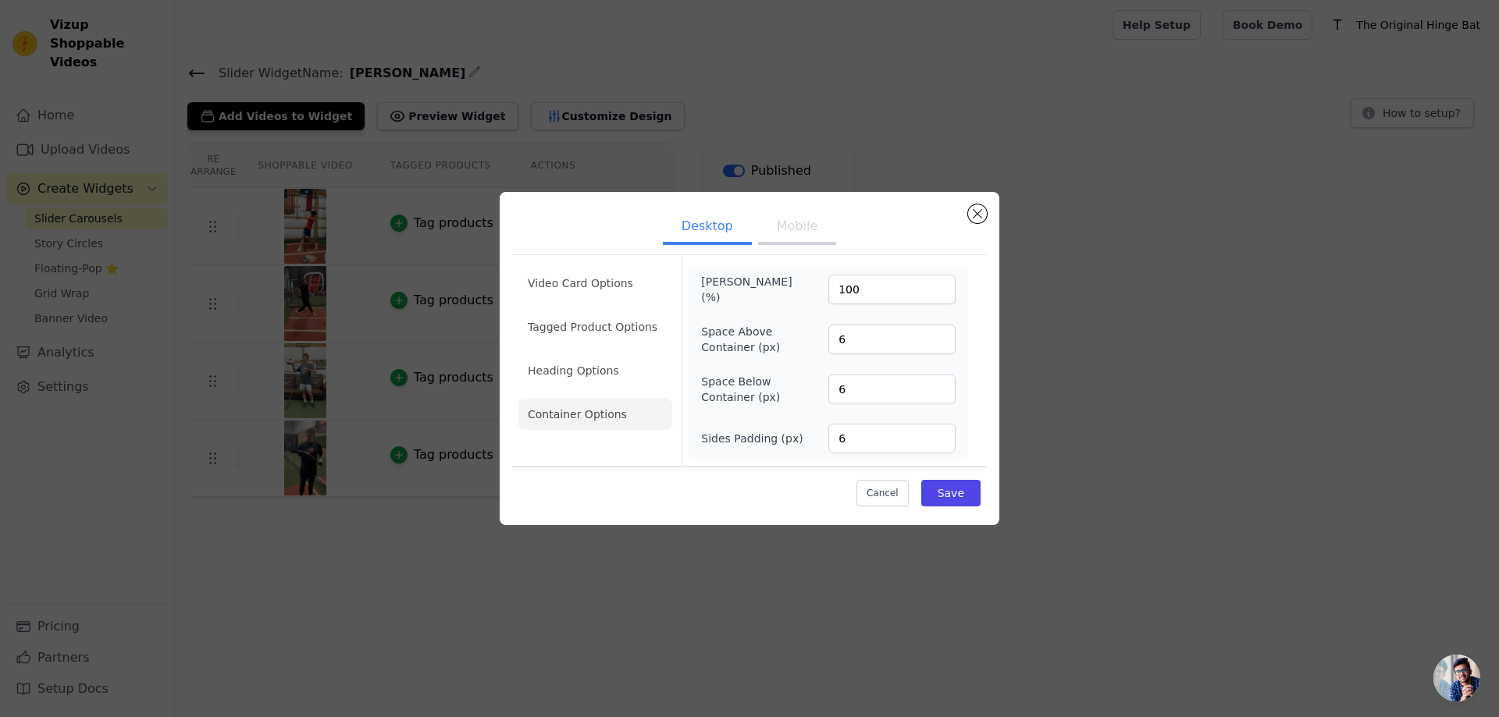
click at [795, 367] on div "[PERSON_NAME] (%) 100 Space Above Container (px) 6 Space Below Container (px) 6…" at bounding box center [828, 364] width 254 height 180
drag, startPoint x: 885, startPoint y: 385, endPoint x: 812, endPoint y: 389, distance: 73.5
click at [826, 389] on div "Space Below Container (px) 6" at bounding box center [828, 389] width 254 height 31
click at [811, 400] on div "Space Below Container (px) 6" at bounding box center [828, 389] width 254 height 31
drag, startPoint x: 873, startPoint y: 444, endPoint x: 820, endPoint y: 444, distance: 53.1
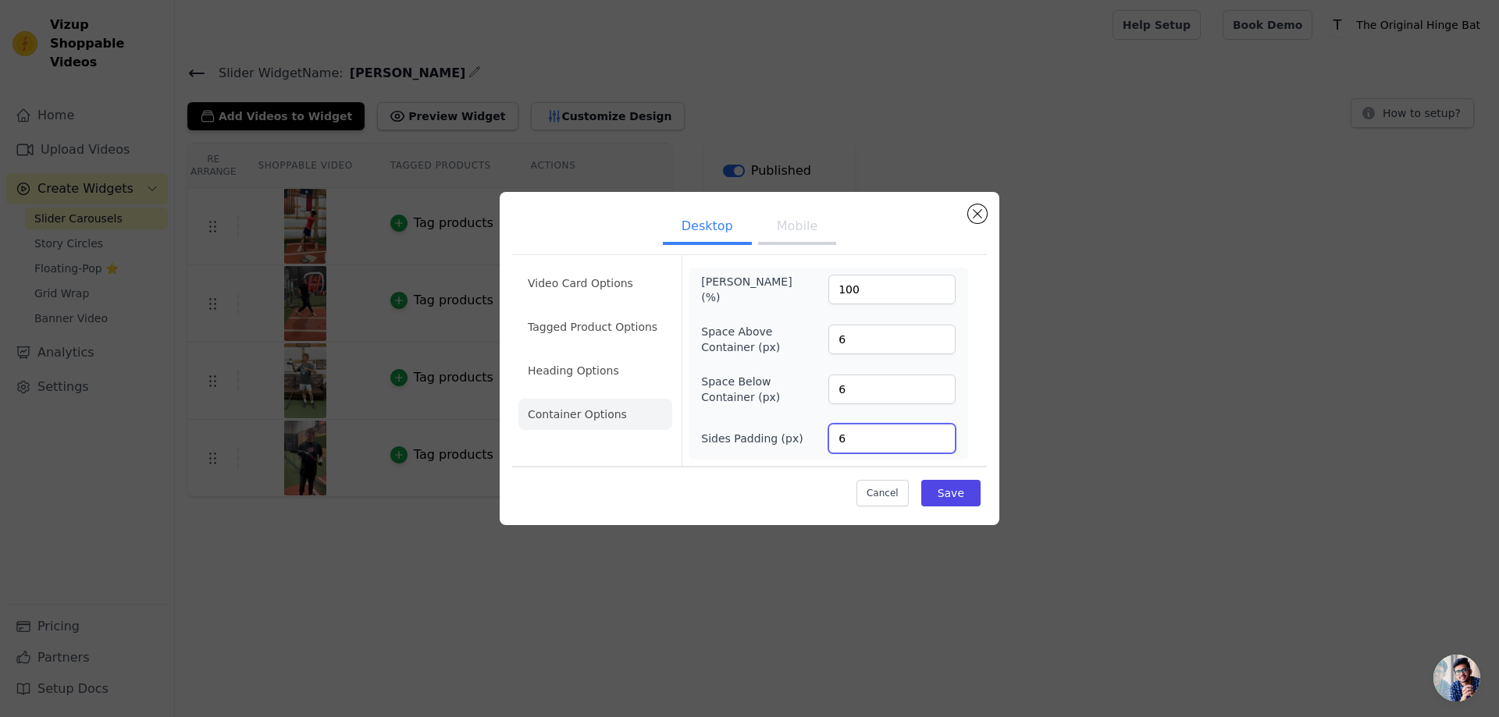
click at [820, 444] on div "Sides Padding (px) 6" at bounding box center [828, 439] width 254 height 30
click at [879, 484] on button "Cancel" at bounding box center [882, 493] width 52 height 27
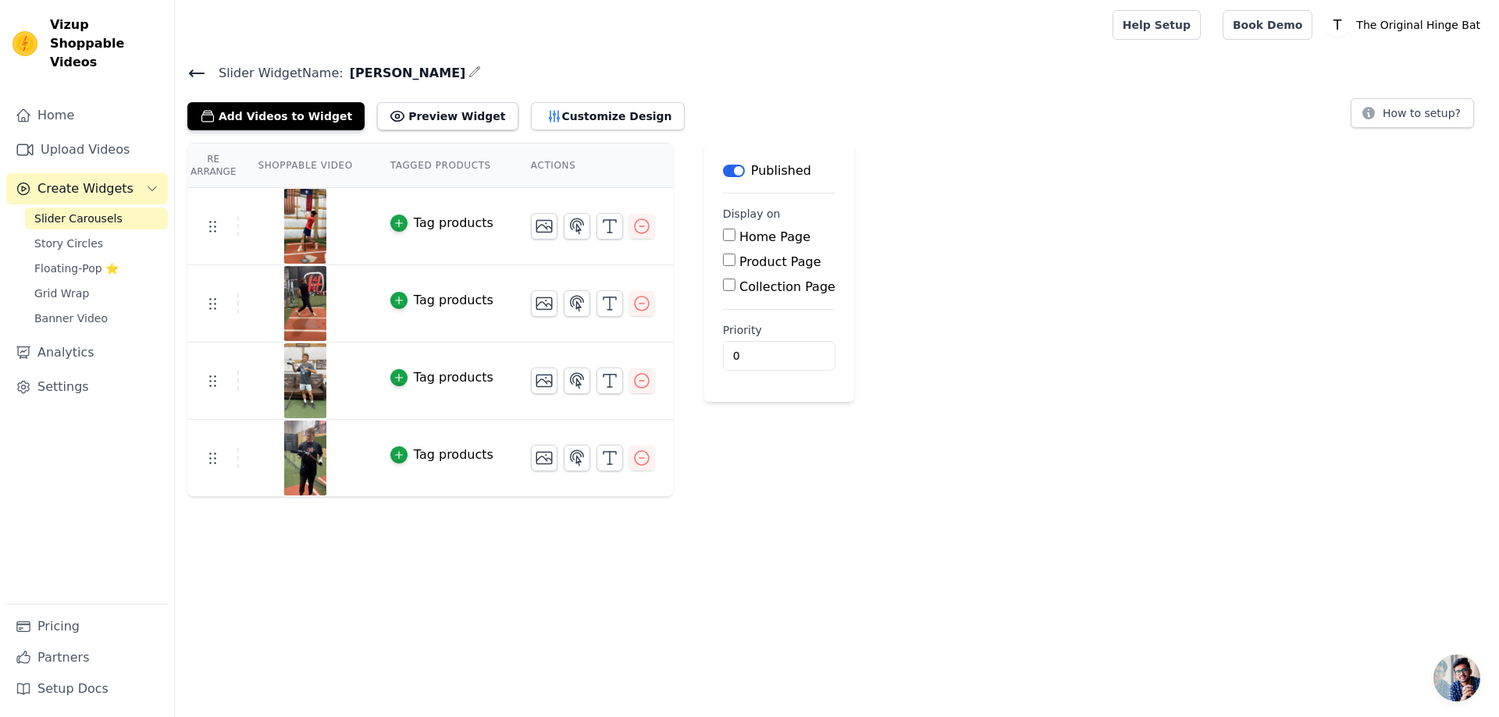
click at [739, 230] on label "Home Page" at bounding box center [774, 237] width 71 height 15
click at [727, 229] on input "Home Page" at bounding box center [729, 235] width 12 height 12
checkbox input "true"
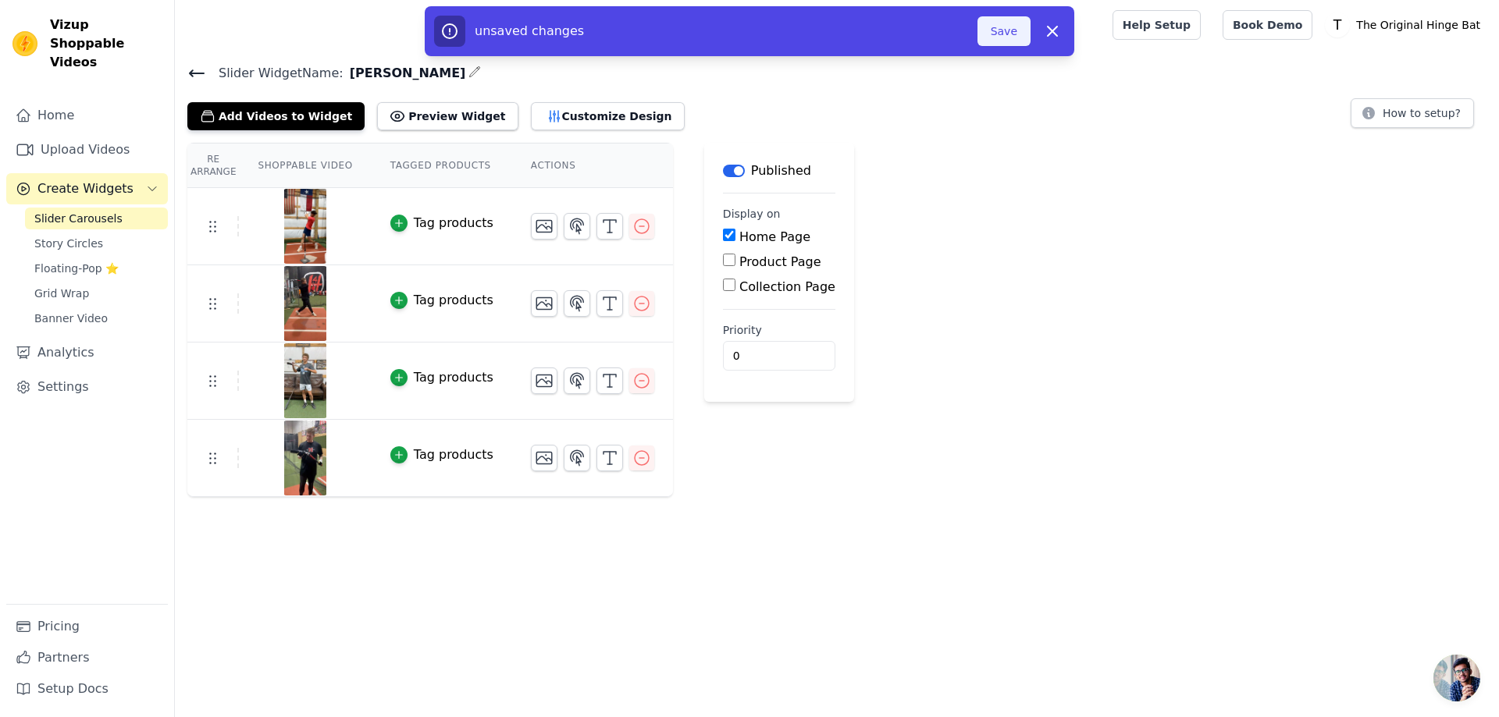
click at [999, 24] on button "Save" at bounding box center [1003, 31] width 53 height 30
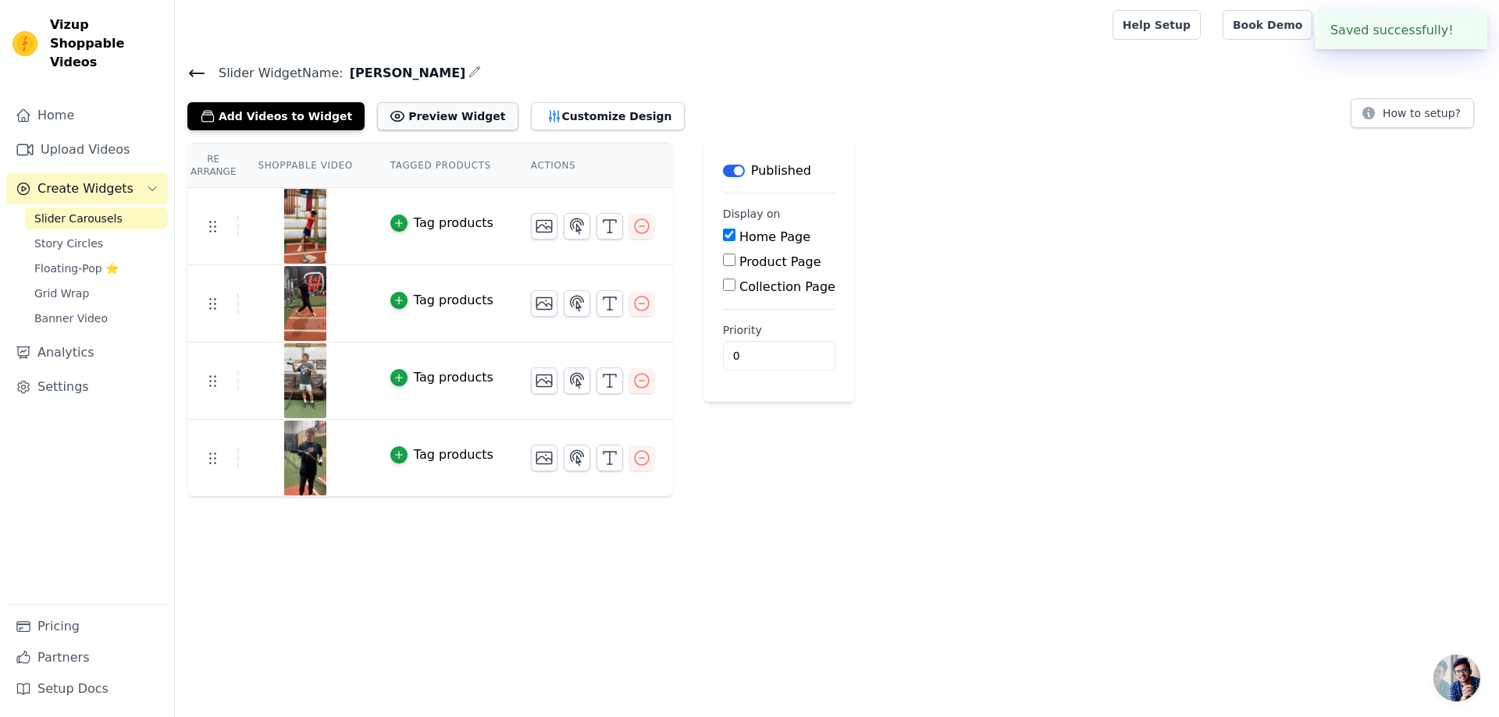
click at [412, 116] on button "Preview Widget" at bounding box center [447, 116] width 141 height 28
click at [1385, 78] on h4 "Slider Widget Name: [PERSON_NAME]" at bounding box center [836, 72] width 1299 height 21
click at [1389, 96] on div "Add Videos to Widget Preview Widget Customize Design How to setup?" at bounding box center [836, 113] width 1299 height 34
click at [1389, 110] on button "How to setup?" at bounding box center [1412, 113] width 123 height 30
click at [558, 80] on h4 "Slider Widget Name: [PERSON_NAME]" at bounding box center [836, 72] width 1299 height 21
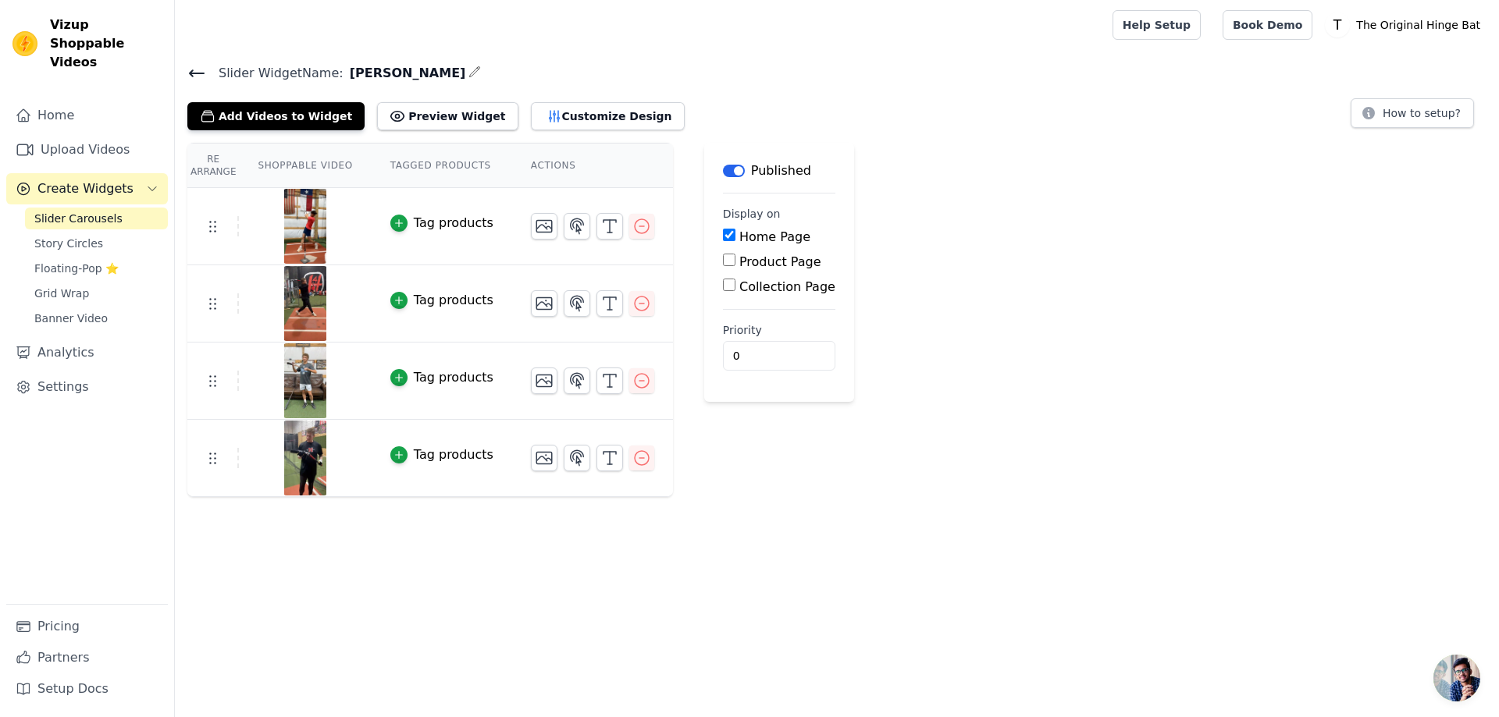
click at [565, 130] on div "Slider Widget Name: [PERSON_NAME] Add Videos to Widget Preview Widget Customize…" at bounding box center [837, 279] width 1324 height 435
click at [557, 115] on button "Customize Design" at bounding box center [608, 116] width 154 height 28
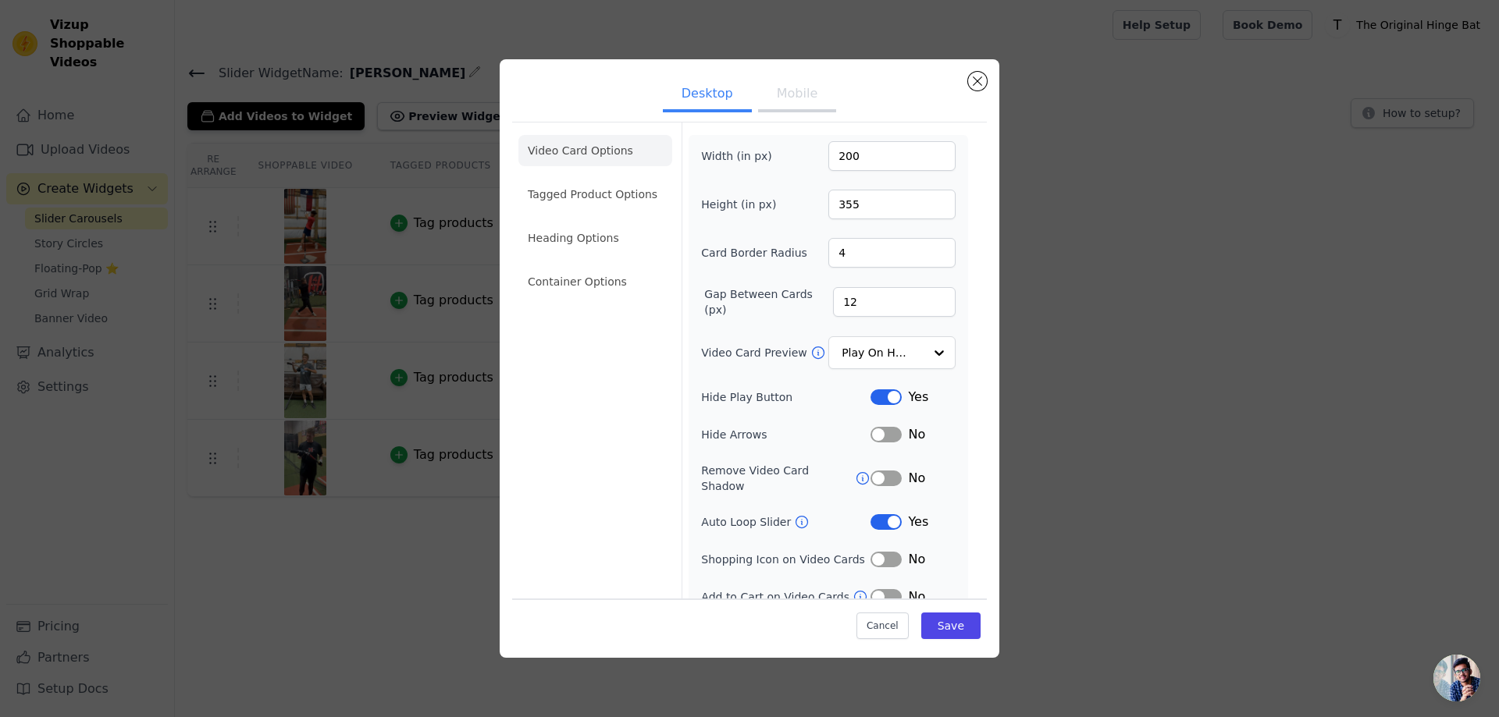
click at [861, 375] on div "Width (in px) 200 Height (in px) 355 Card Border Radius 4 Gap Between Cards (px…" at bounding box center [828, 373] width 254 height 465
click at [876, 338] on input "Video Card Preview" at bounding box center [882, 353] width 80 height 31
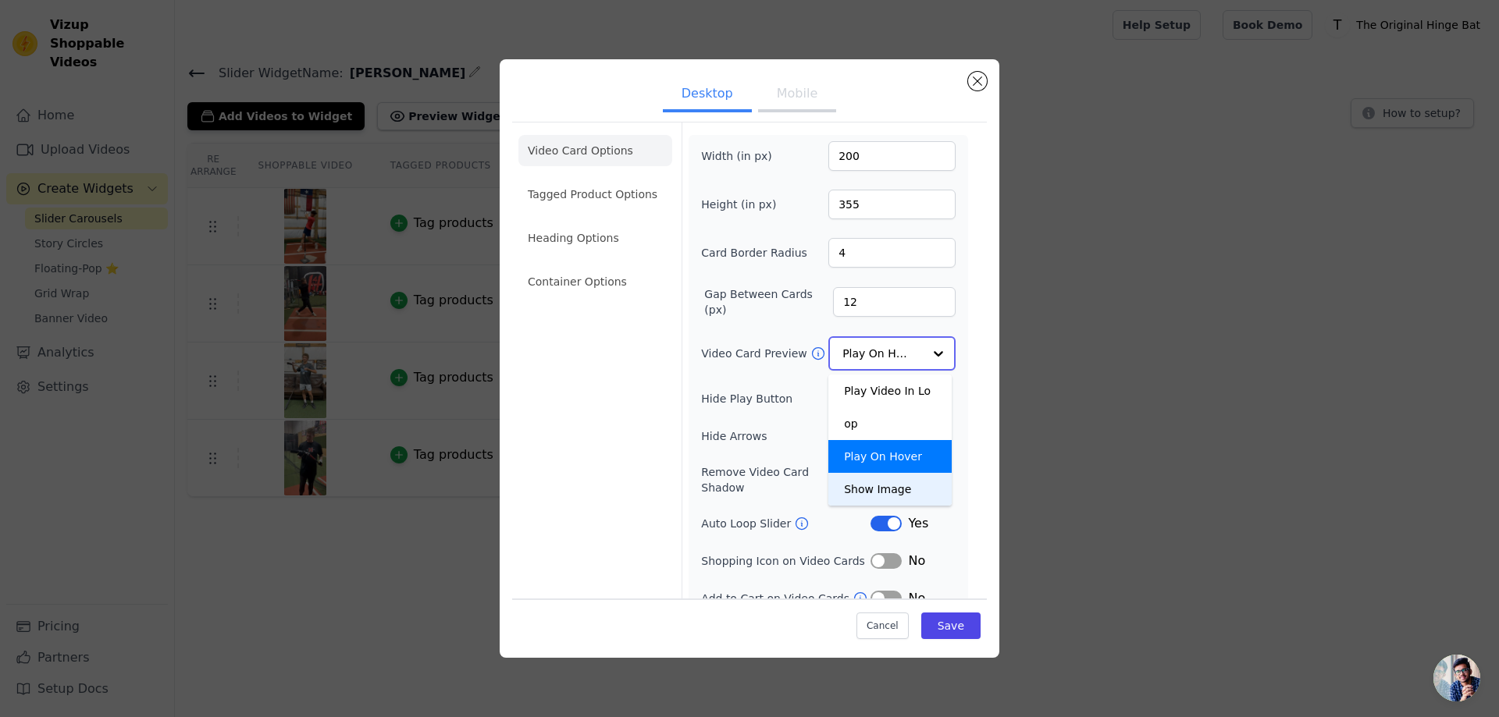
click at [839, 473] on div "Show Image" at bounding box center [889, 489] width 123 height 33
click at [829, 339] on div "Option Show Image, selected. Select is focused, type to refine list, press down…" at bounding box center [891, 353] width 127 height 34
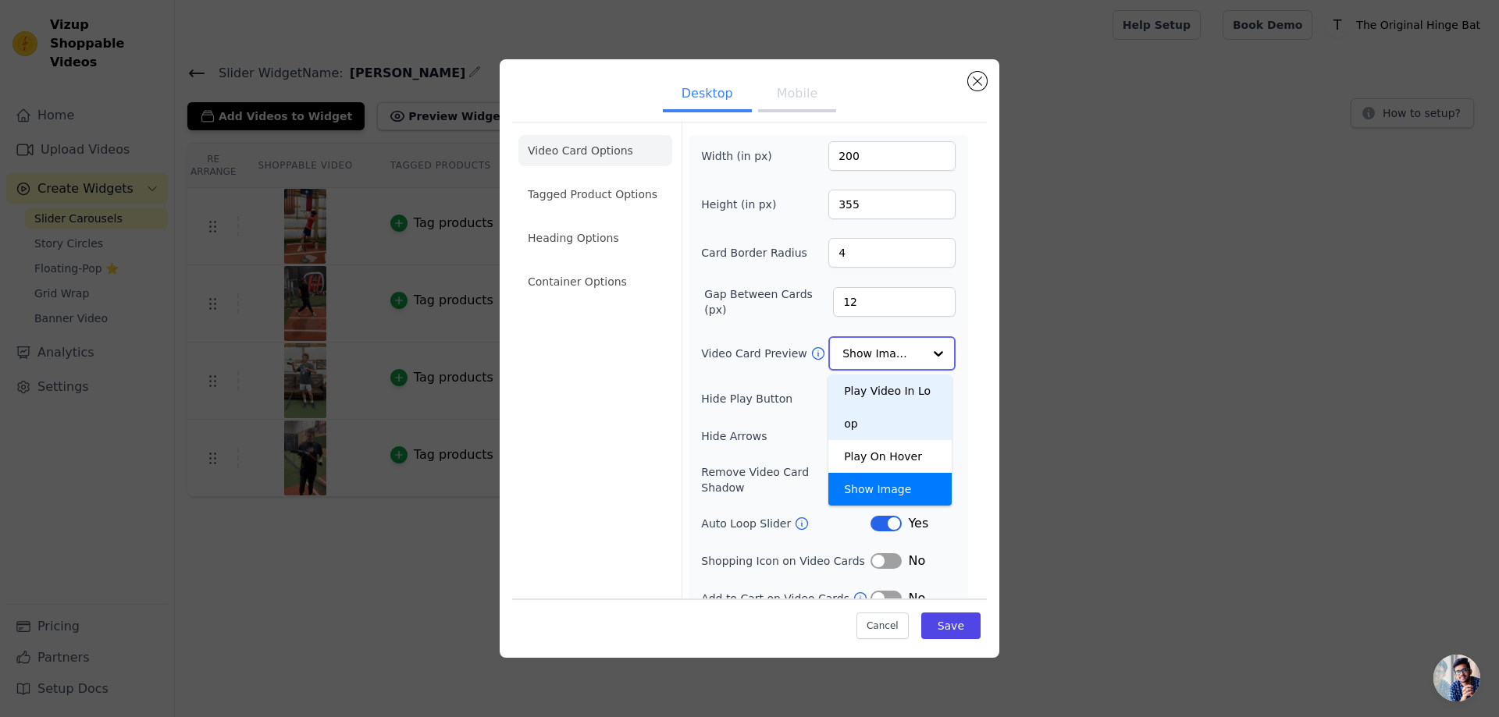
click at [845, 382] on div "Play Video In Loop" at bounding box center [889, 408] width 123 height 66
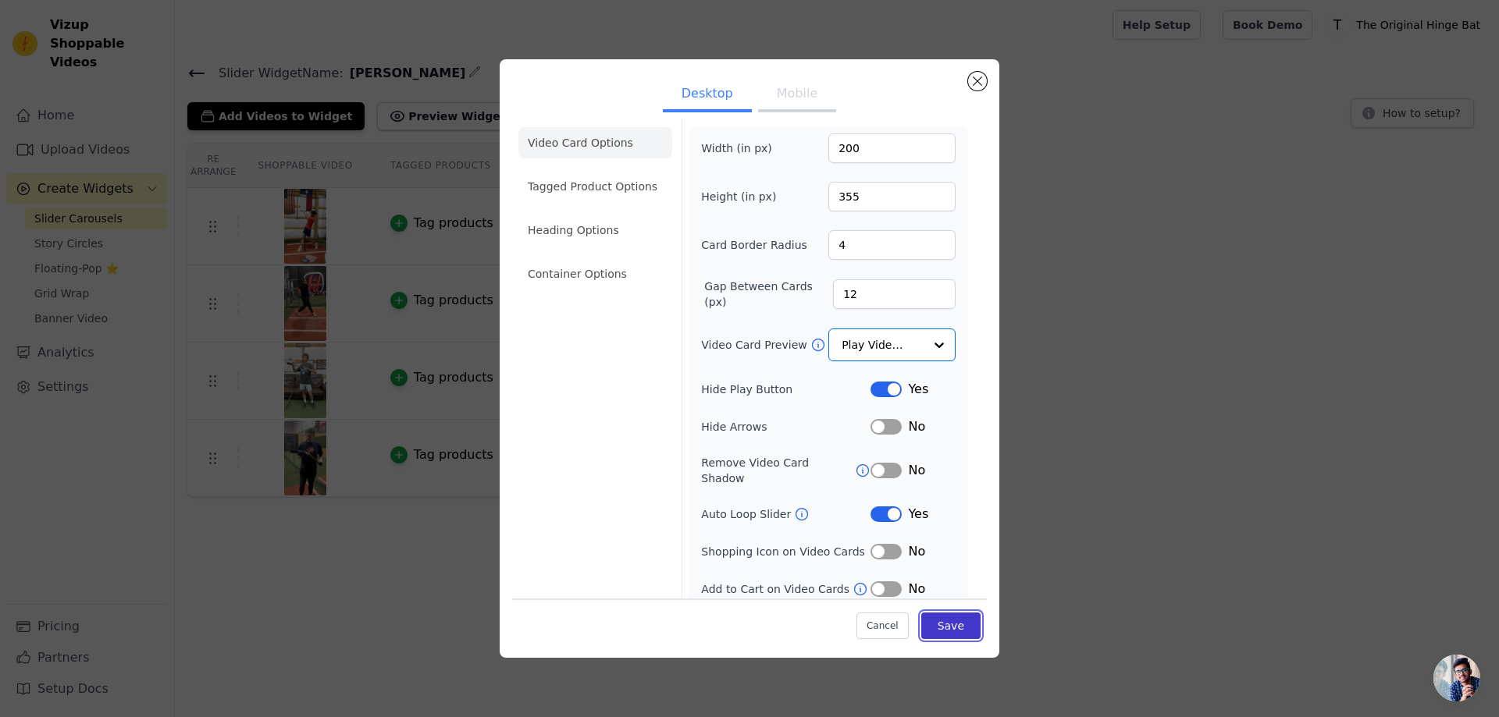
scroll to position [6, 0]
click at [944, 621] on button "Save" at bounding box center [950, 626] width 59 height 27
